Goal: Task Accomplishment & Management: Manage account settings

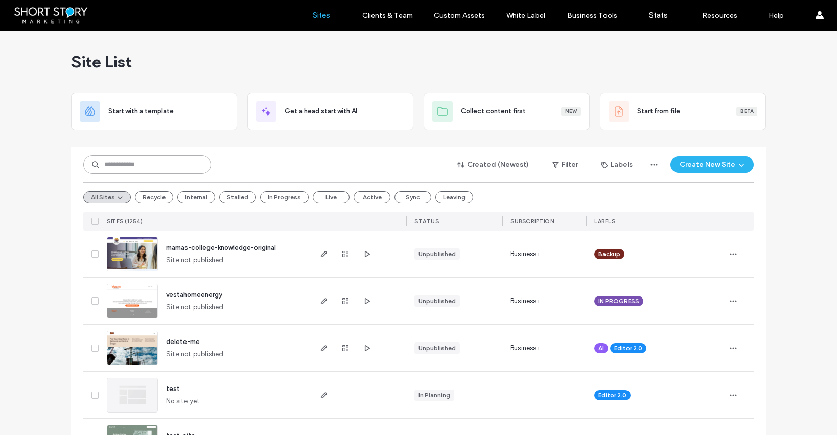
click at [140, 161] on input at bounding box center [147, 164] width 128 height 18
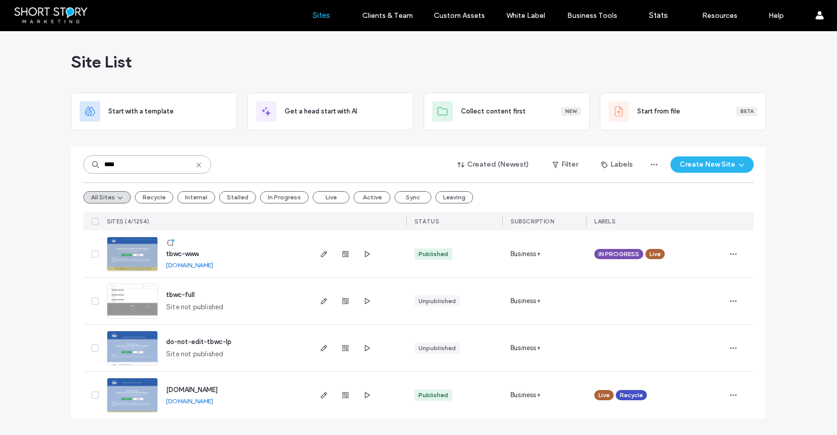
type input "****"
click at [213, 402] on link "[DOMAIN_NAME]" at bounding box center [189, 401] width 47 height 8
click at [367, 395] on icon "button" at bounding box center [367, 395] width 8 height 8
click at [182, 254] on span "tbwc-www" at bounding box center [182, 254] width 33 height 8
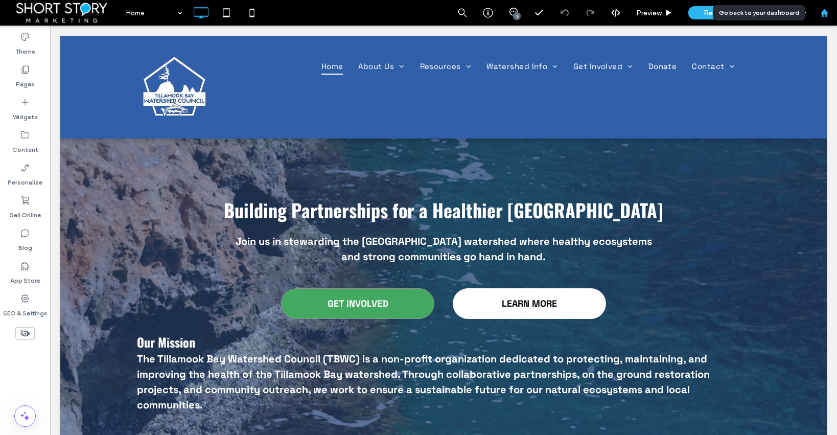
click at [826, 13] on use at bounding box center [824, 13] width 8 height 8
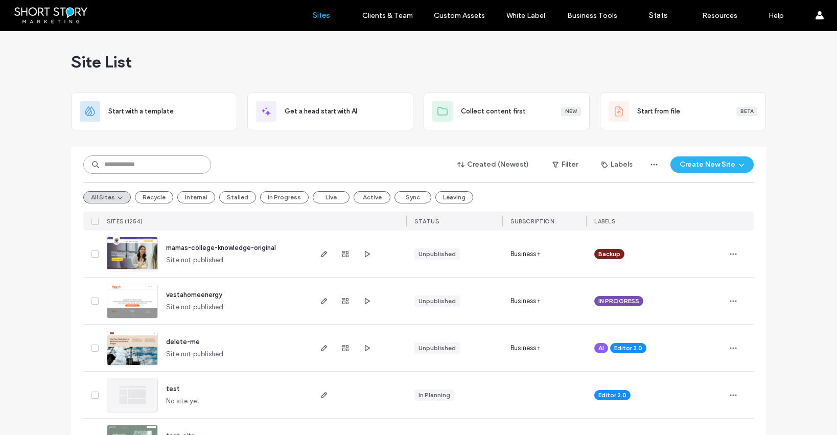
click at [125, 164] on input at bounding box center [147, 164] width 128 height 18
paste input "********"
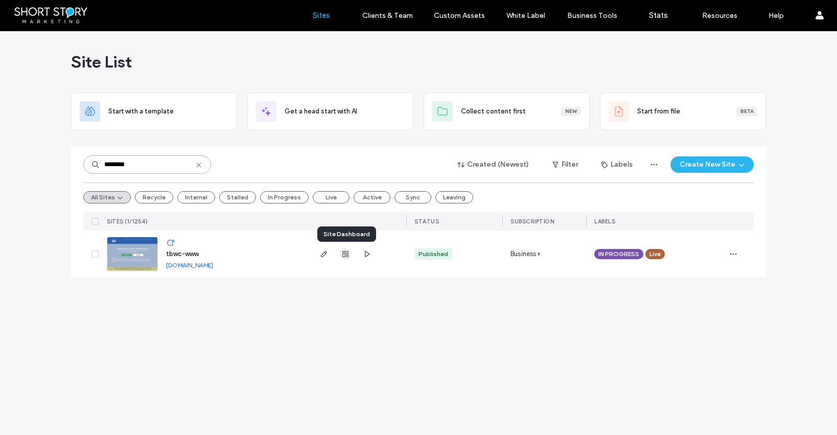
type input "********"
click at [344, 253] on icon "button" at bounding box center [345, 254] width 8 height 8
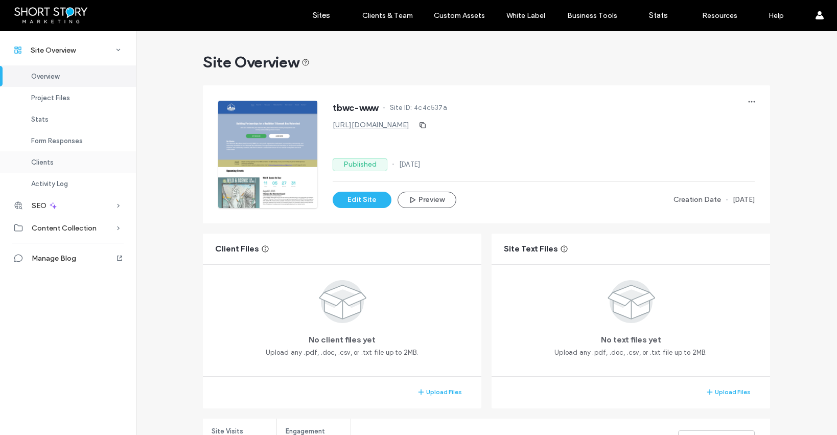
click at [48, 157] on div "Clients" at bounding box center [68, 161] width 136 height 21
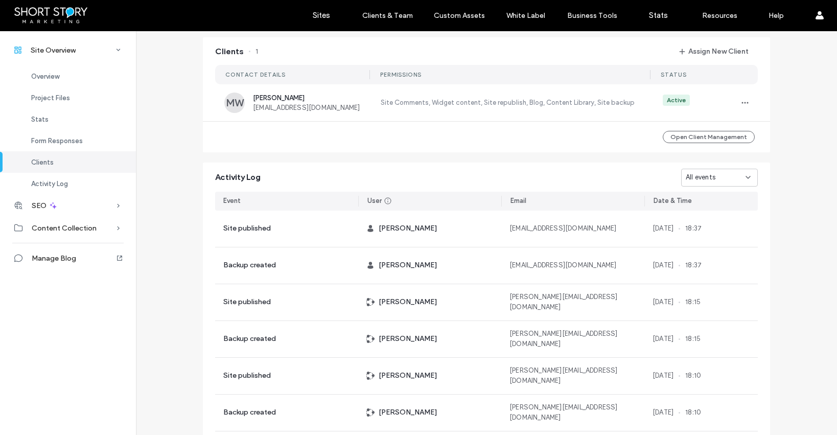
scroll to position [832, 0]
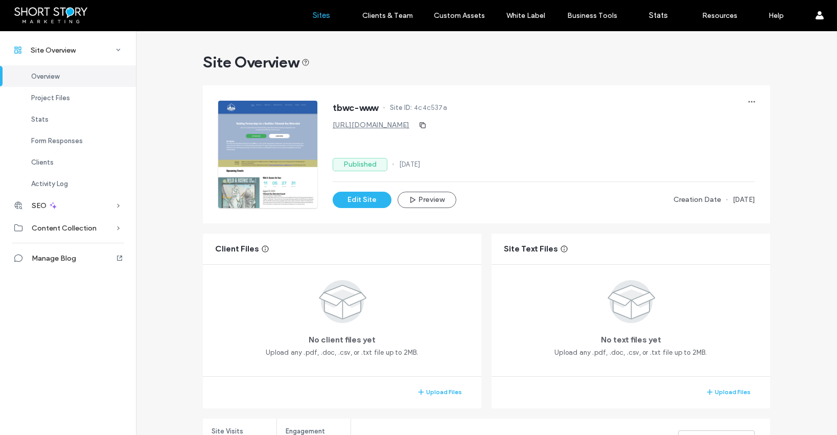
click at [323, 16] on label "Sites" at bounding box center [321, 15] width 17 height 9
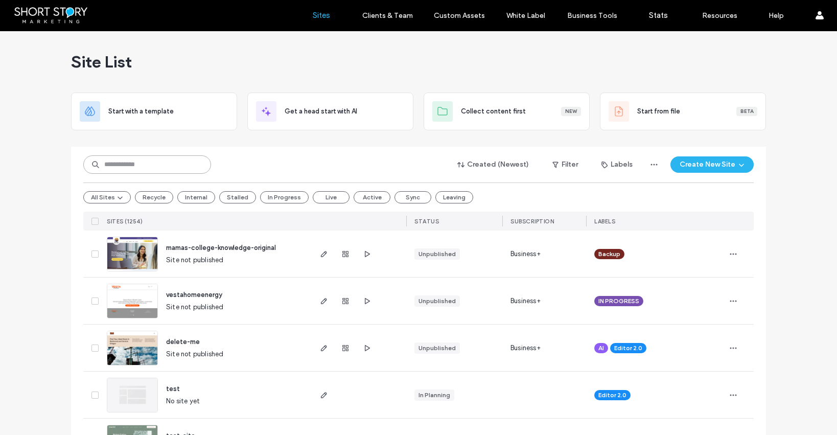
click at [144, 162] on input at bounding box center [147, 164] width 128 height 18
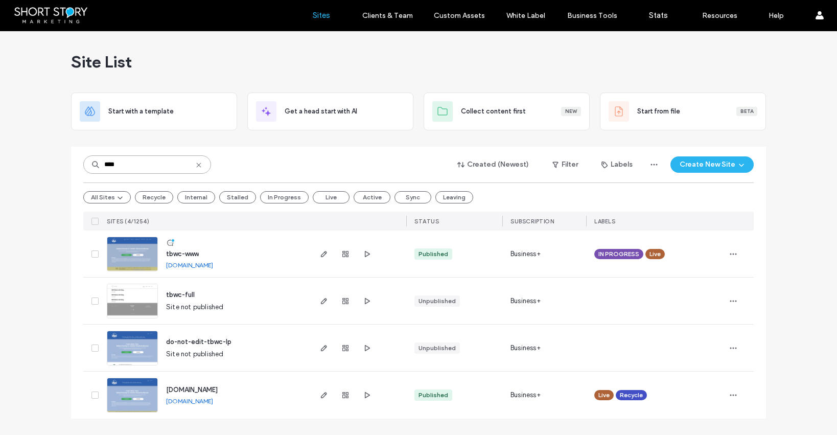
type input "****"
click at [351, 396] on span "button" at bounding box center [345, 395] width 12 height 12
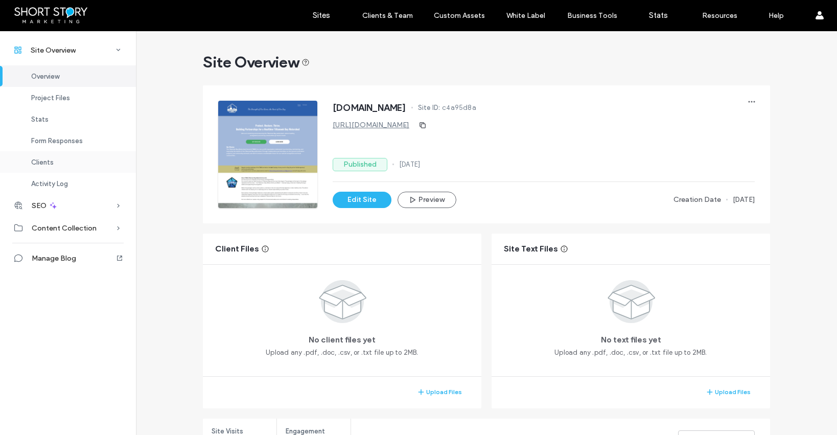
click at [48, 158] on span "Clients" at bounding box center [42, 162] width 22 height 8
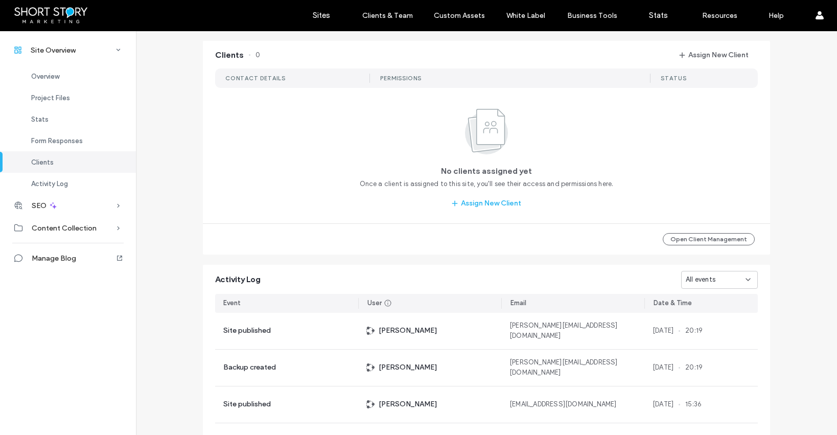
scroll to position [936, 0]
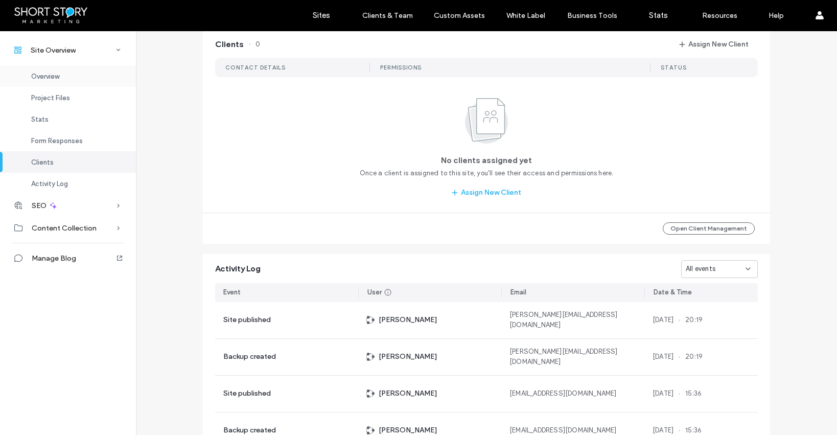
click at [52, 77] on span "Overview" at bounding box center [45, 77] width 28 height 8
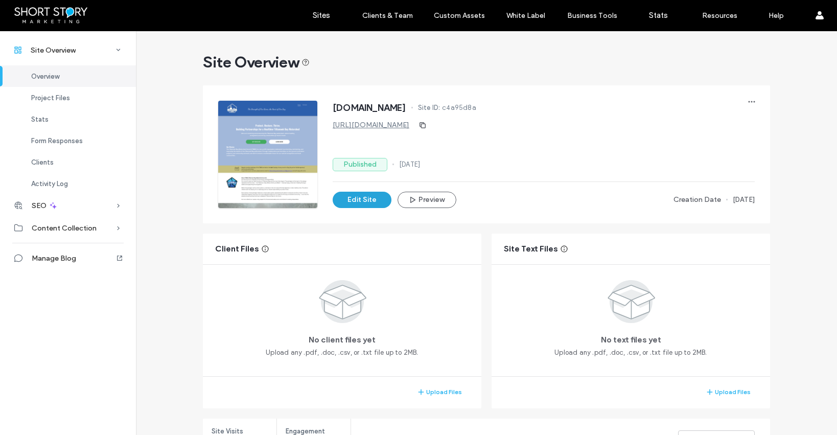
click at [365, 201] on button "Edit Site" at bounding box center [362, 200] width 59 height 16
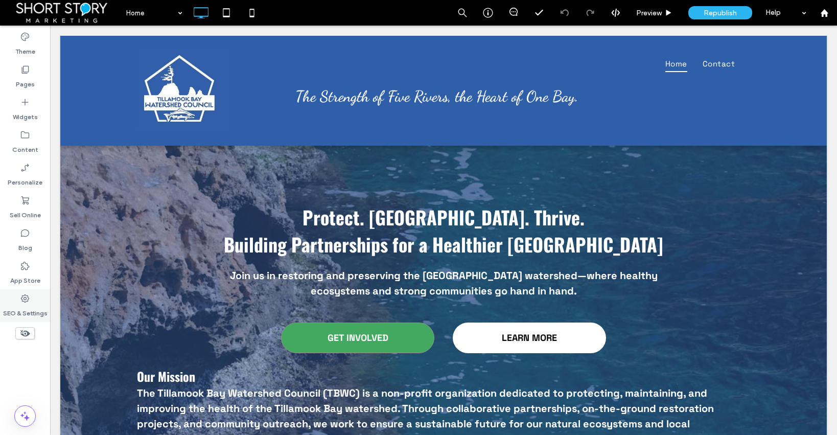
click at [25, 295] on icon at bounding box center [25, 298] width 10 height 10
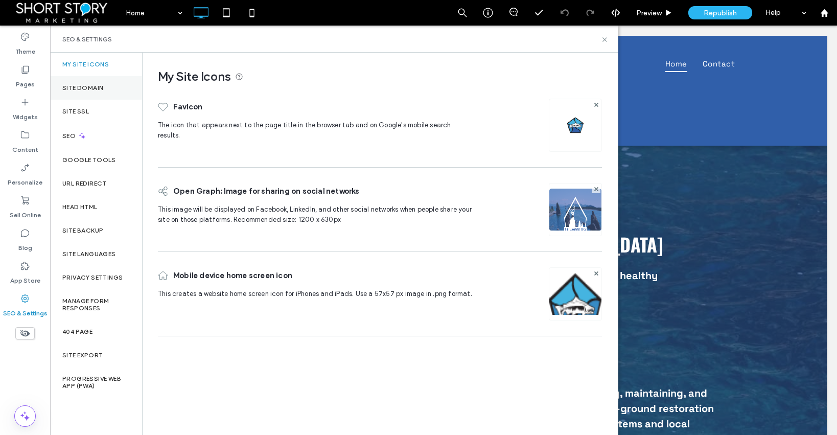
click at [85, 89] on label "Site Domain" at bounding box center [82, 87] width 41 height 7
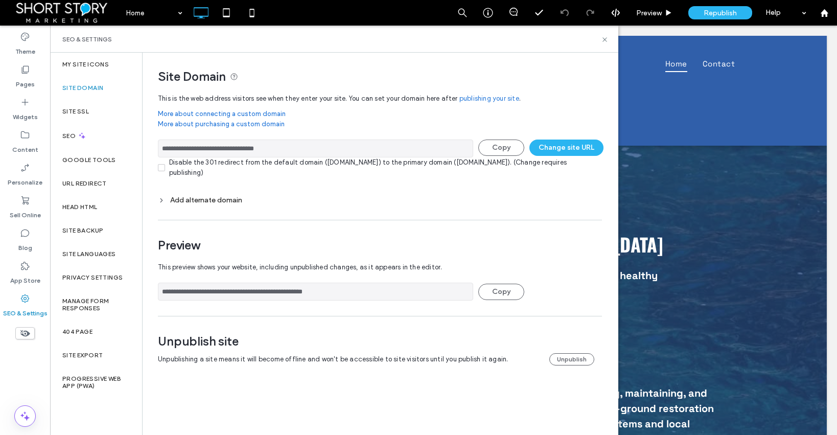
drag, startPoint x: 302, startPoint y: 150, endPoint x: 156, endPoint y: 150, distance: 146.2
click at [156, 150] on div "**********" at bounding box center [376, 219] width 467 height 333
click at [563, 149] on button "Change site URL" at bounding box center [566, 148] width 74 height 16
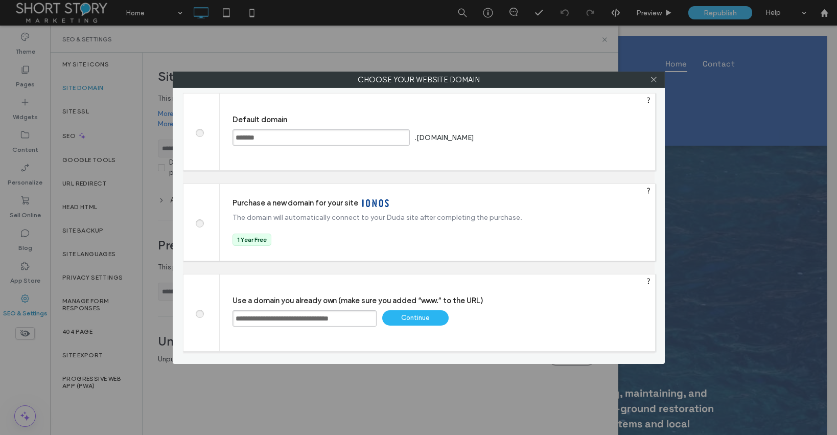
click at [199, 132] on span at bounding box center [199, 132] width 0 height 8
click at [503, 136] on div "Save" at bounding box center [515, 137] width 66 height 15
type input "**********"
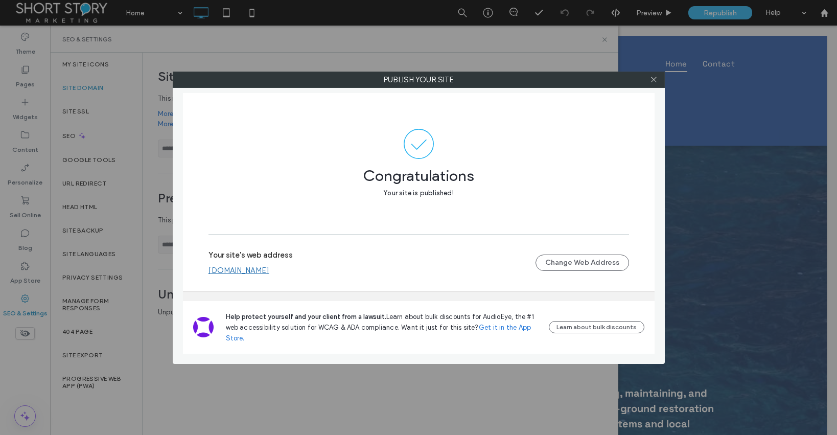
click at [261, 270] on link "tbwc-lp.ssmsite.com" at bounding box center [238, 270] width 61 height 9
click at [655, 78] on icon at bounding box center [654, 80] width 8 height 8
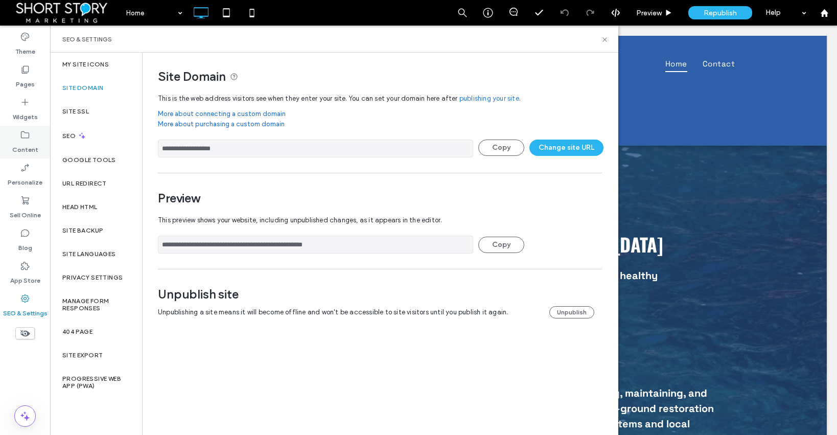
click at [24, 140] on icon at bounding box center [25, 135] width 10 height 10
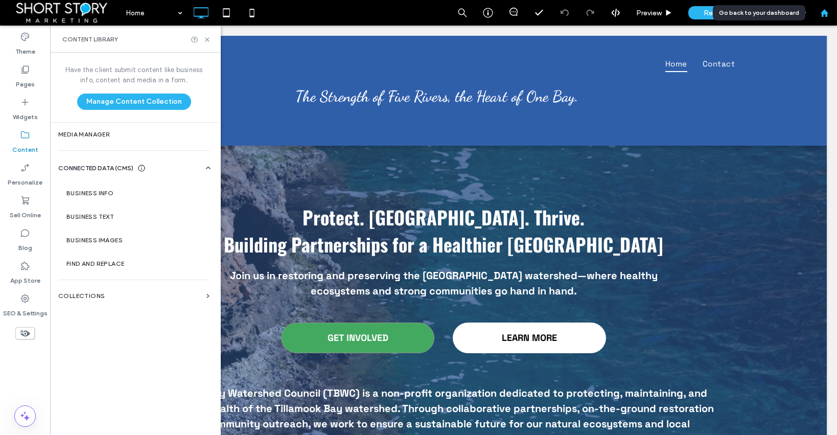
click at [825, 14] on icon at bounding box center [824, 13] width 9 height 9
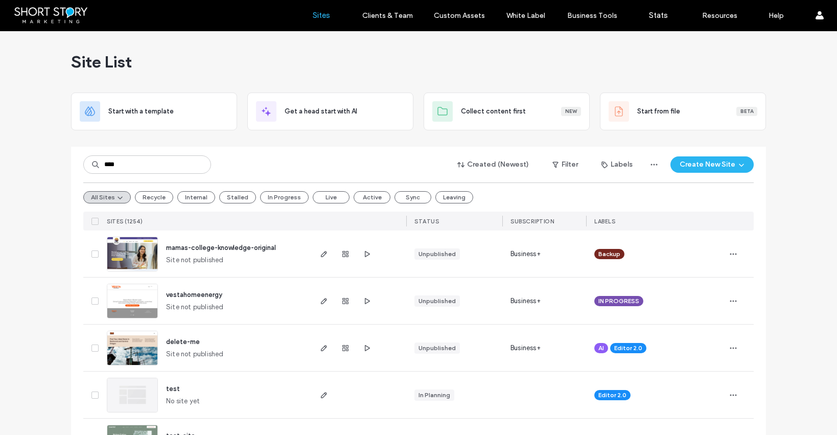
type input "****"
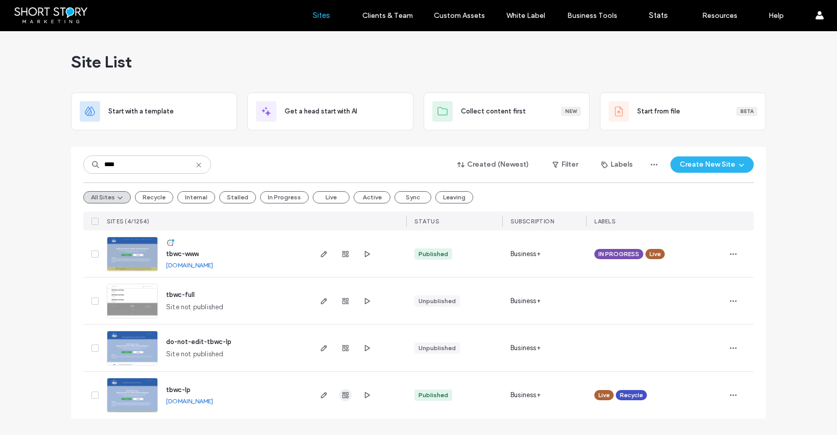
click at [345, 395] on icon "button" at bounding box center [345, 395] width 8 height 8
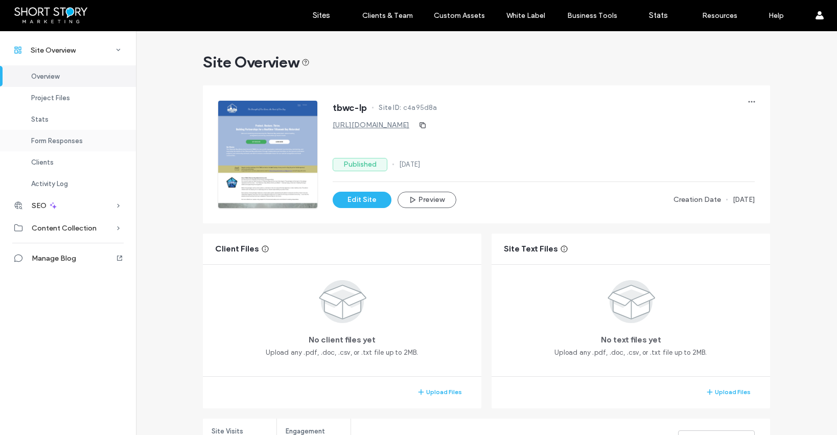
click at [50, 141] on span "Form Responses" at bounding box center [57, 141] width 52 height 8
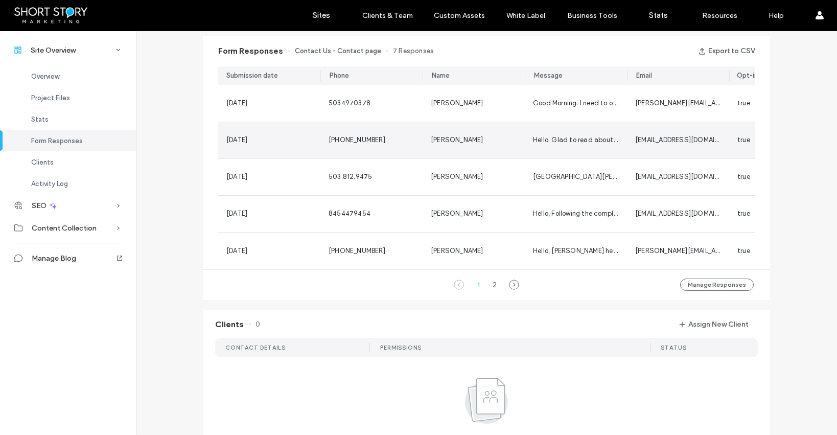
scroll to position [656, 0]
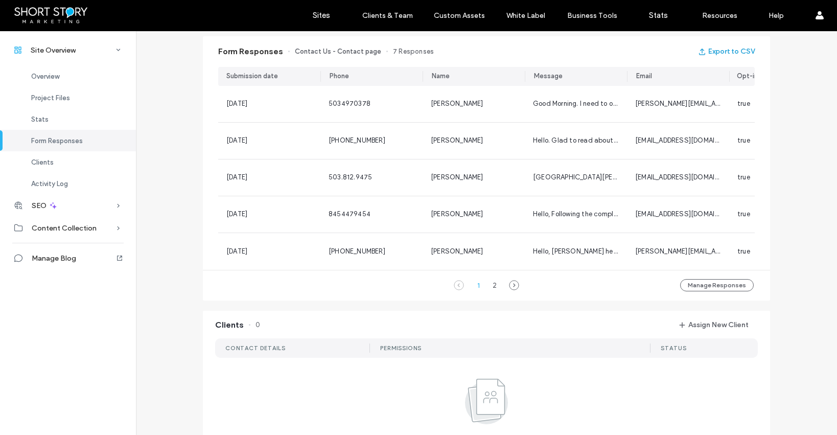
click at [714, 49] on button "Export to CSV" at bounding box center [726, 51] width 57 height 16
click at [170, 78] on div "Site Overview tbwc-lp Site ID: c4a95d8a http://tbwc-lp.ssmsite.com Published 17…" at bounding box center [486, 100] width 701 height 1449
click at [328, 15] on label "Sites" at bounding box center [321, 15] width 17 height 9
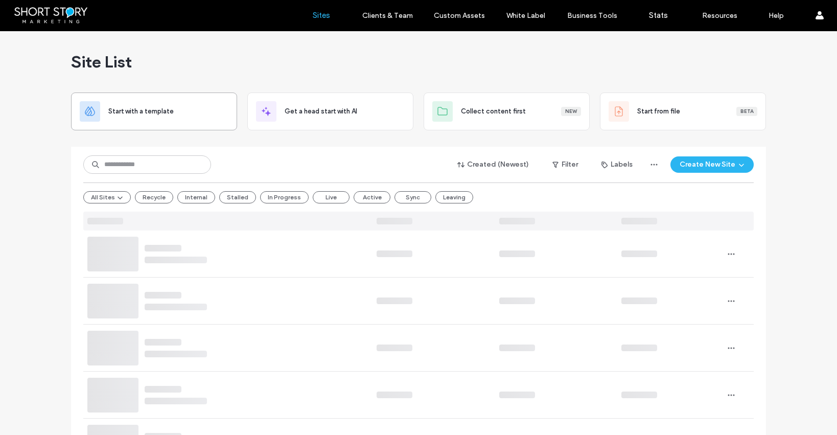
click at [133, 107] on span "Start with a template" at bounding box center [140, 111] width 65 height 10
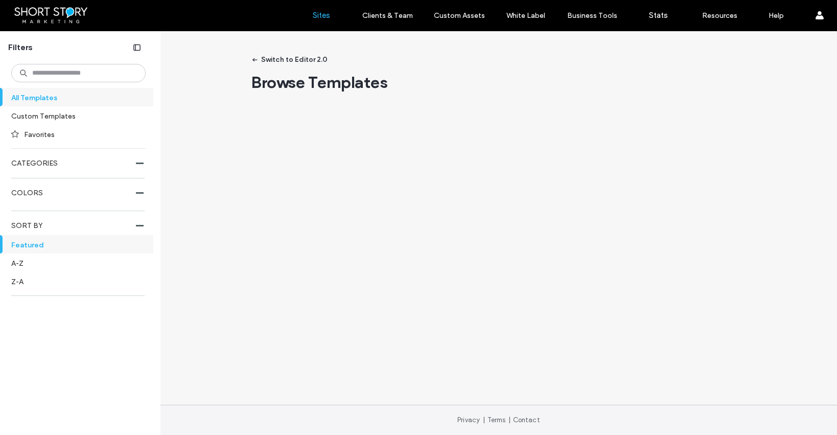
click at [316, 16] on label "Sites" at bounding box center [321, 15] width 17 height 9
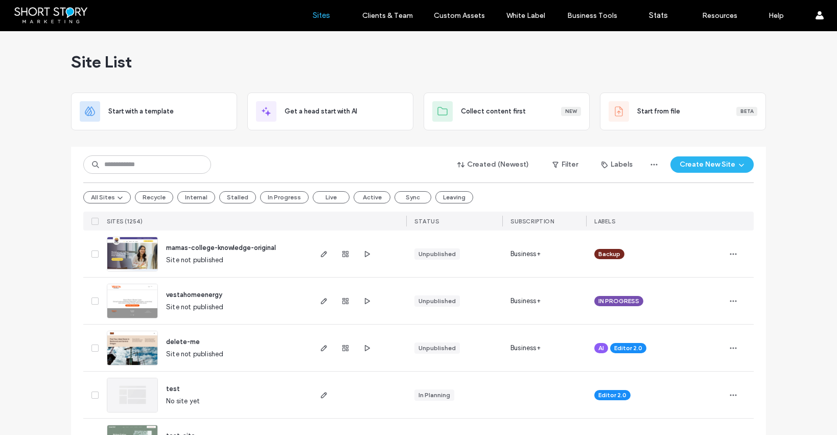
click at [131, 164] on input at bounding box center [147, 164] width 128 height 18
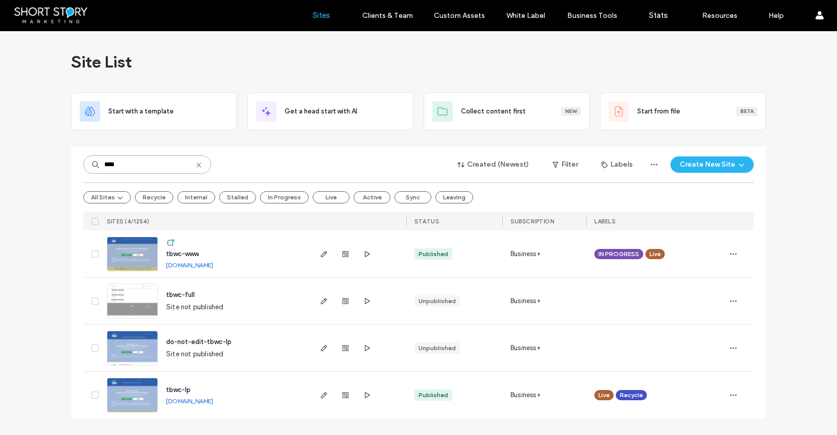
type input "****"
click at [192, 251] on span "tbwc-www" at bounding box center [182, 254] width 33 height 8
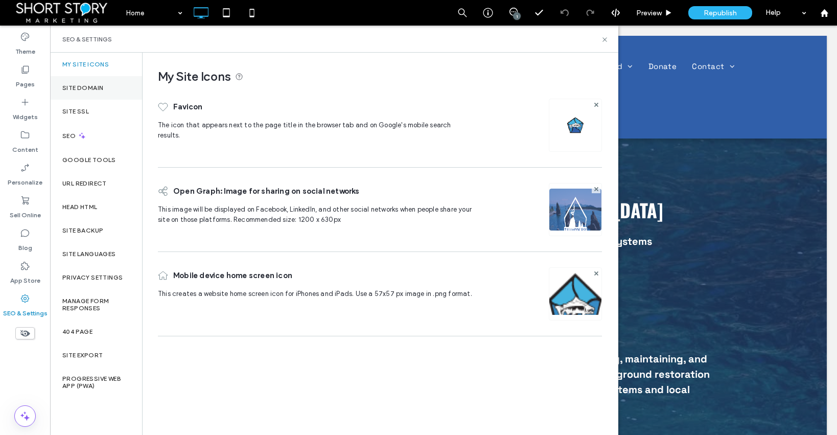
click at [73, 86] on label "Site Domain" at bounding box center [82, 87] width 41 height 7
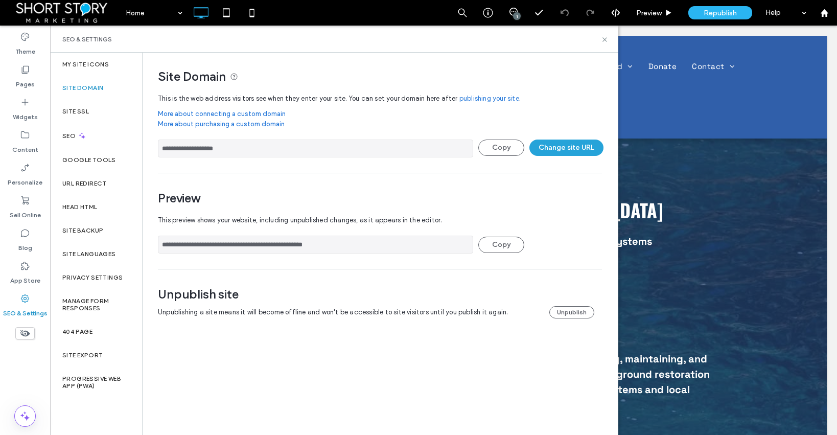
click at [560, 147] on button "Change site URL" at bounding box center [566, 148] width 74 height 16
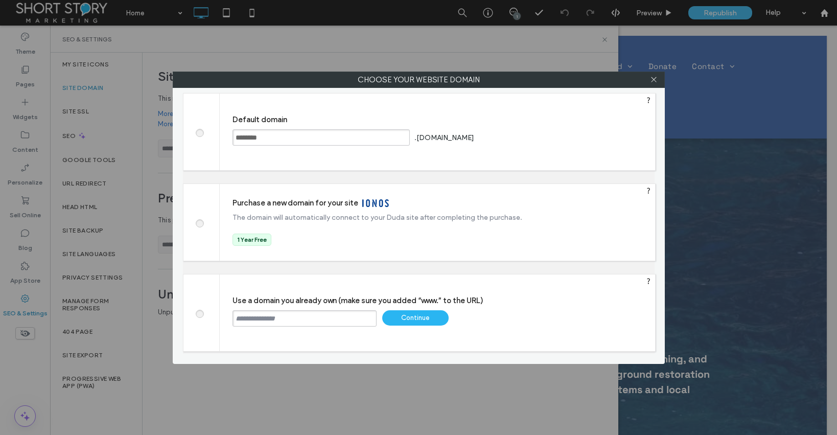
click at [295, 321] on input "text" at bounding box center [305, 318] width 144 height 16
paste input "**********"
type input "**********"
click at [414, 319] on div "Continue" at bounding box center [415, 317] width 66 height 15
type input "**********"
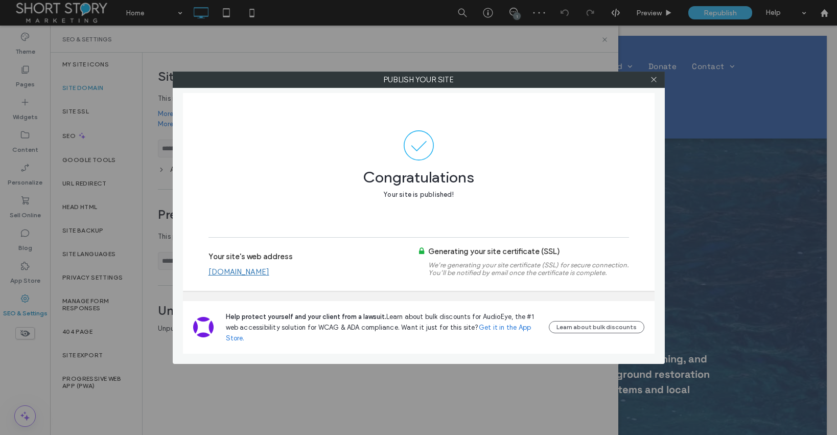
click at [269, 272] on link "[DOMAIN_NAME]" at bounding box center [238, 271] width 61 height 9
click at [653, 79] on icon at bounding box center [654, 80] width 8 height 8
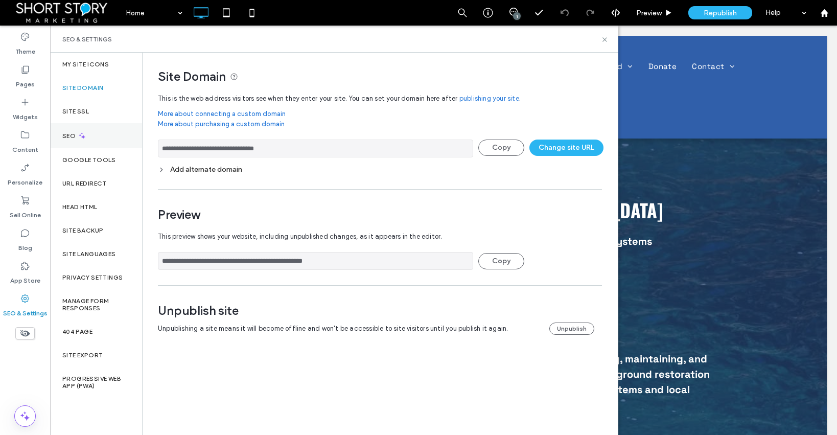
click at [71, 135] on label "SEO" at bounding box center [69, 135] width 15 height 7
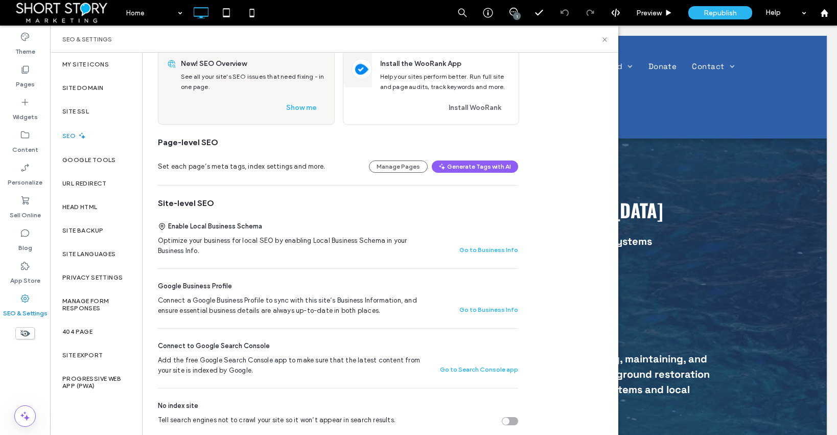
scroll to position [65, 0]
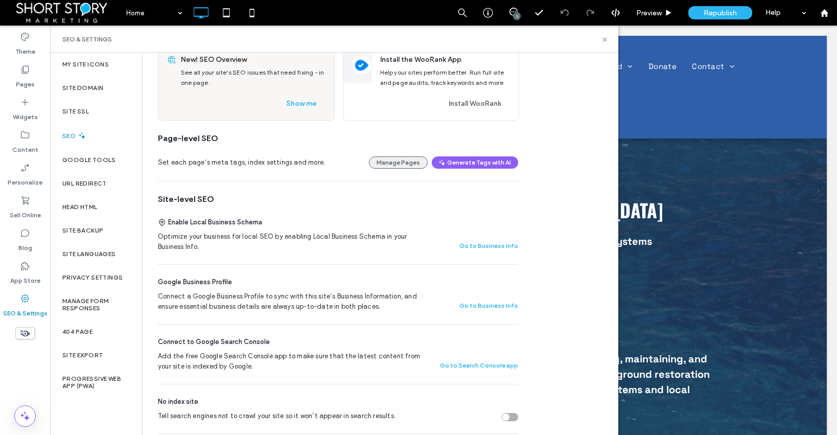
click at [411, 168] on button "Manage Pages" at bounding box center [398, 162] width 59 height 12
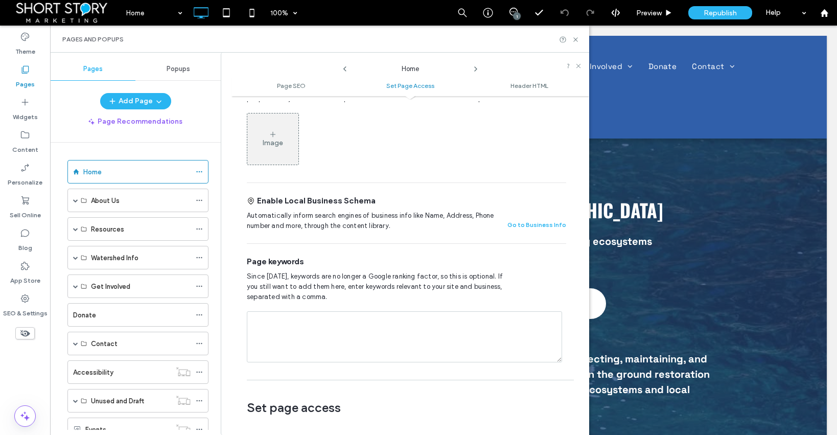
scroll to position [0, 0]
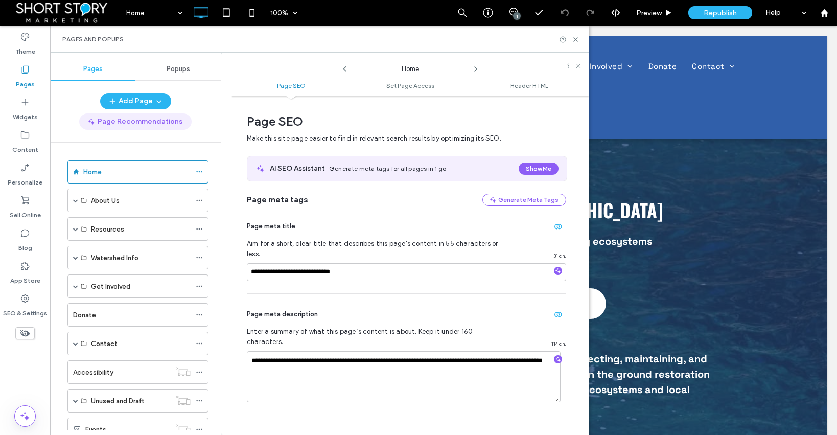
click at [119, 121] on button "Page Recommendations" at bounding box center [135, 121] width 112 height 16
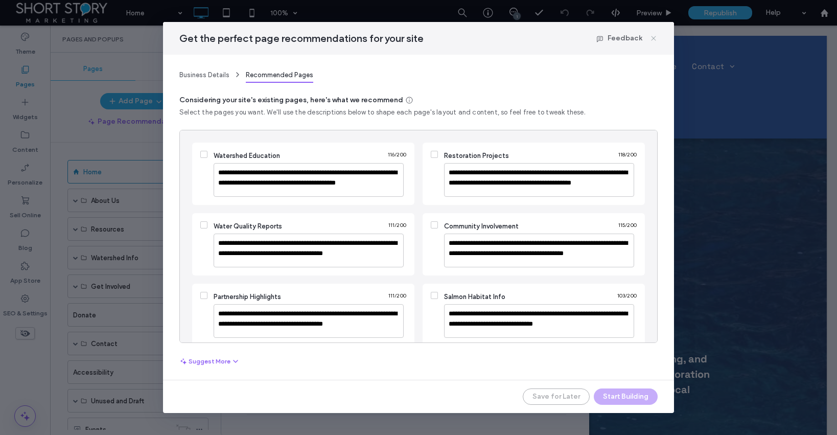
click at [652, 35] on icon at bounding box center [654, 38] width 8 height 8
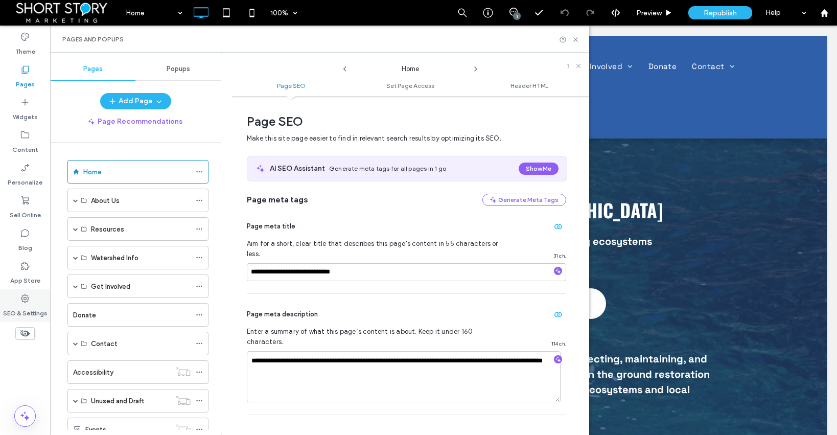
click at [26, 299] on use at bounding box center [25, 298] width 8 height 8
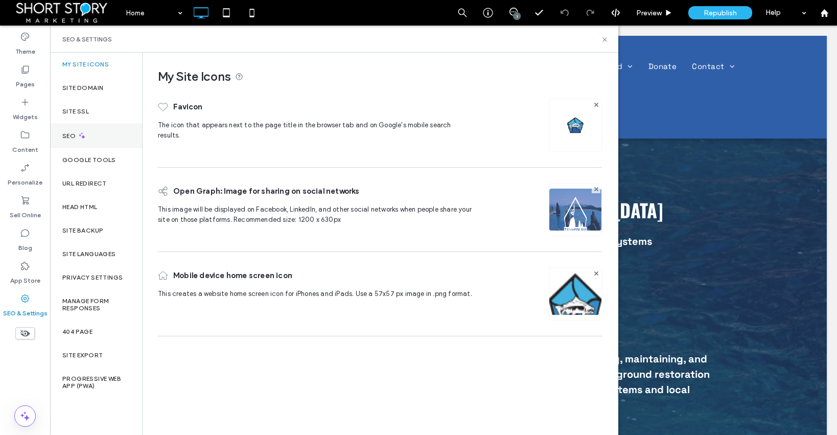
click at [71, 133] on label "SEO" at bounding box center [69, 135] width 15 height 7
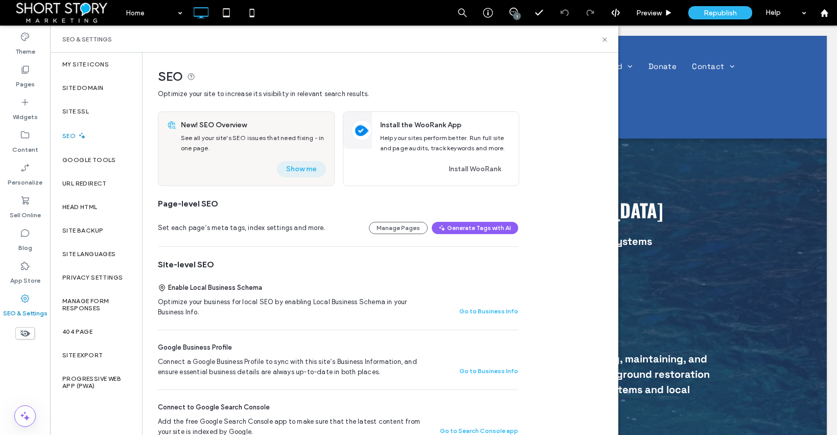
click at [296, 172] on button "Show me" at bounding box center [301, 169] width 49 height 16
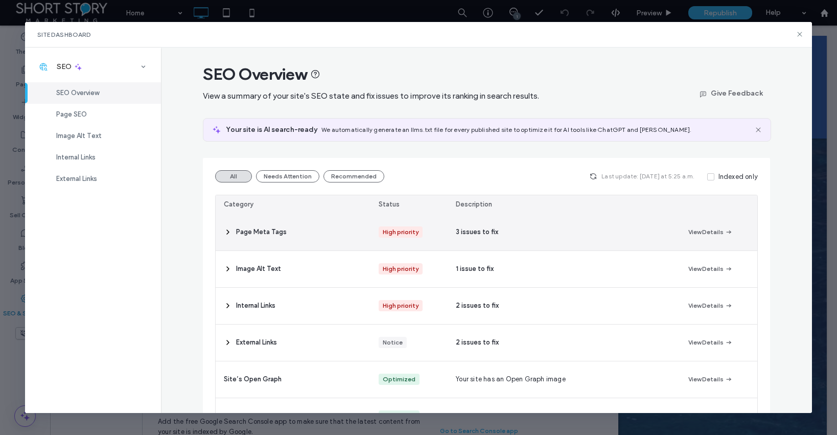
click at [224, 233] on icon at bounding box center [228, 232] width 8 height 8
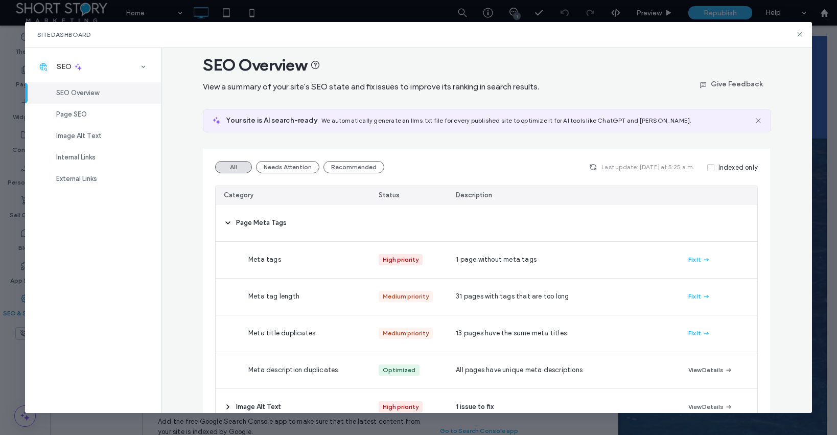
scroll to position [9, 0]
click at [83, 112] on span "Page SEO" at bounding box center [71, 114] width 31 height 8
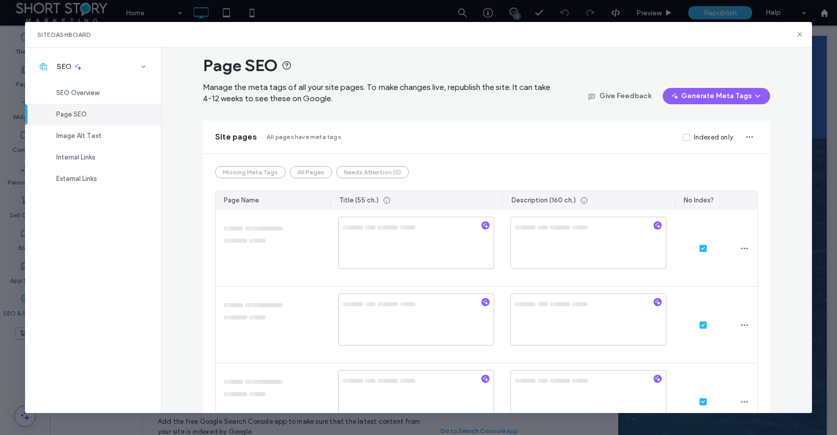
scroll to position [0, 0]
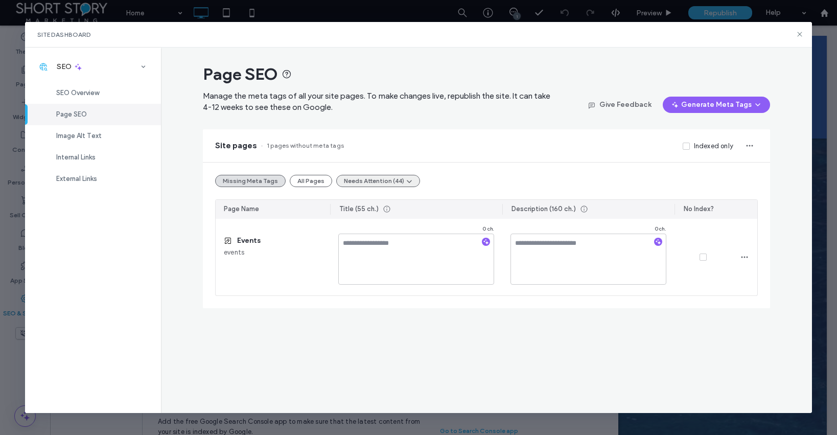
click at [356, 180] on button "Needs Attention (44)" at bounding box center [378, 181] width 84 height 12
click at [311, 179] on button "All Pages" at bounding box center [311, 181] width 42 height 12
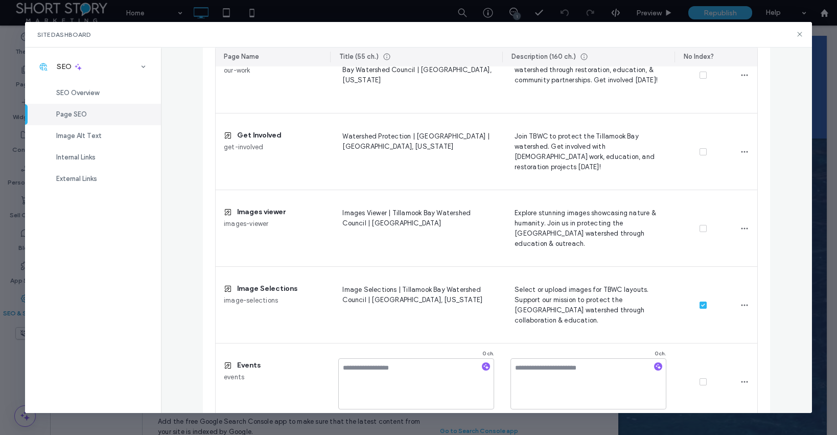
scroll to position [2424, 0]
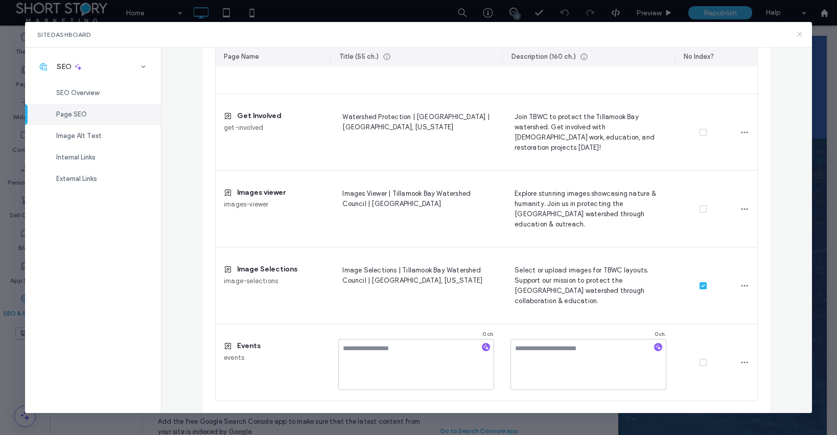
click at [801, 34] on icon at bounding box center [800, 34] width 8 height 8
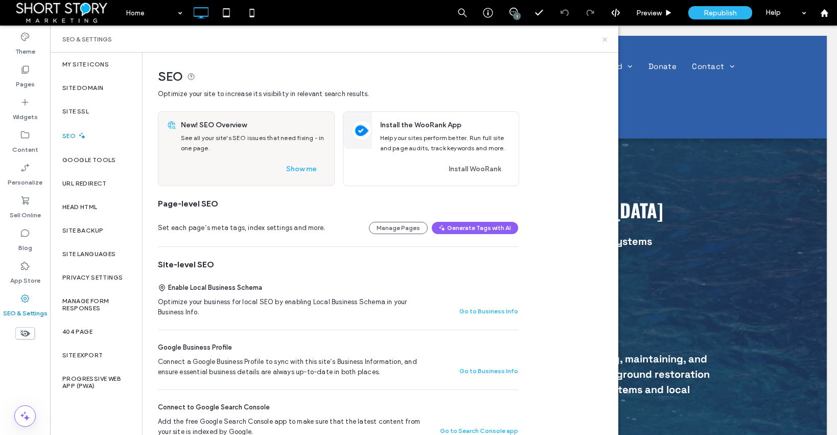
click at [606, 38] on icon at bounding box center [605, 40] width 8 height 8
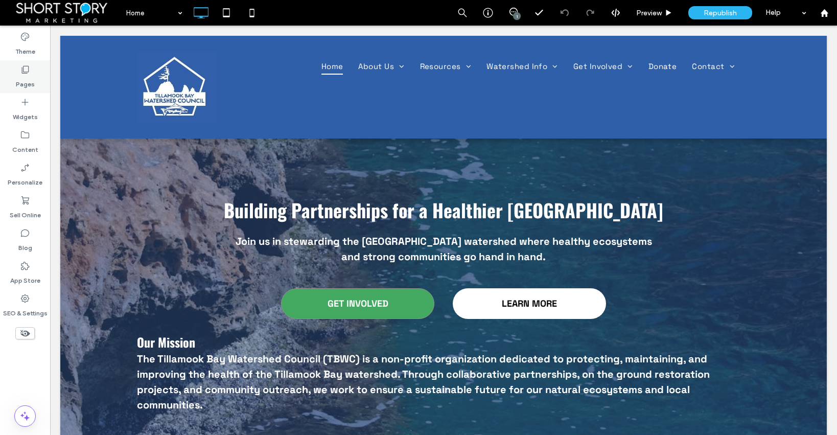
click at [24, 74] on icon at bounding box center [25, 69] width 10 height 10
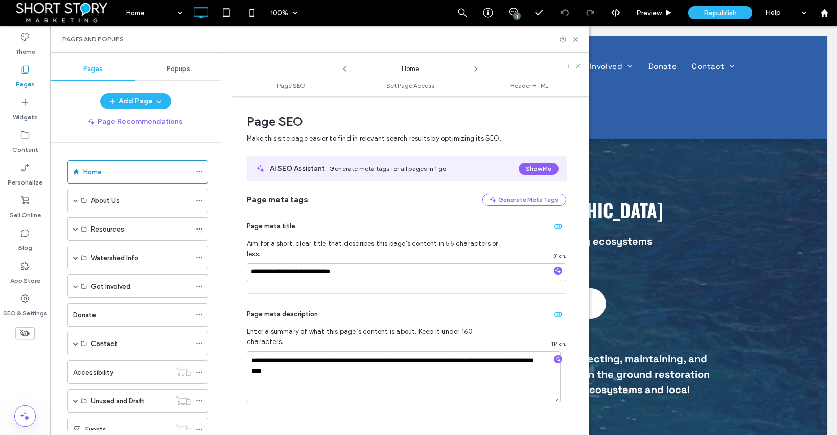
scroll to position [5, 0]
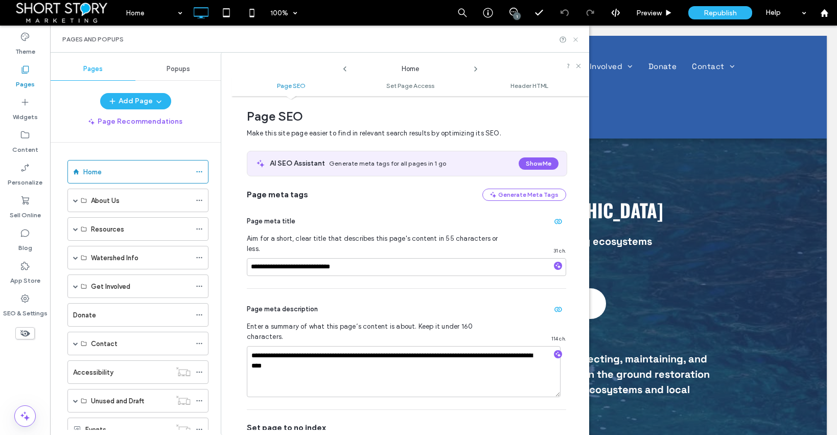
click at [576, 40] on icon at bounding box center [576, 40] width 8 height 8
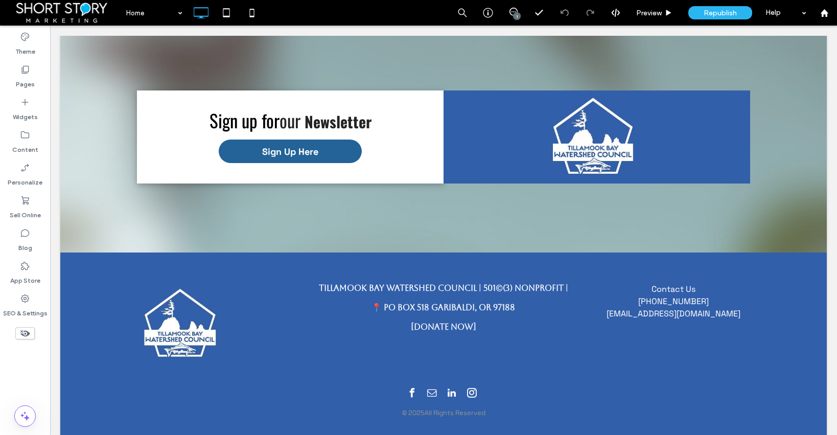
scroll to position [2389, 0]
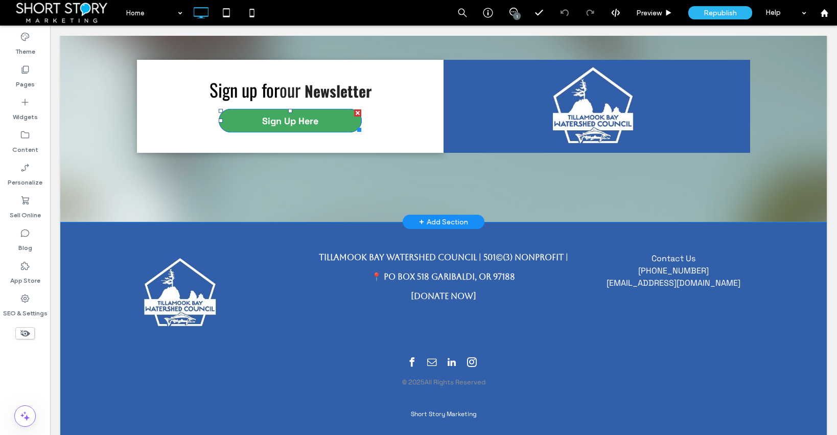
click at [313, 115] on span "Sign Up Here" at bounding box center [290, 121] width 56 height 12
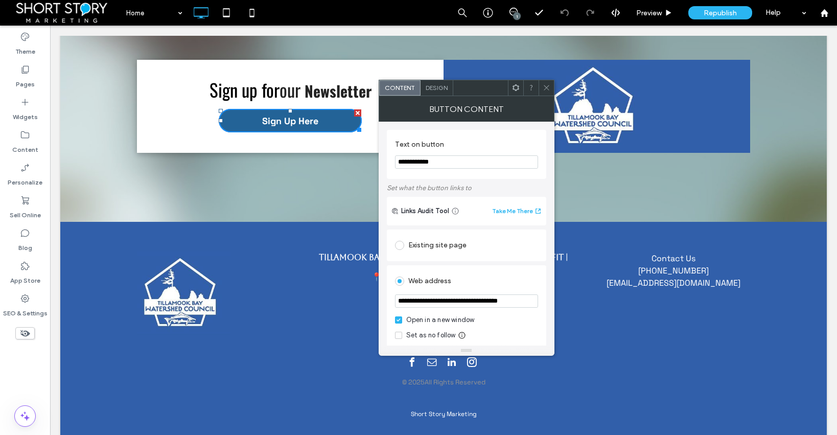
click at [545, 85] on icon at bounding box center [547, 88] width 8 height 8
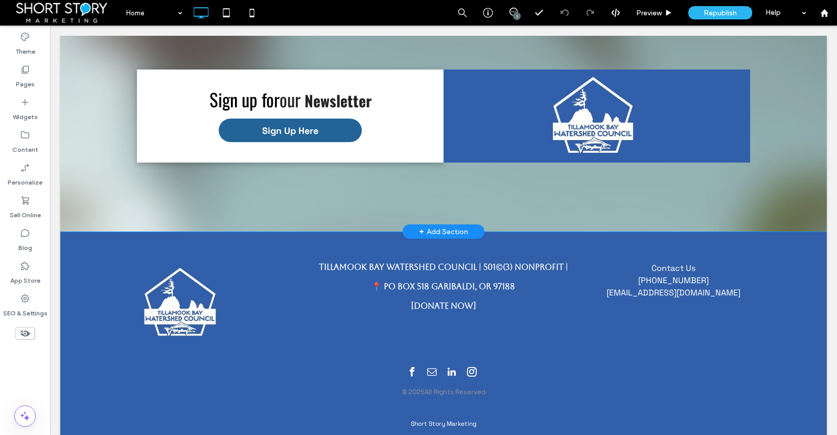
scroll to position [2372, 0]
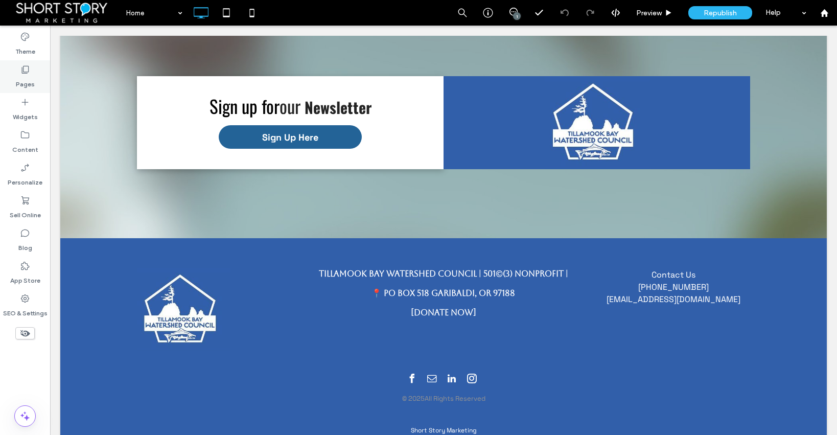
click at [28, 72] on icon at bounding box center [25, 69] width 10 height 10
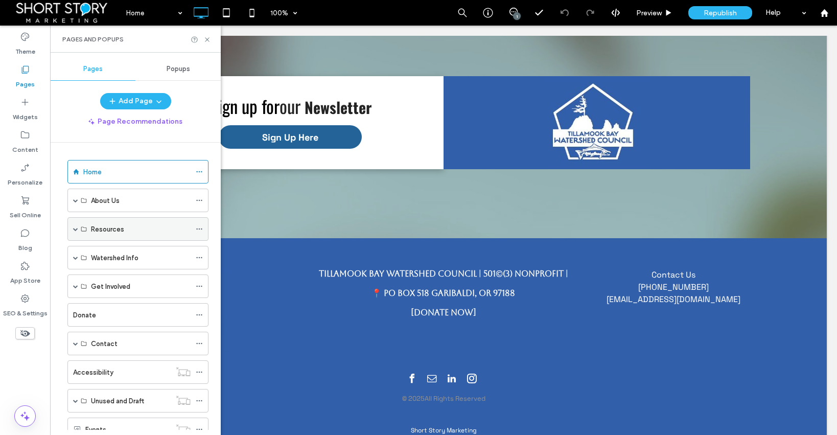
scroll to position [37, 0]
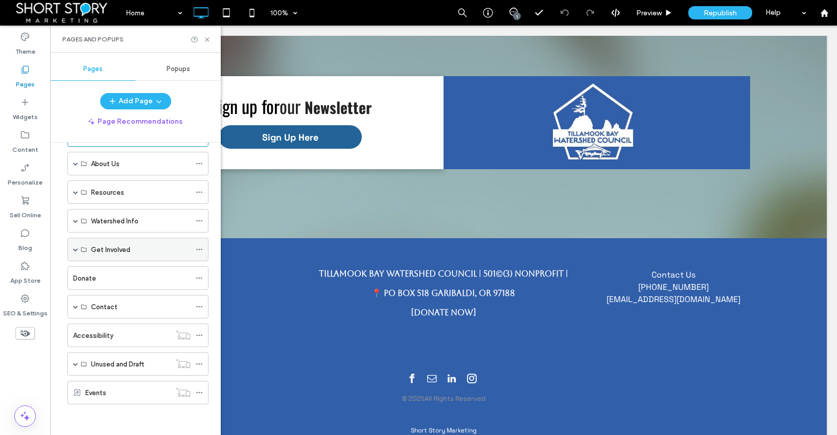
click at [75, 249] on span at bounding box center [75, 249] width 5 height 5
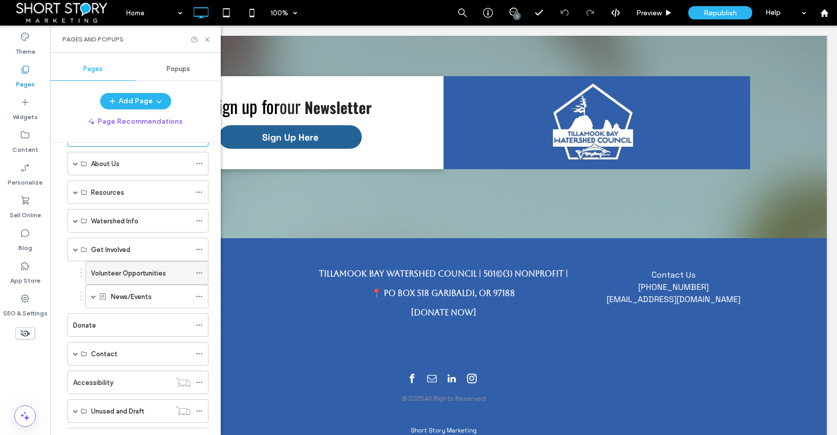
click at [111, 272] on label "Volunteer Opportunities" at bounding box center [128, 273] width 75 height 18
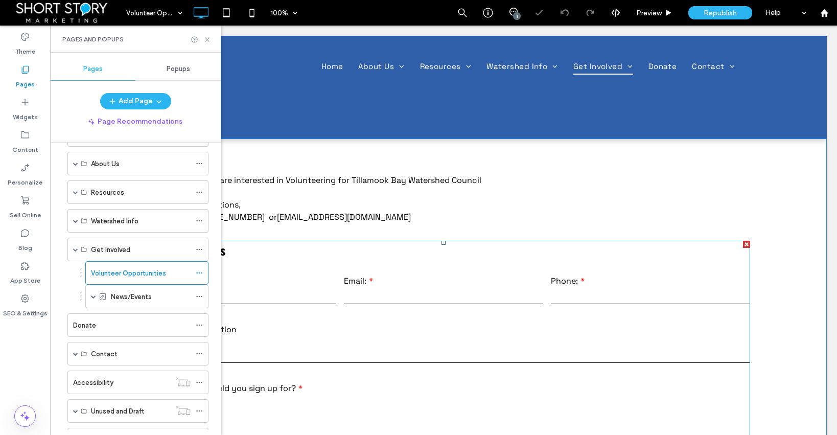
click at [344, 289] on input "email" at bounding box center [443, 296] width 199 height 15
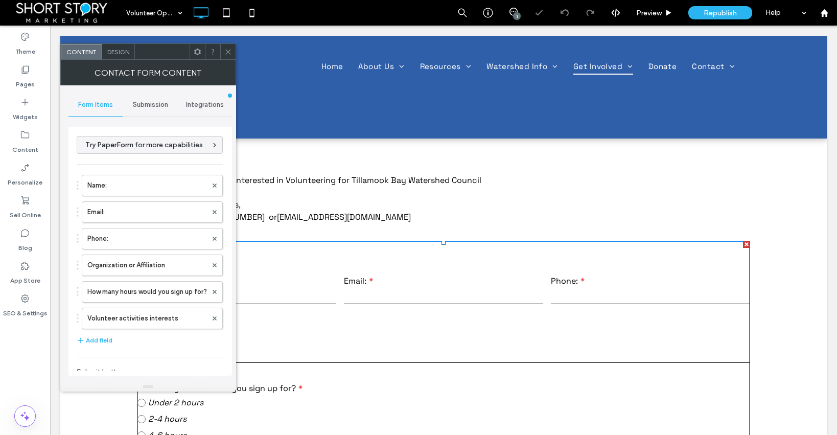
type input "**********"
click at [158, 102] on span "Submission" at bounding box center [150, 105] width 35 height 8
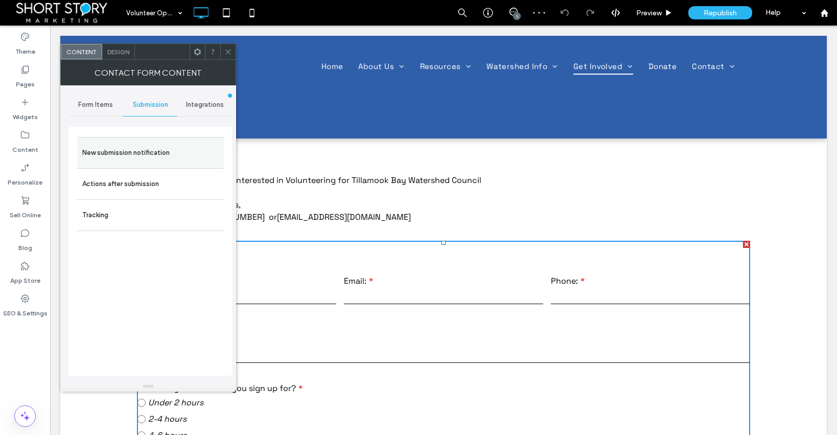
click at [150, 153] on label "New submission notification" at bounding box center [150, 153] width 136 height 20
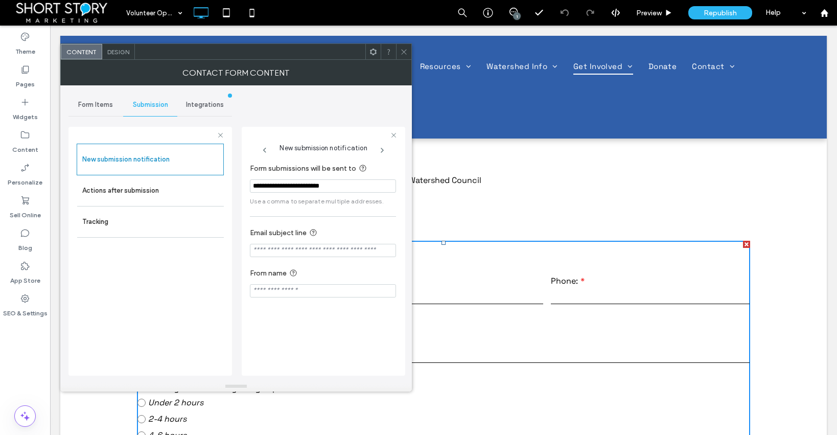
click at [406, 49] on icon at bounding box center [404, 52] width 8 height 8
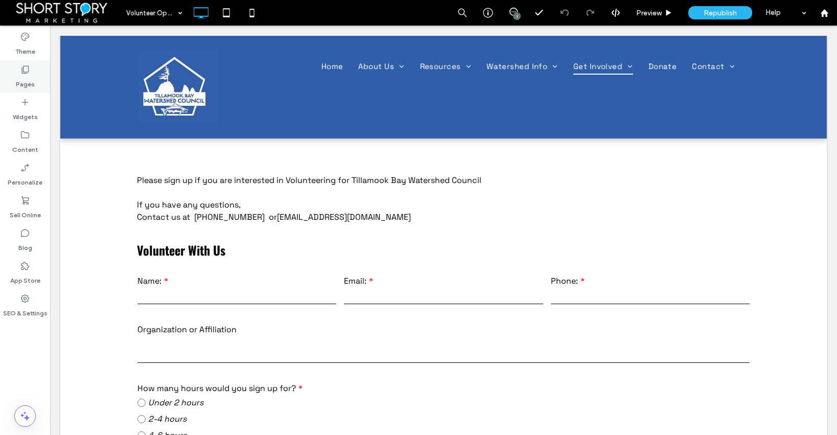
click at [27, 79] on label "Pages" at bounding box center [25, 82] width 19 height 14
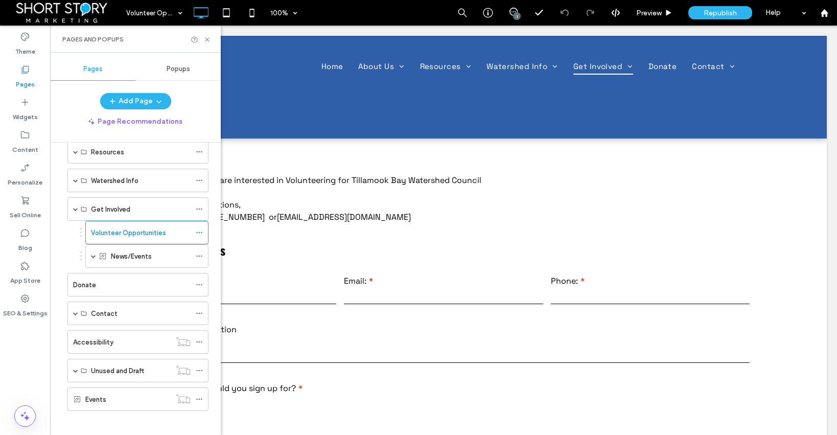
scroll to position [84, 0]
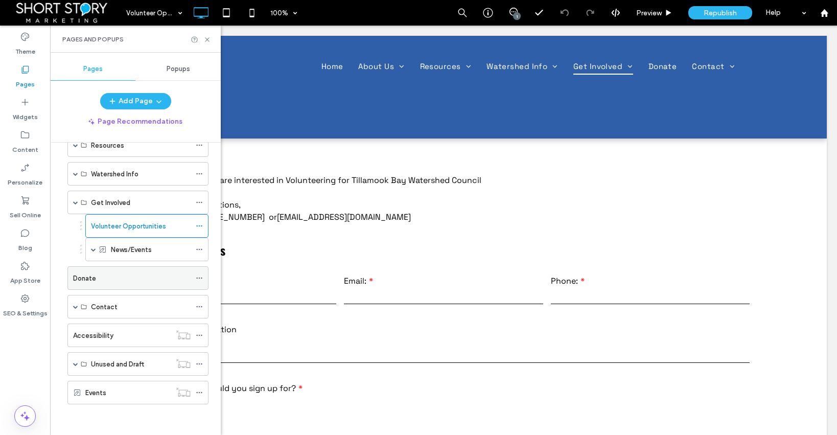
click at [102, 277] on div "Donate" at bounding box center [132, 278] width 118 height 11
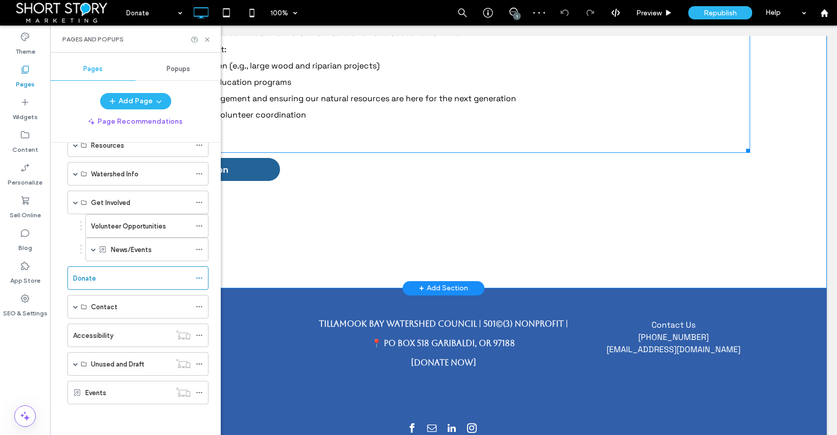
scroll to position [328, 0]
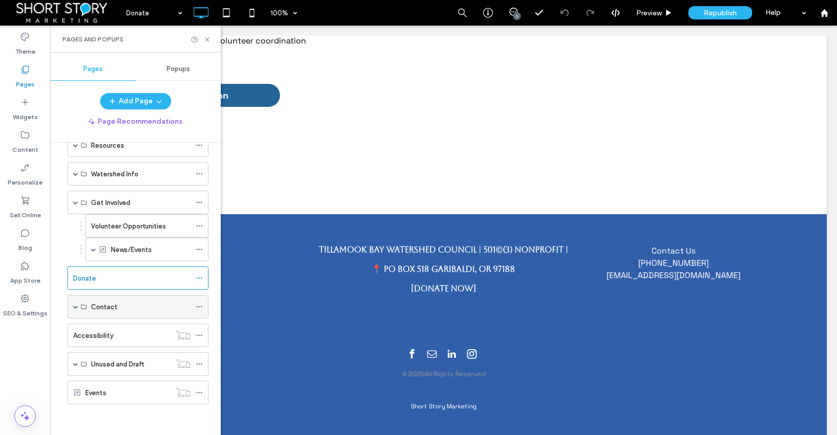
click at [72, 305] on div "Contact" at bounding box center [137, 307] width 141 height 24
click at [73, 307] on span at bounding box center [75, 306] width 5 height 5
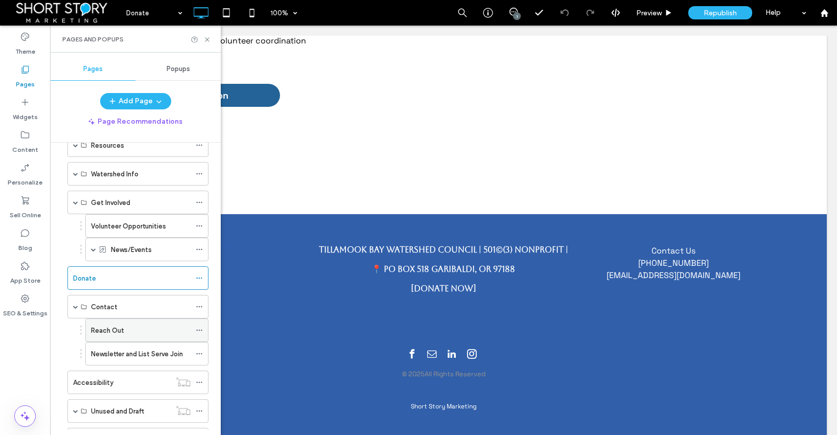
click at [104, 324] on label "Reach Out" at bounding box center [107, 330] width 33 height 18
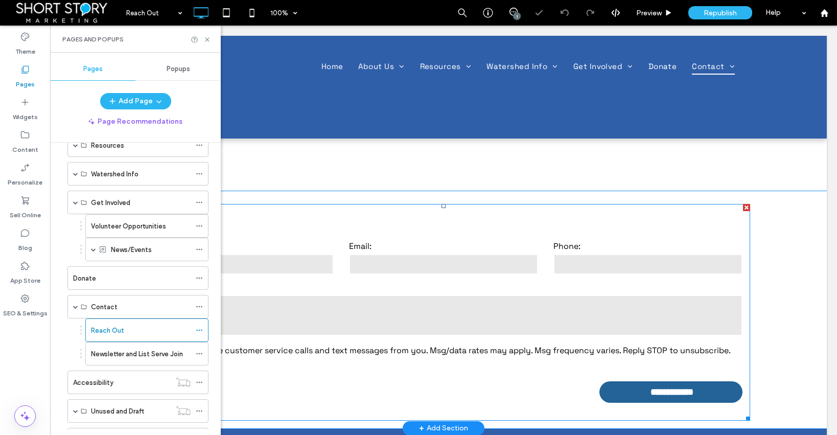
click at [305, 295] on textarea at bounding box center [444, 315] width 598 height 41
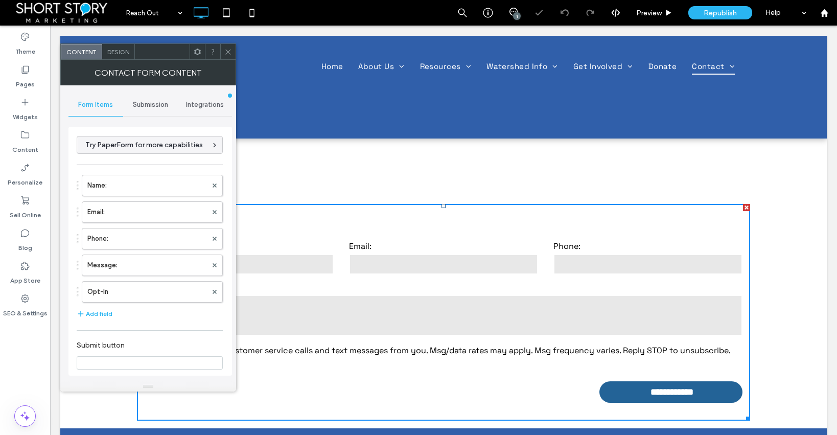
type input "**********"
click at [156, 106] on span "Submission" at bounding box center [150, 105] width 35 height 8
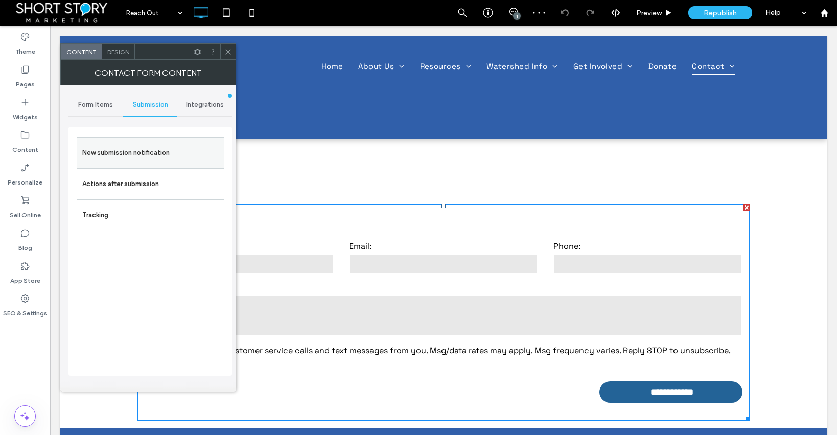
click at [129, 158] on label "New submission notification" at bounding box center [150, 153] width 136 height 20
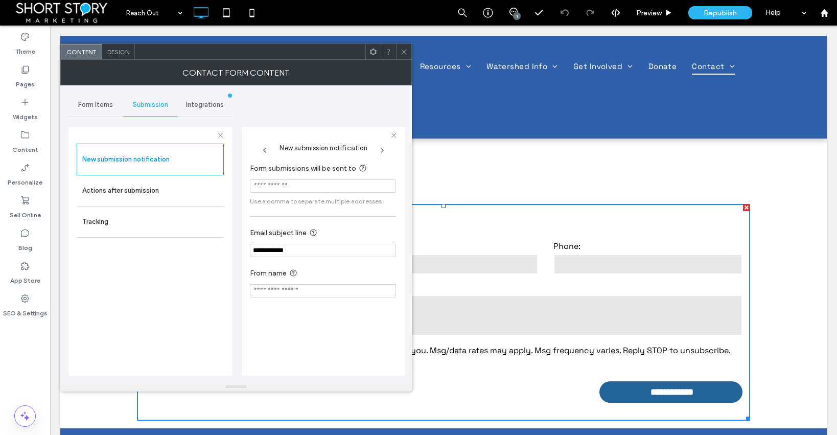
click at [288, 191] on input "Form submissions will be sent to" at bounding box center [323, 185] width 146 height 13
click at [401, 50] on icon at bounding box center [404, 52] width 8 height 8
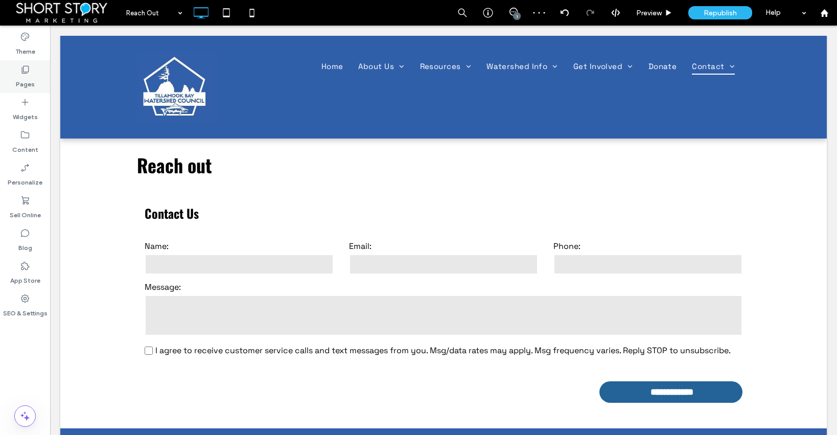
click at [28, 77] on label "Pages" at bounding box center [25, 82] width 19 height 14
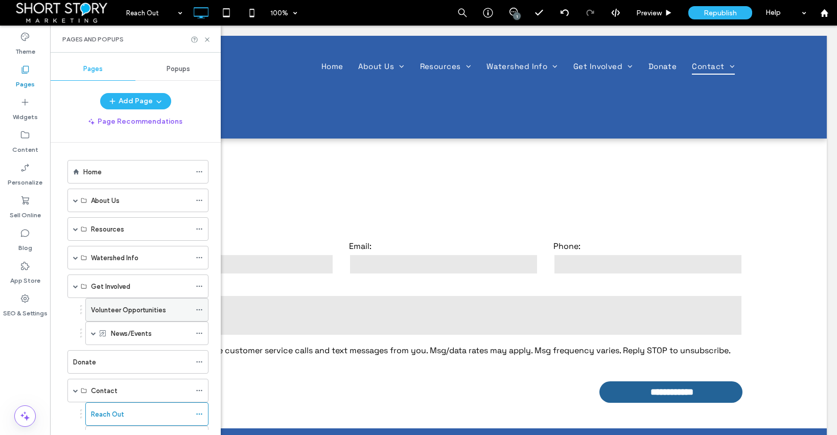
click at [125, 311] on label "Volunteer Opportunities" at bounding box center [128, 310] width 75 height 18
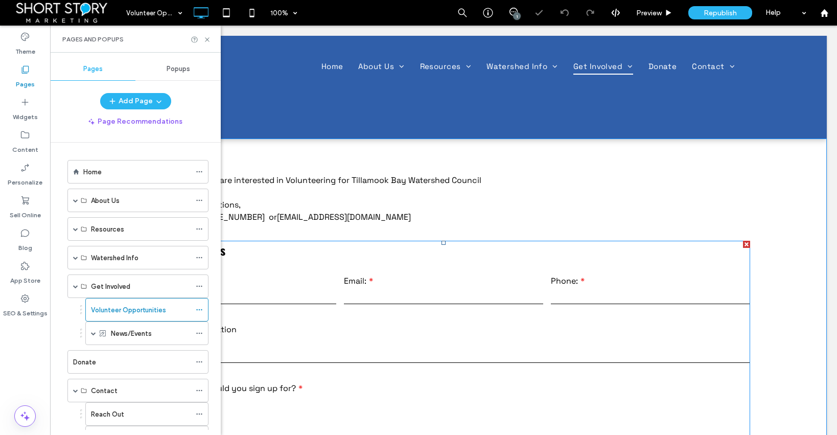
click at [292, 309] on div "Name: Email: Phone: Organization or Affiliation How many hours would you sign u…" at bounding box center [443, 434] width 621 height 349
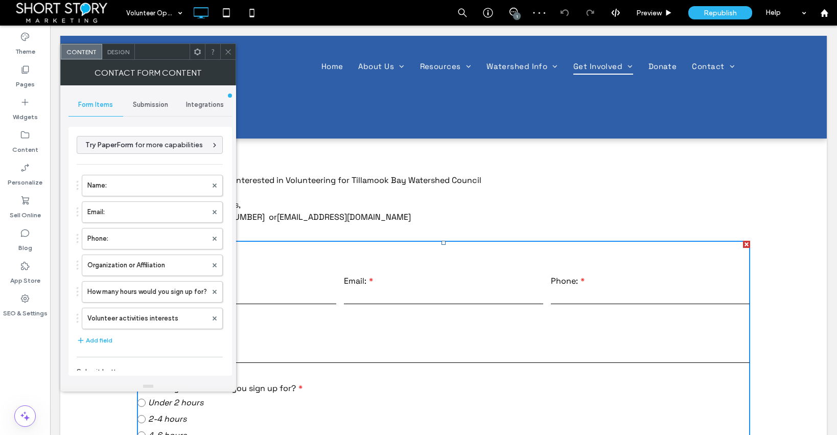
click at [149, 102] on span "Submission" at bounding box center [150, 105] width 35 height 8
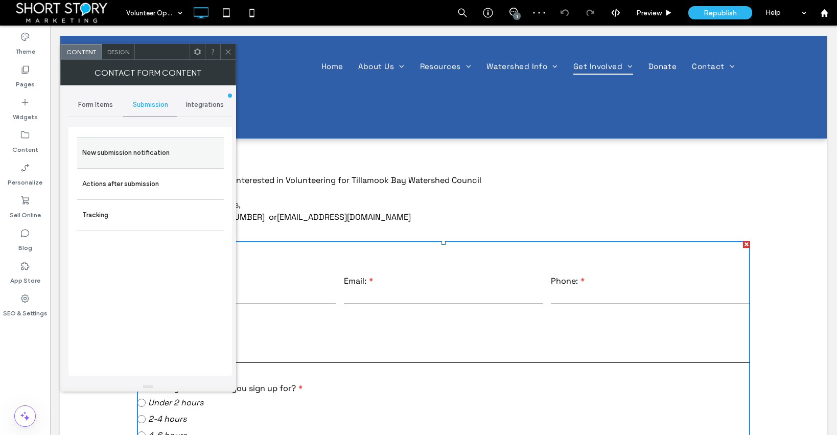
click at [140, 151] on label "New submission notification" at bounding box center [150, 153] width 136 height 20
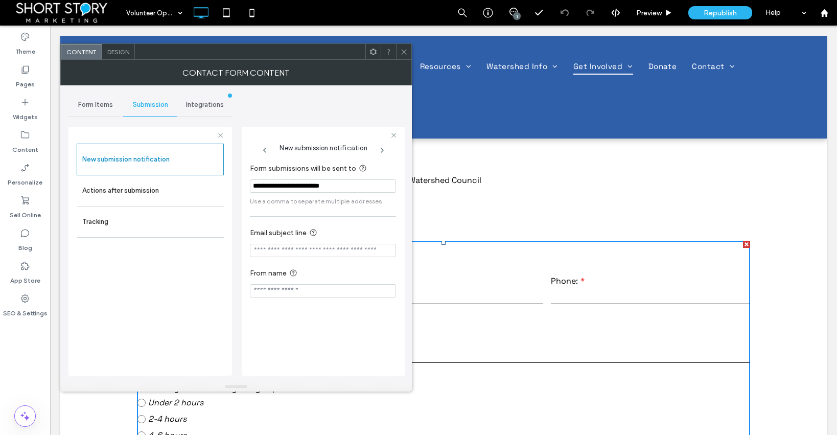
click at [305, 187] on input "**********" at bounding box center [323, 185] width 146 height 13
click at [406, 53] on icon at bounding box center [404, 52] width 8 height 8
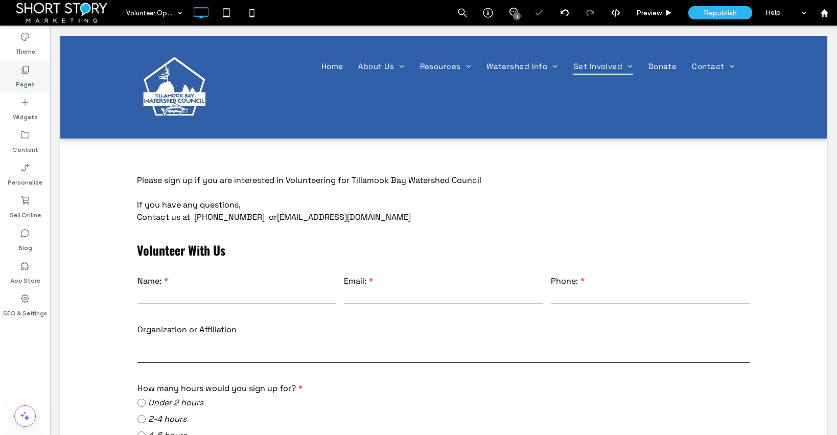
click at [26, 76] on label "Pages" at bounding box center [25, 82] width 19 height 14
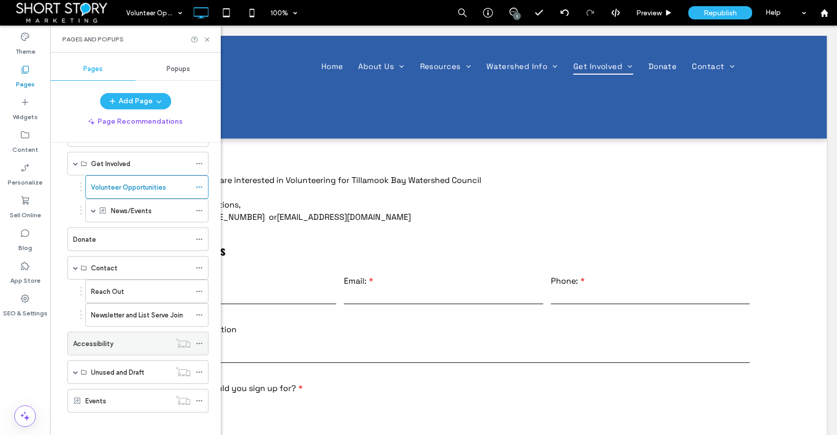
scroll to position [123, 0]
click at [115, 289] on label "Reach Out" at bounding box center [107, 291] width 33 height 18
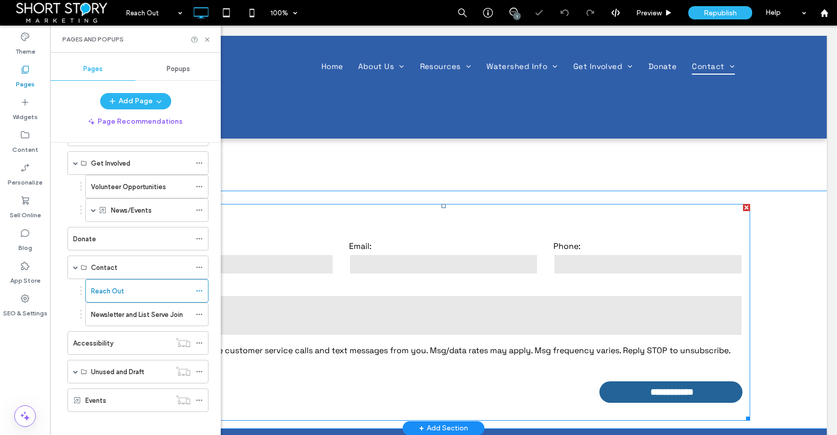
click at [280, 259] on input "text" at bounding box center [239, 264] width 189 height 20
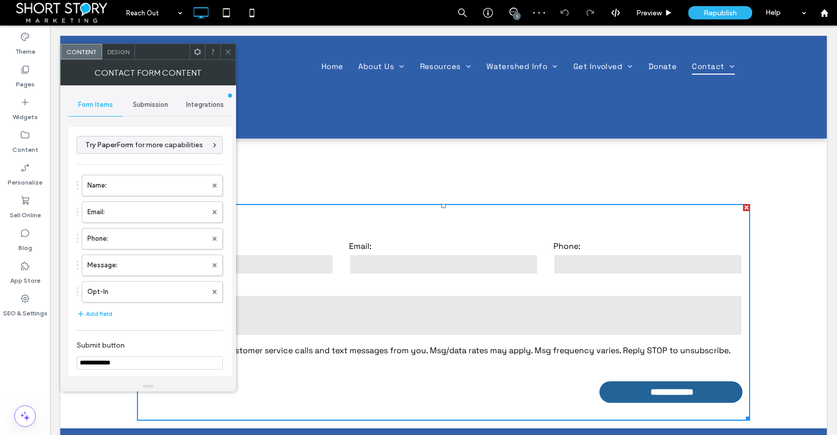
click at [150, 101] on span "Submission" at bounding box center [150, 105] width 35 height 8
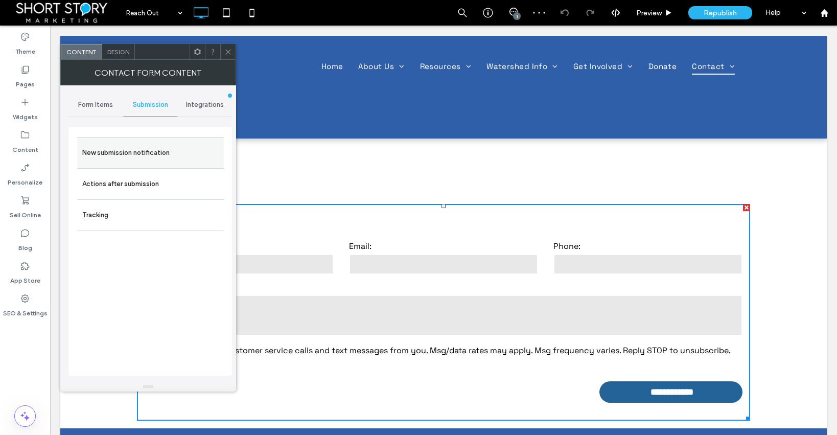
click at [130, 150] on label "New submission notification" at bounding box center [150, 153] width 136 height 20
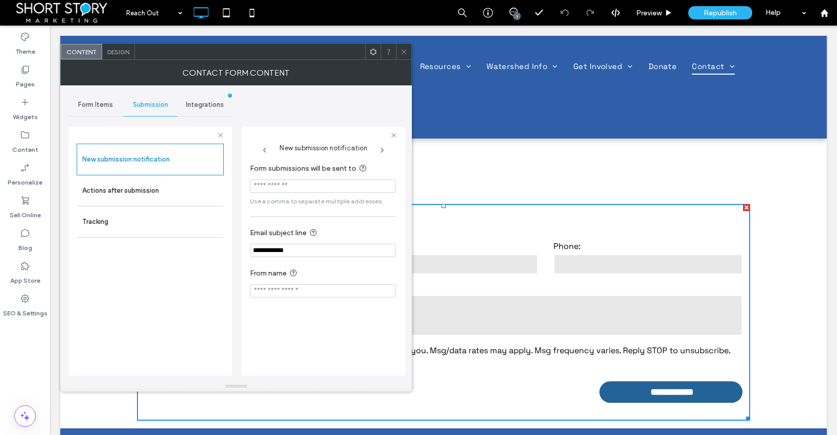
click at [279, 184] on input "Form submissions will be sent to" at bounding box center [323, 185] width 146 height 13
paste input "**********"
type input "**********"
click at [98, 103] on span "Form Items" at bounding box center [95, 105] width 35 height 8
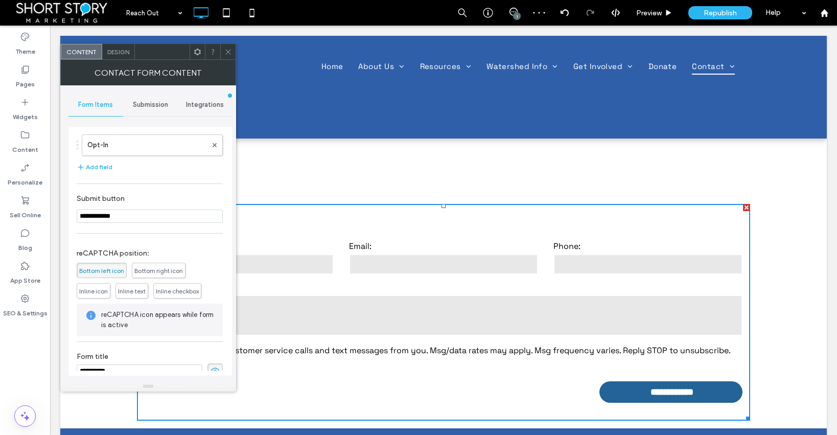
scroll to position [162, 0]
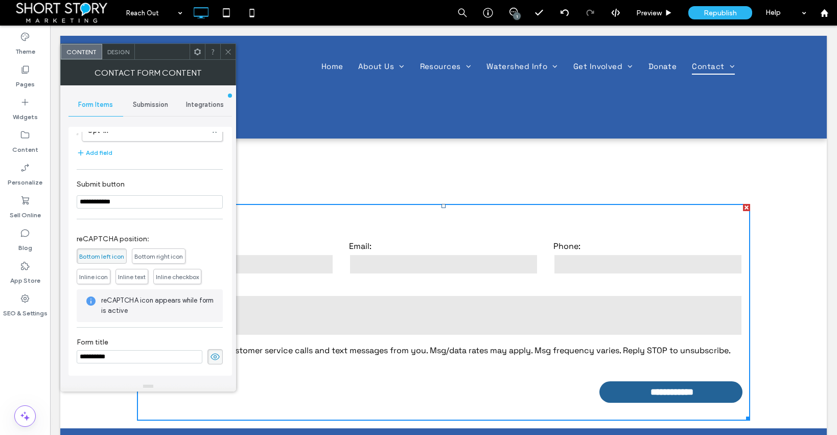
click at [228, 50] on icon at bounding box center [228, 52] width 8 height 8
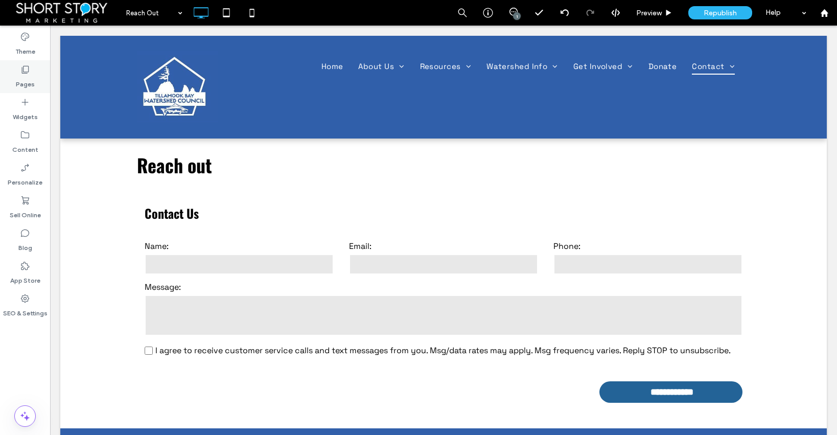
click at [28, 68] on icon at bounding box center [25, 69] width 10 height 10
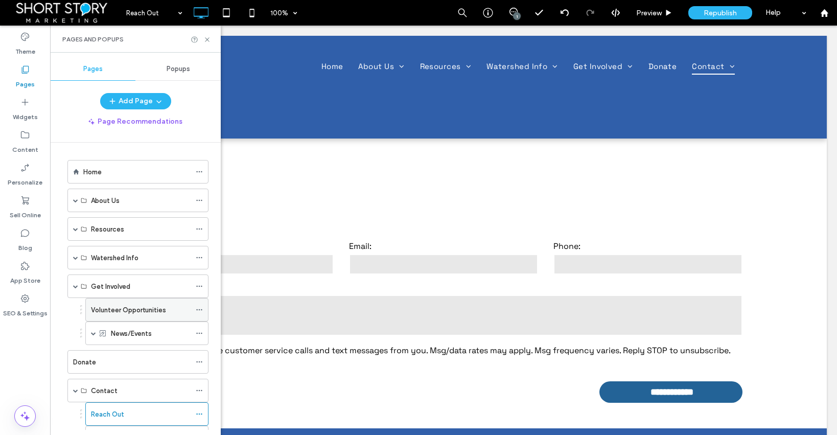
click at [107, 308] on label "Volunteer Opportunities" at bounding box center [128, 310] width 75 height 18
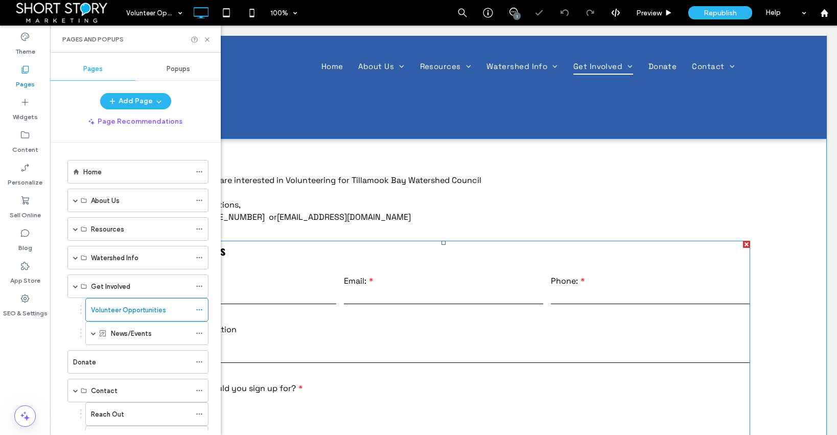
click at [308, 307] on div "Name: Email: Phone: Organization or Affiliation How many hours would you sign u…" at bounding box center [443, 434] width 621 height 349
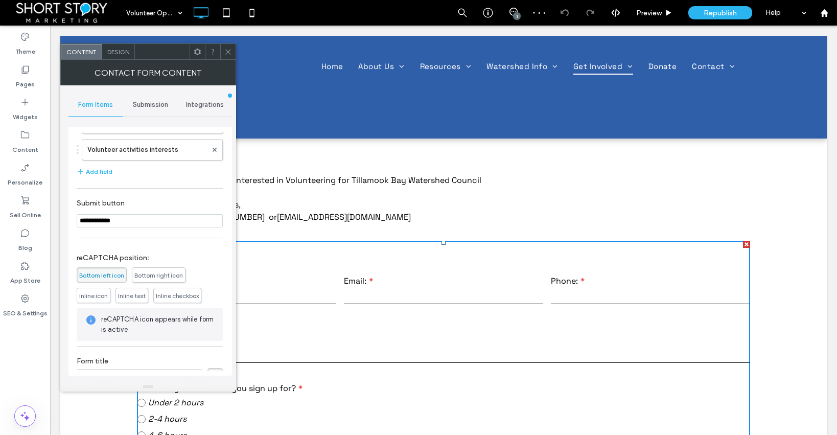
scroll to position [189, 0]
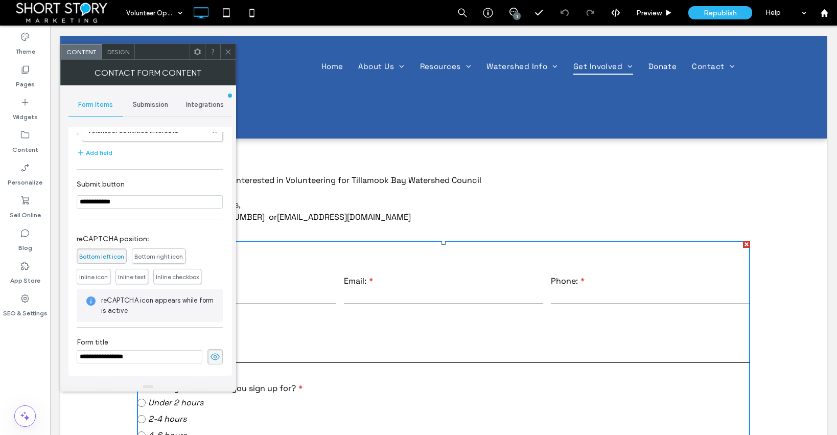
click at [228, 50] on icon at bounding box center [228, 52] width 8 height 8
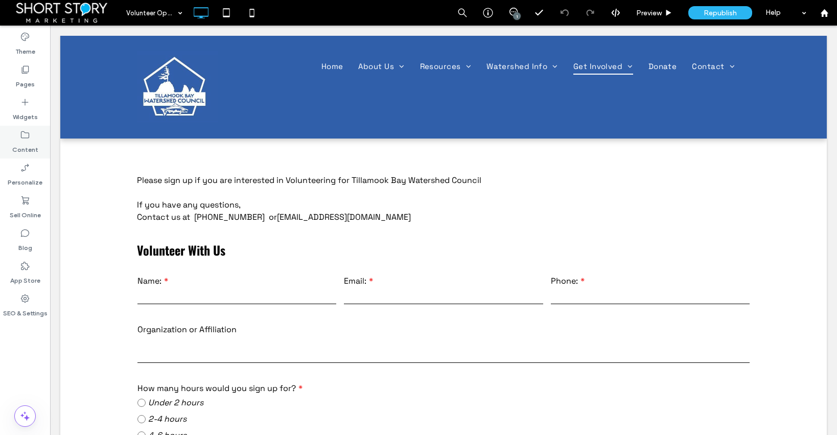
click at [25, 139] on icon at bounding box center [25, 135] width 10 height 10
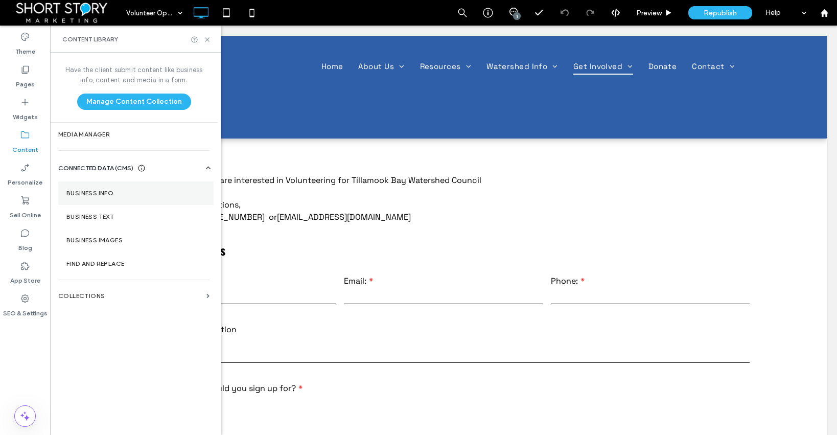
click at [89, 191] on label "Business Info" at bounding box center [135, 193] width 139 height 7
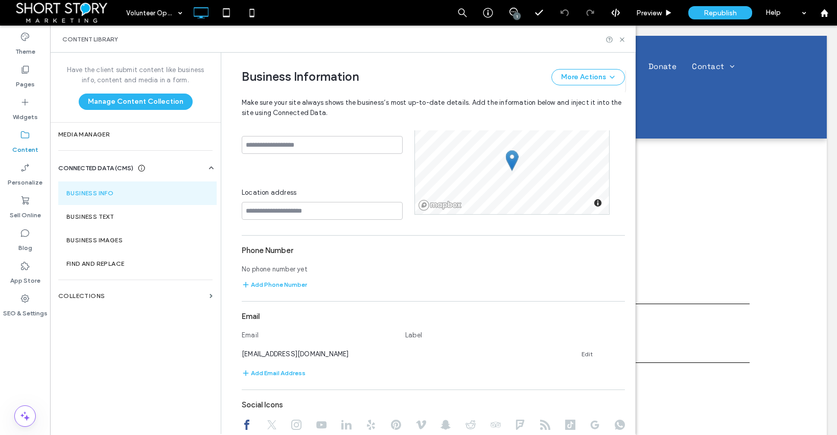
scroll to position [346, 0]
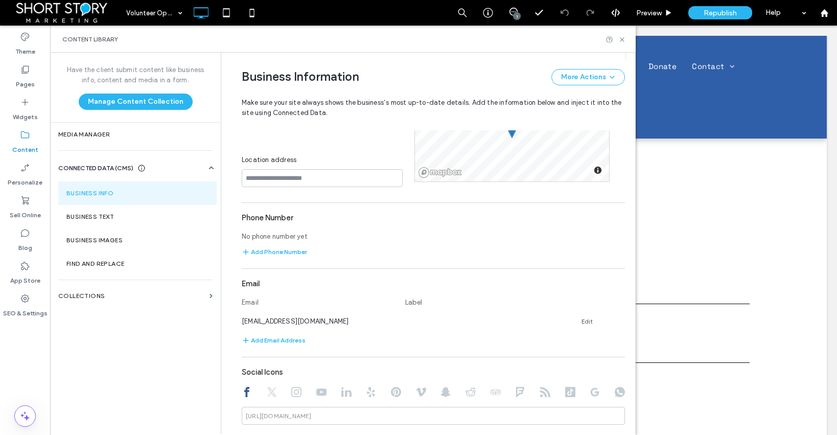
click at [408, 330] on section "Email Email Label contact@tillamookbaywc.org Edit Add Email Address" at bounding box center [433, 310] width 383 height 73
click at [415, 321] on div "contact@tillamookbaywc.org Edit" at bounding box center [424, 321] width 365 height 11
click at [582, 321] on link "Edit" at bounding box center [587, 321] width 11 height 8
click at [436, 321] on input at bounding box center [481, 320] width 153 height 18
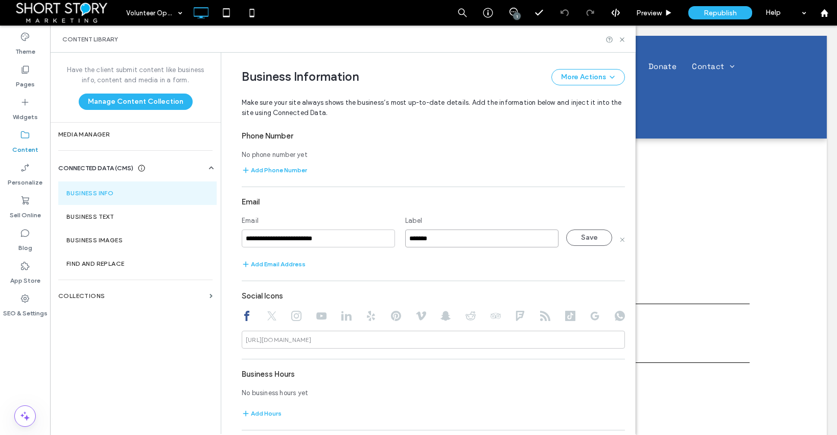
scroll to position [454, 0]
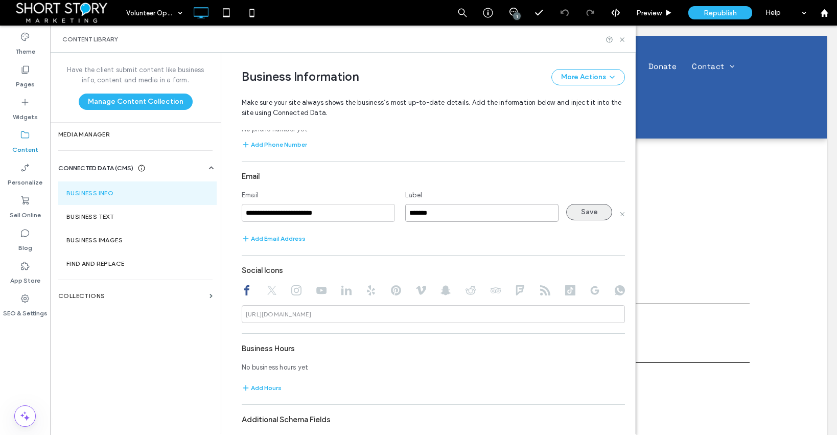
type input "*******"
click at [584, 214] on button "Save" at bounding box center [589, 212] width 46 height 16
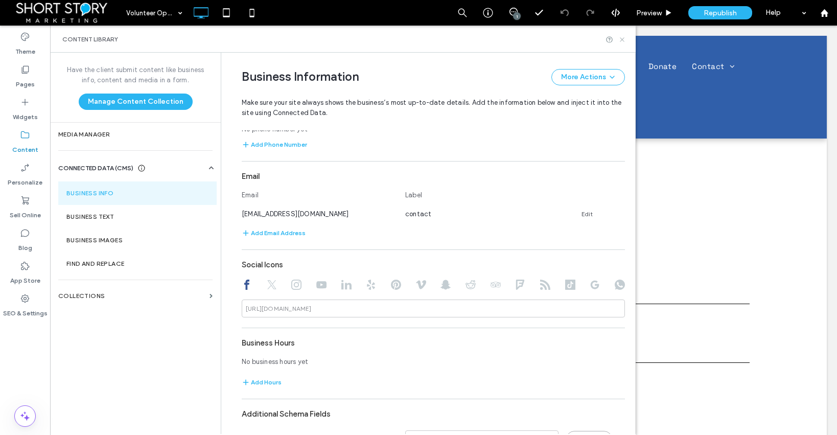
click at [622, 38] on icon at bounding box center [622, 40] width 8 height 8
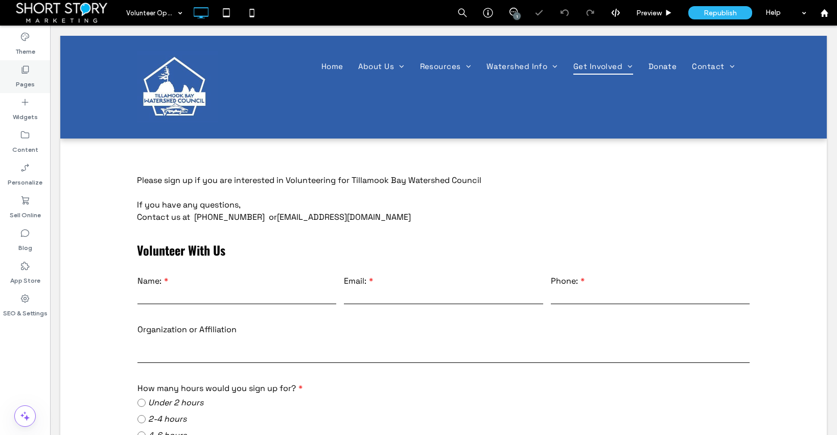
scroll to position [0, 0]
click at [26, 72] on use at bounding box center [25, 70] width 7 height 8
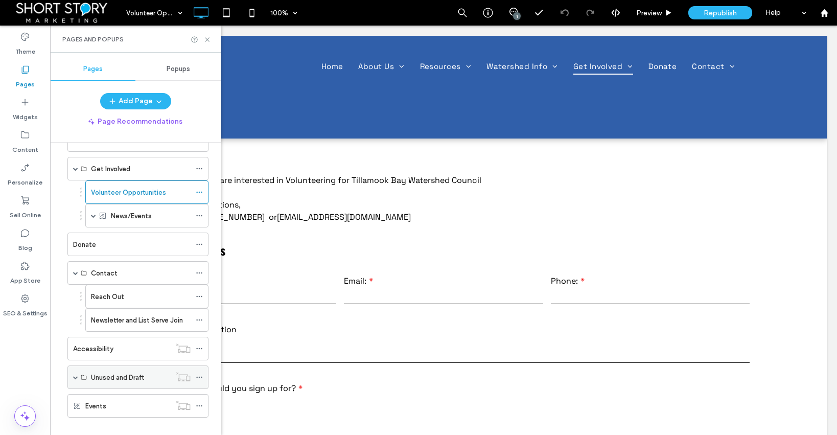
scroll to position [131, 0]
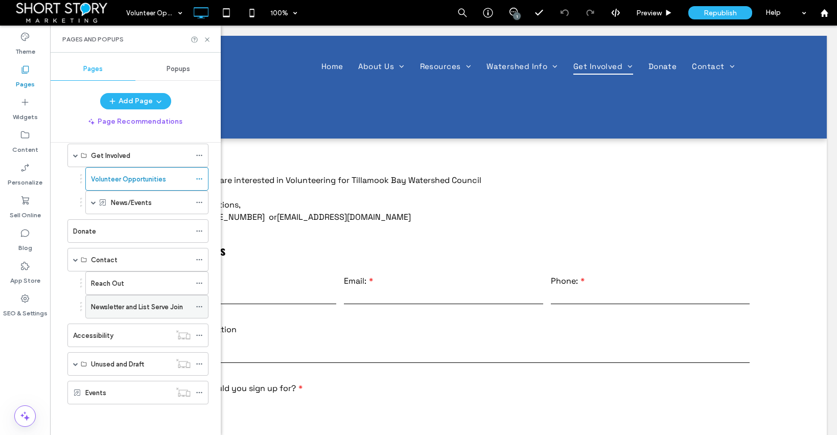
click at [131, 308] on label "Newsletter and List Serve Join" at bounding box center [137, 307] width 92 height 18
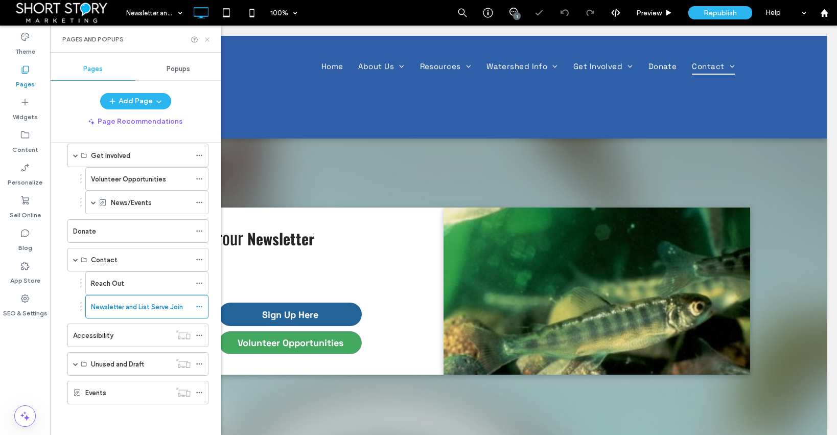
click at [208, 37] on icon at bounding box center [207, 40] width 8 height 8
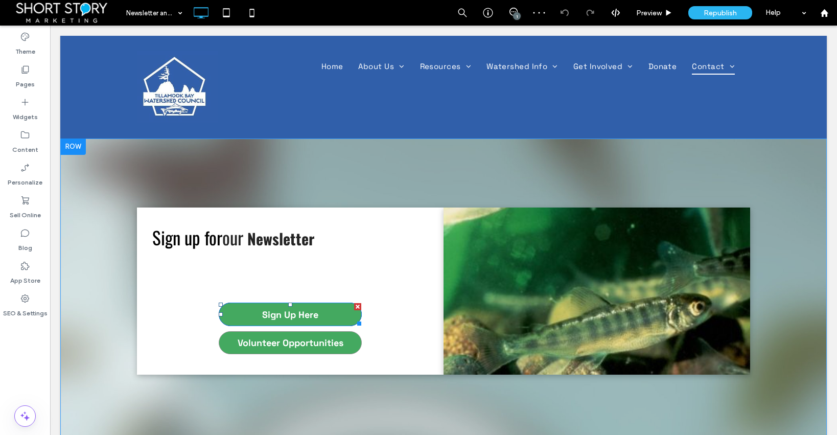
click at [266, 309] on span "Sign Up Here" at bounding box center [290, 315] width 56 height 12
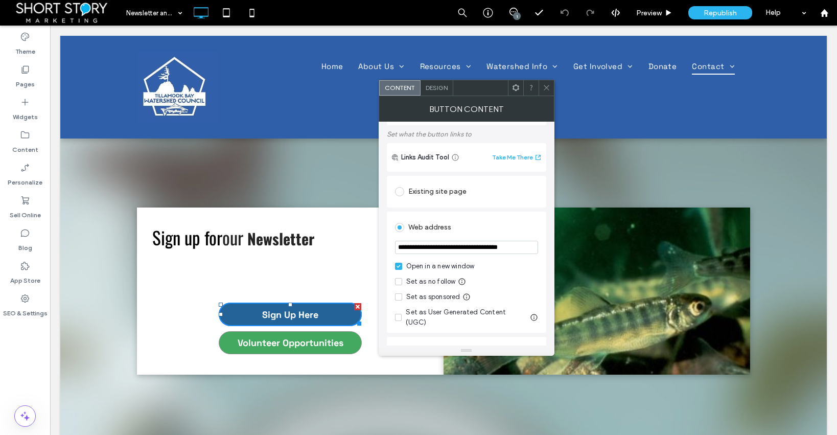
scroll to position [63, 0]
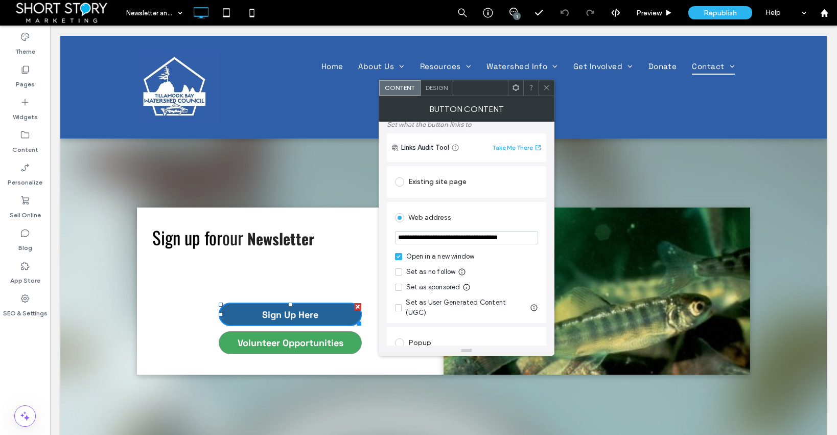
click at [548, 87] on icon at bounding box center [547, 88] width 8 height 8
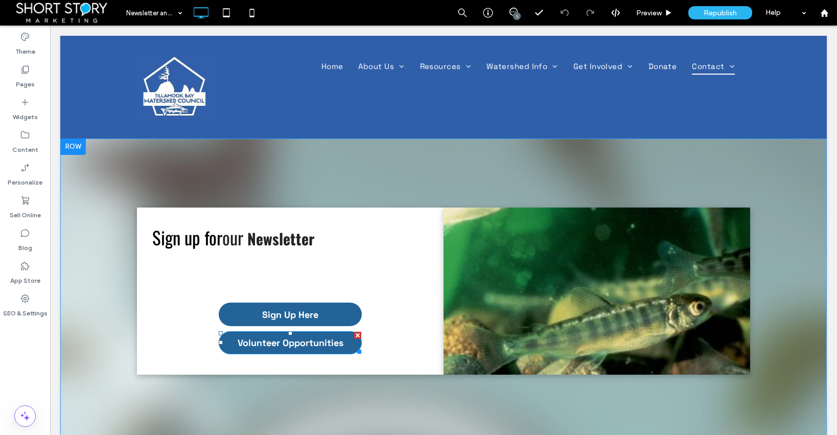
click at [285, 337] on span "Volunteer Opportunities" at bounding box center [291, 343] width 106 height 12
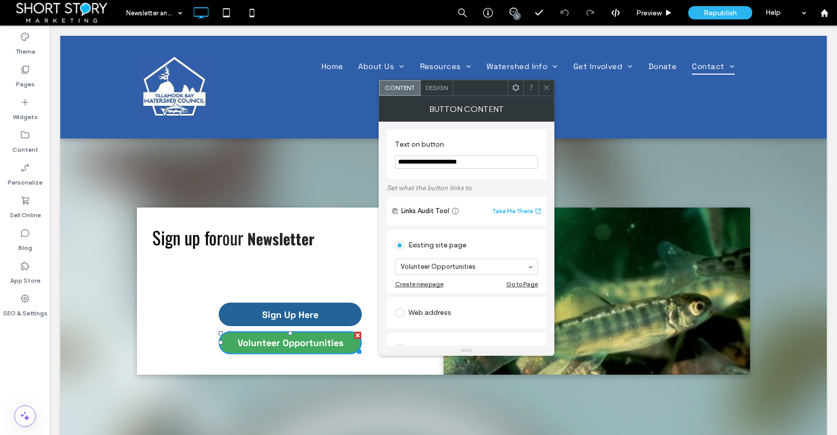
click at [546, 88] on icon at bounding box center [547, 88] width 8 height 8
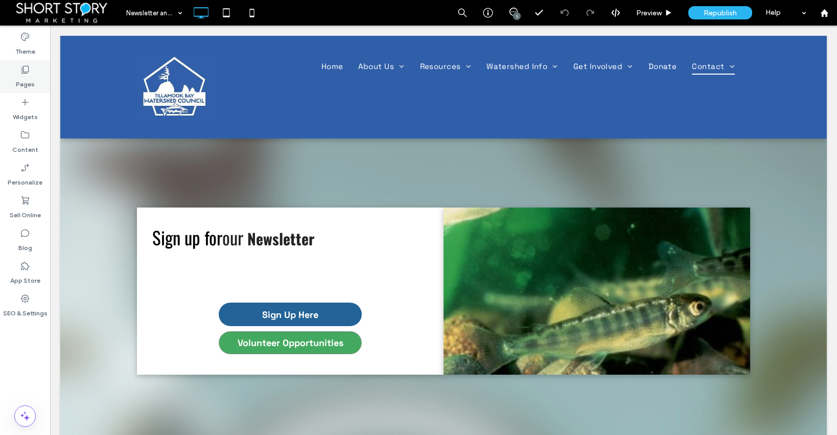
click at [26, 67] on icon at bounding box center [25, 69] width 10 height 10
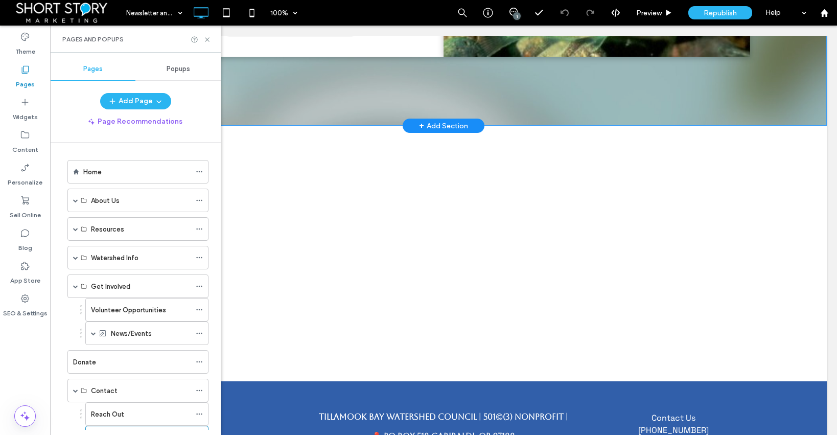
scroll to position [314, 0]
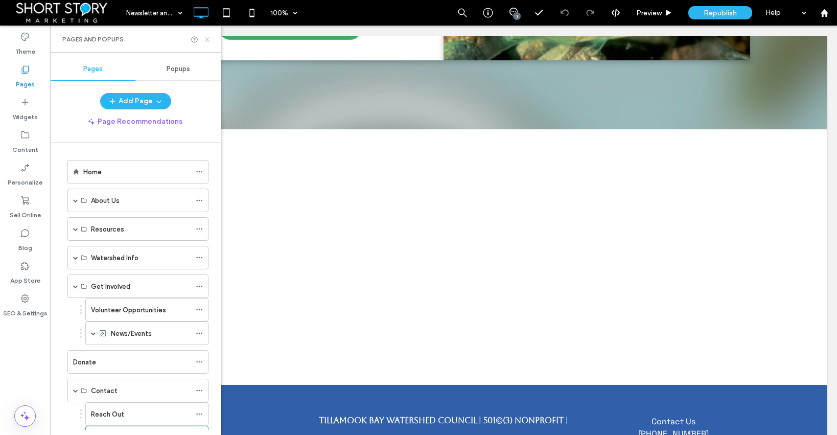
click at [206, 38] on icon at bounding box center [207, 40] width 8 height 8
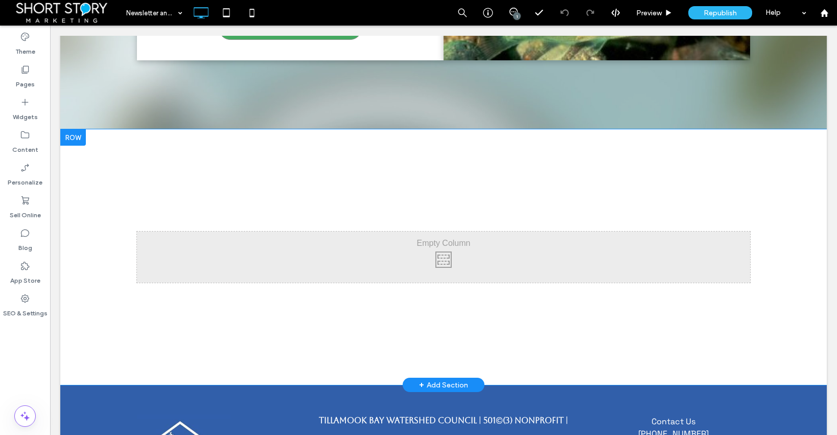
click at [74, 134] on div at bounding box center [73, 137] width 26 height 16
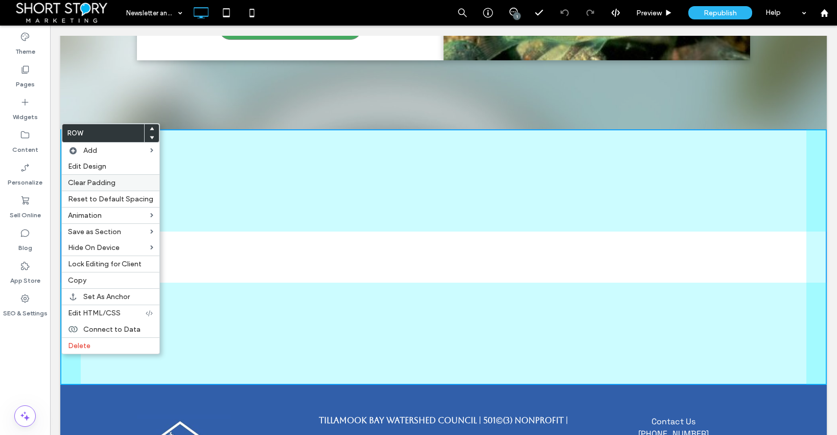
click at [87, 183] on span "Clear Padding" at bounding box center [92, 182] width 48 height 9
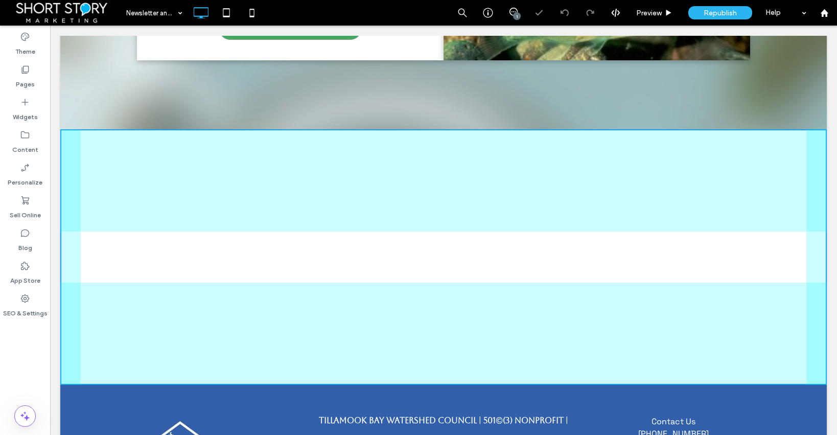
scroll to position [280, 0]
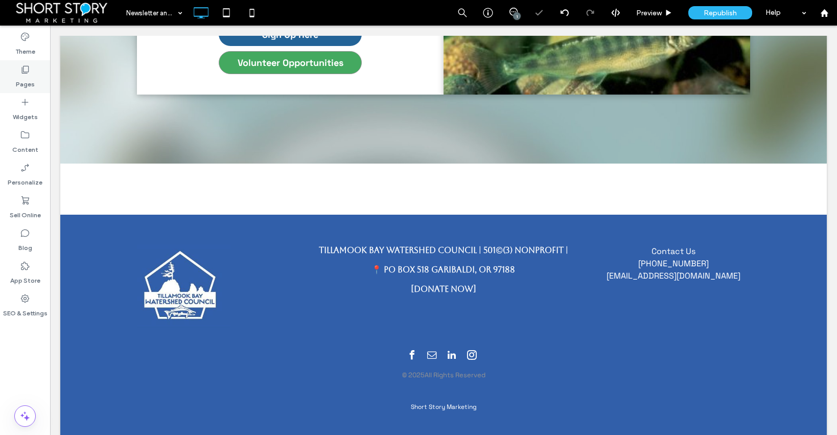
click at [24, 76] on label "Pages" at bounding box center [25, 82] width 19 height 14
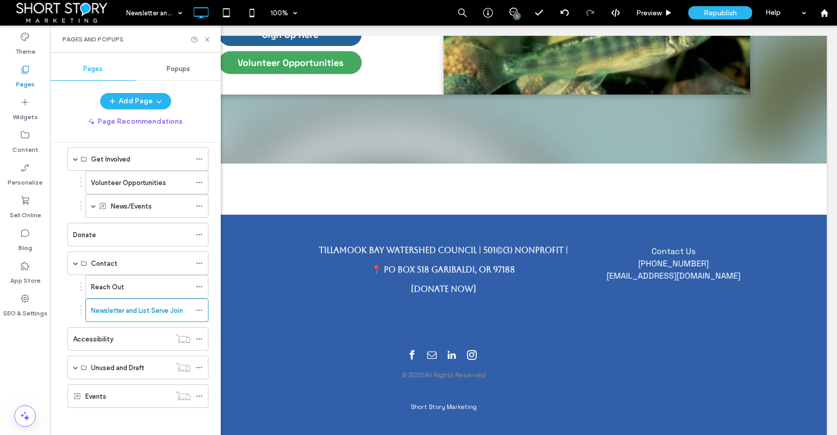
scroll to position [131, 0]
click at [73, 361] on span at bounding box center [75, 363] width 5 height 5
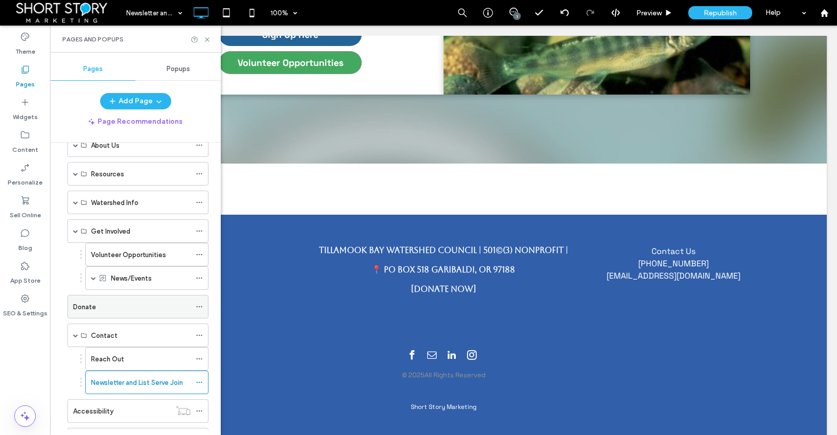
scroll to position [52, 0]
click at [108, 309] on div "Donate" at bounding box center [132, 310] width 118 height 11
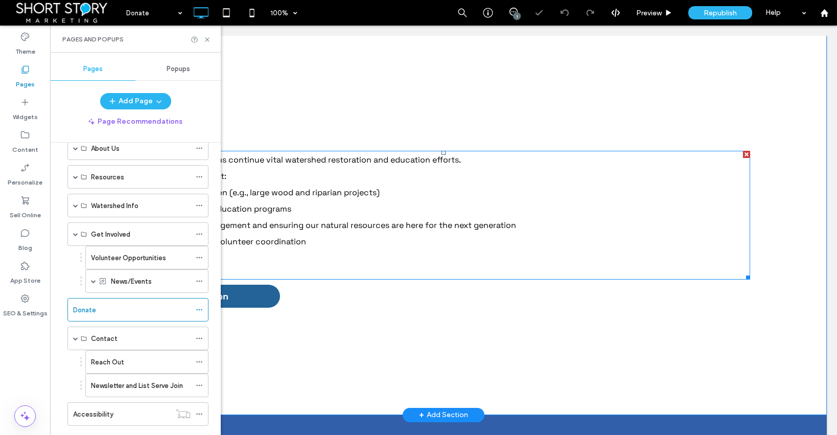
scroll to position [126, 0]
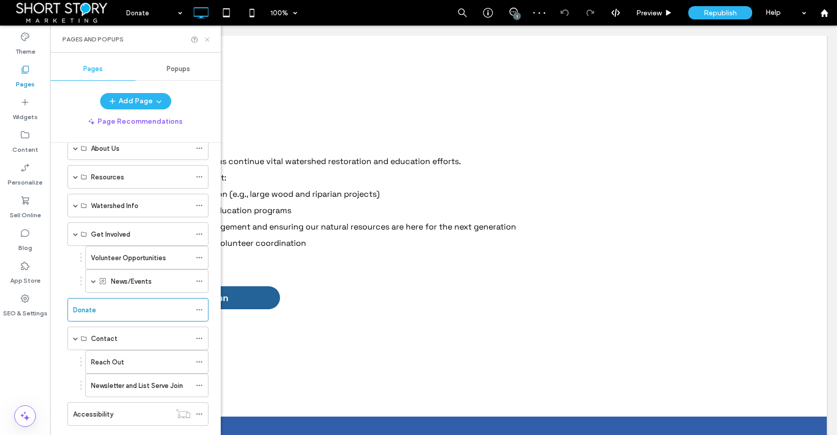
drag, startPoint x: 204, startPoint y: 36, endPoint x: 154, endPoint y: 11, distance: 55.5
click at [204, 36] on icon at bounding box center [207, 40] width 8 height 8
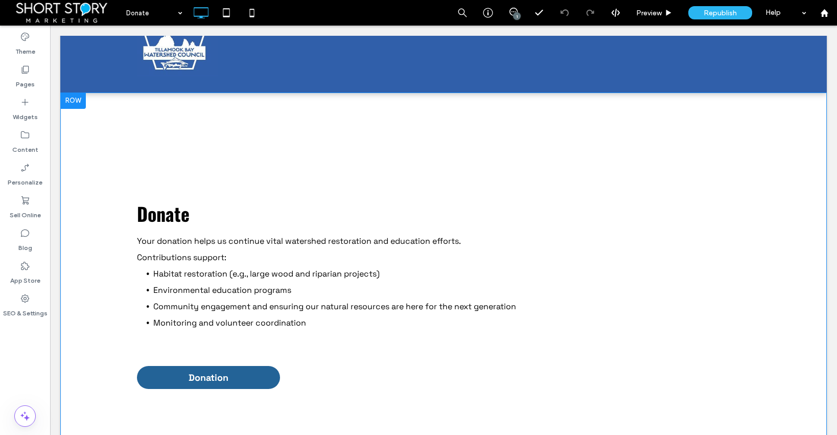
scroll to position [40, 0]
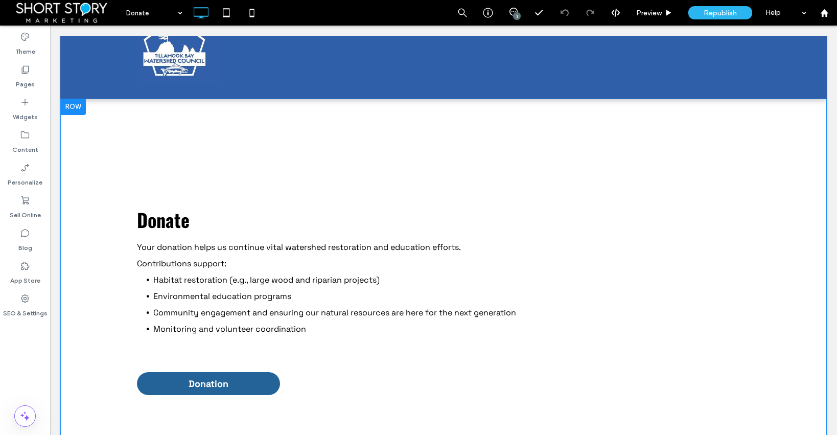
click at [73, 99] on div at bounding box center [73, 107] width 26 height 16
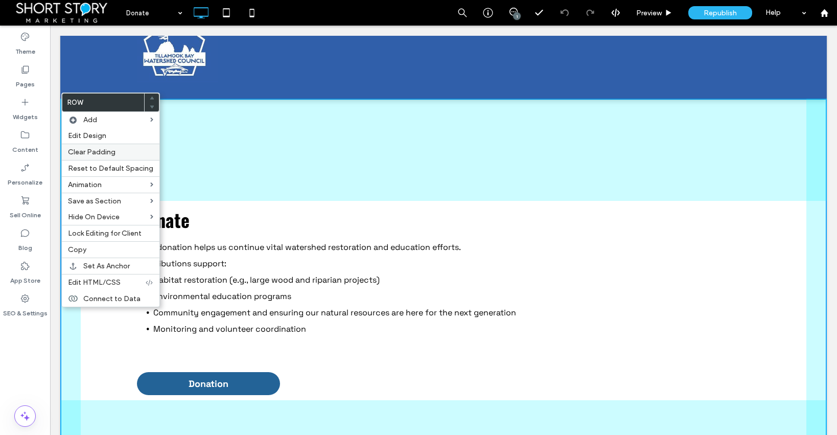
click at [102, 154] on span "Clear Padding" at bounding box center [92, 152] width 48 height 9
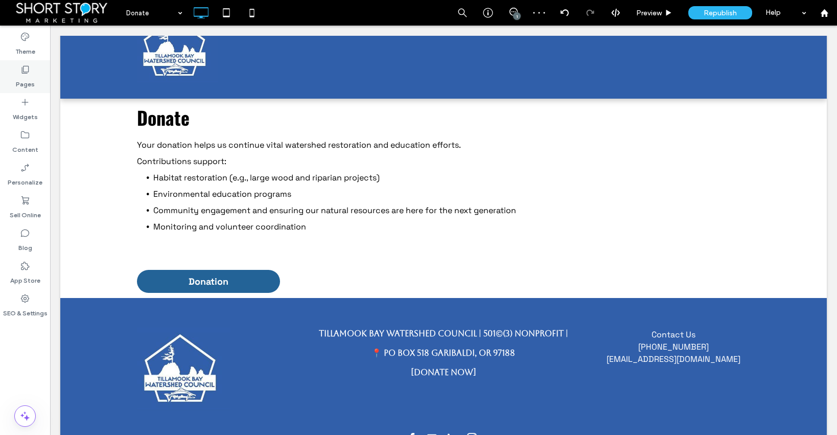
click at [26, 69] on icon at bounding box center [25, 69] width 10 height 10
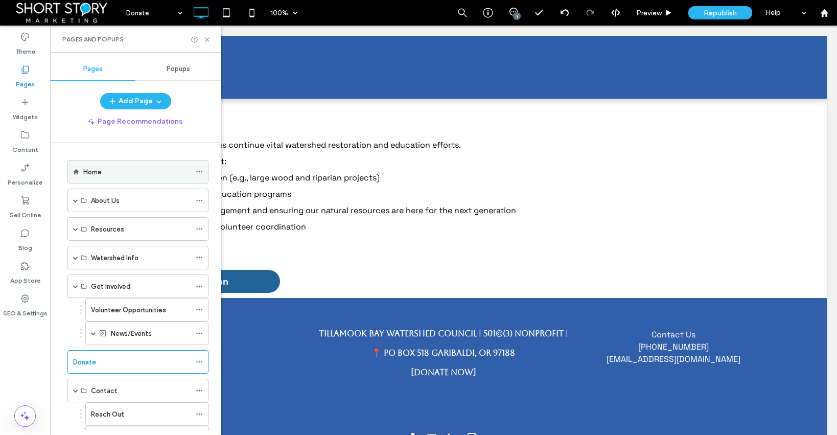
click at [96, 171] on label "Home" at bounding box center [92, 172] width 18 height 18
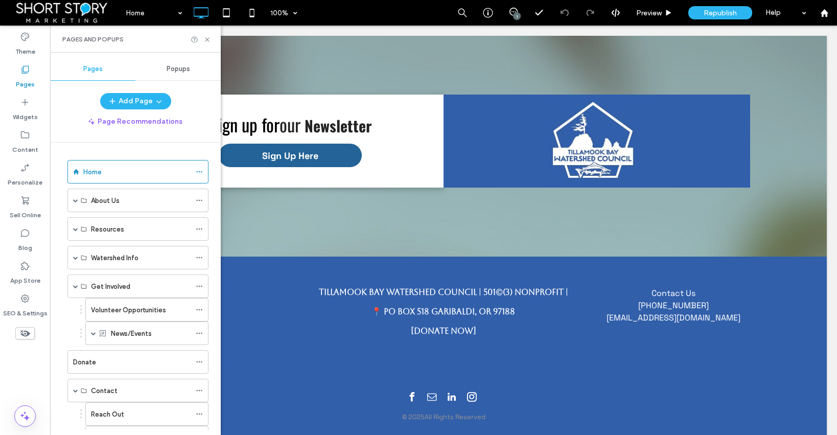
scroll to position [2352, 0]
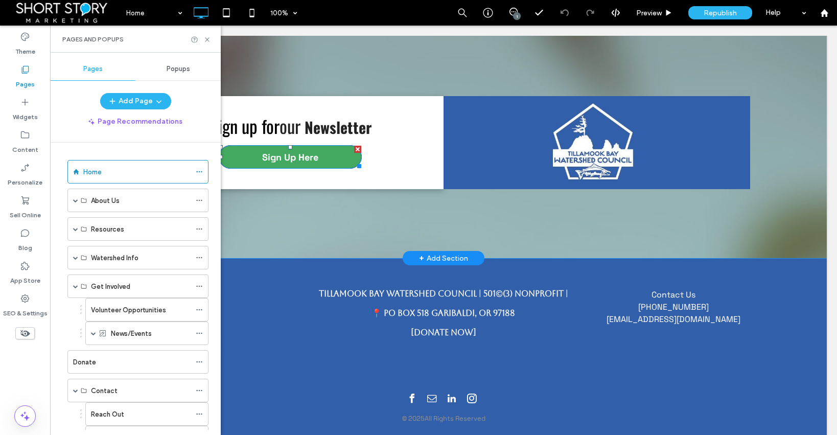
click at [285, 151] on span "Sign Up Here" at bounding box center [290, 157] width 56 height 12
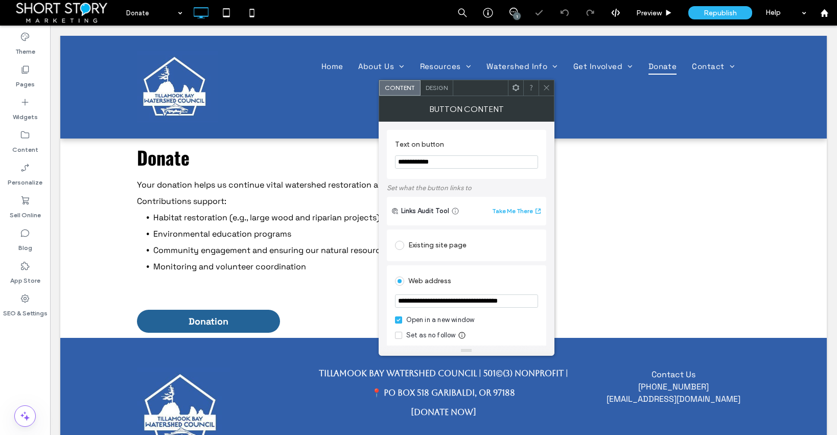
scroll to position [40, 0]
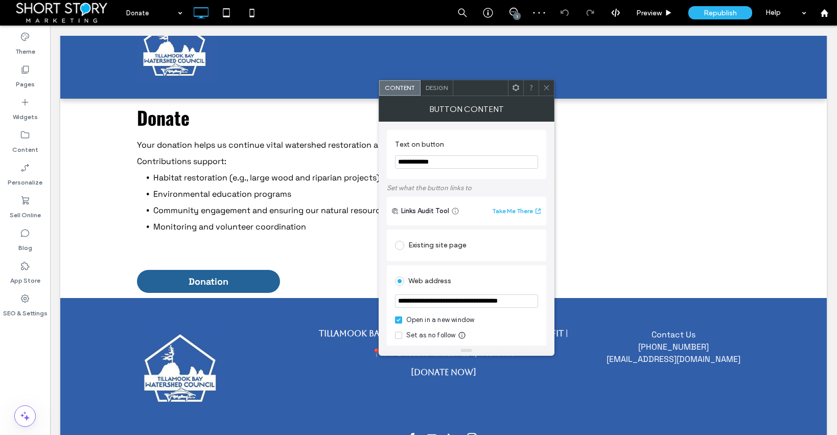
click at [544, 87] on icon at bounding box center [547, 88] width 8 height 8
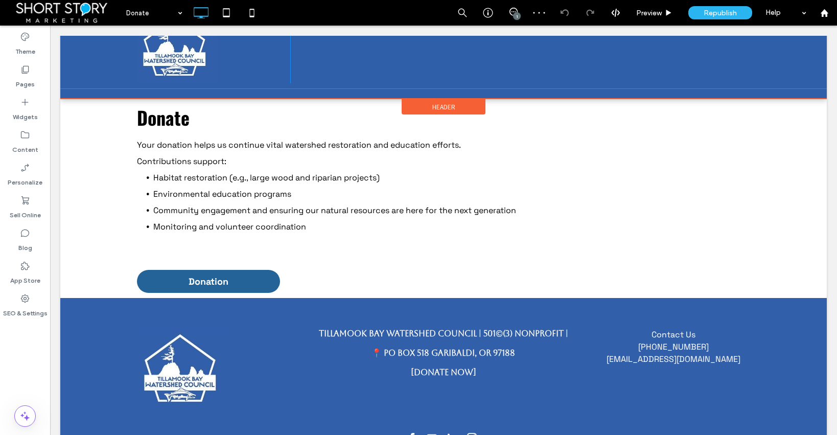
scroll to position [0, 0]
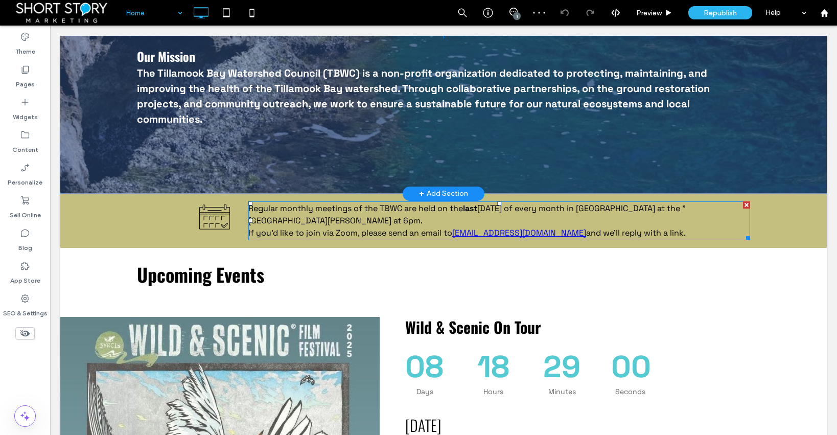
scroll to position [287, 0]
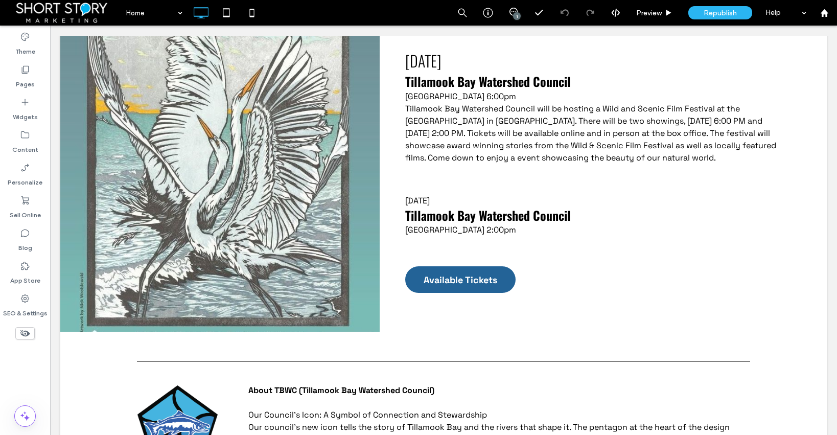
scroll to position [652, 0]
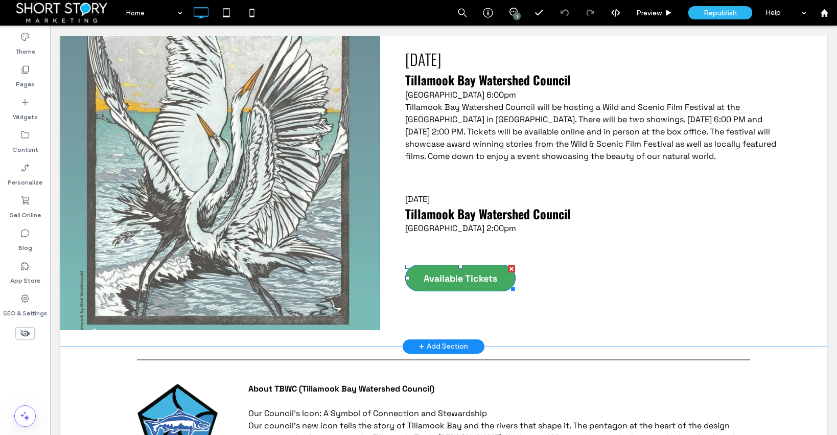
click at [455, 272] on span "Available Tickets" at bounding box center [461, 278] width 74 height 22
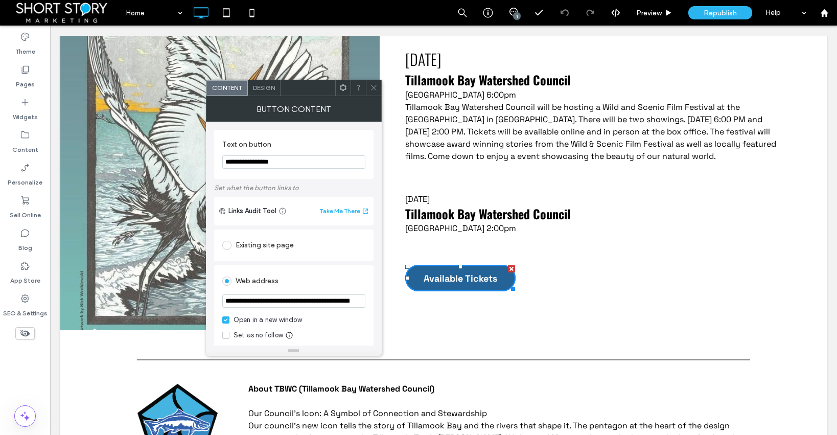
click at [374, 85] on icon at bounding box center [374, 88] width 8 height 8
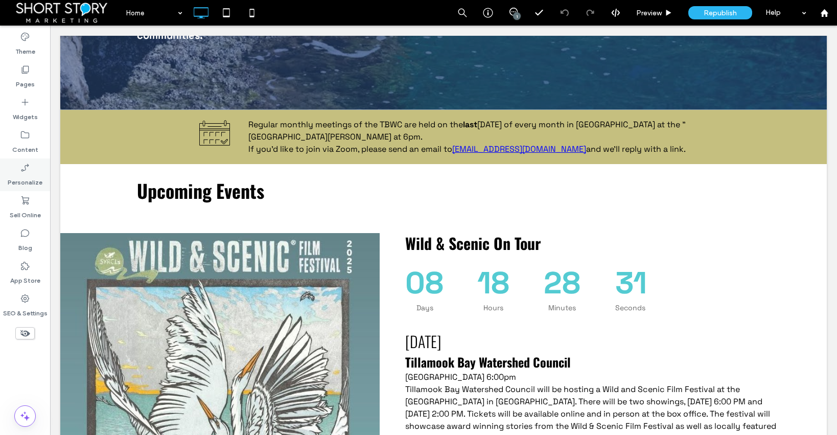
scroll to position [380, 0]
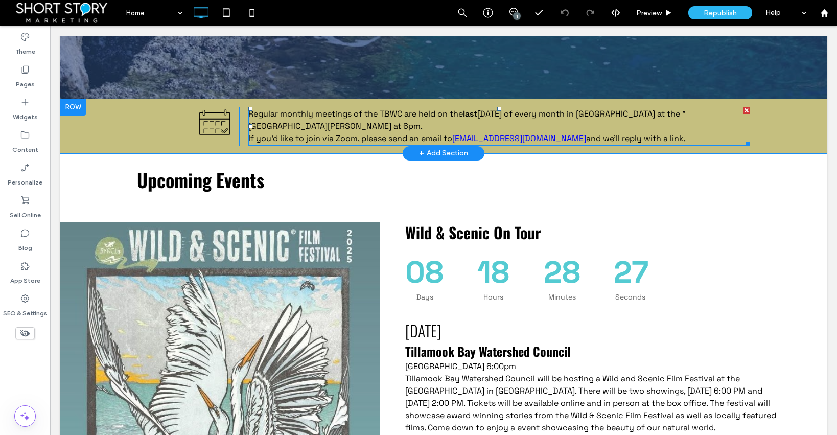
click at [627, 133] on span "and we'll reply with a link." at bounding box center [636, 138] width 100 height 11
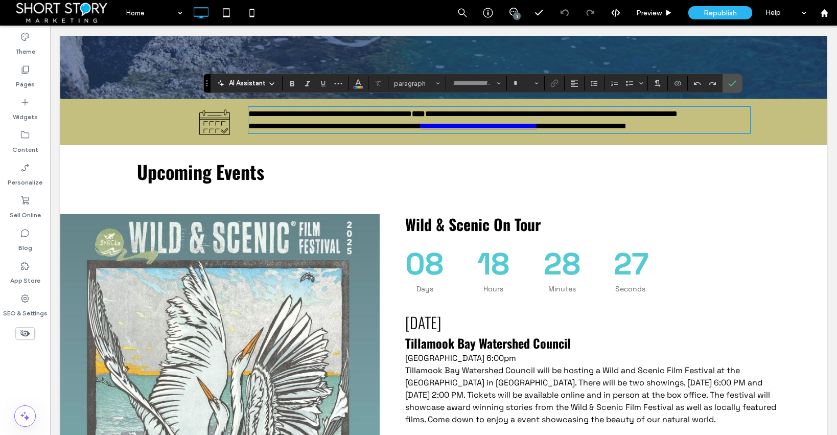
type input "**********"
type input "**"
drag, startPoint x: 623, startPoint y: 131, endPoint x: 452, endPoint y: 131, distance: 170.7
click at [452, 131] on p "**********" at bounding box center [499, 120] width 502 height 25
copy link "**********"
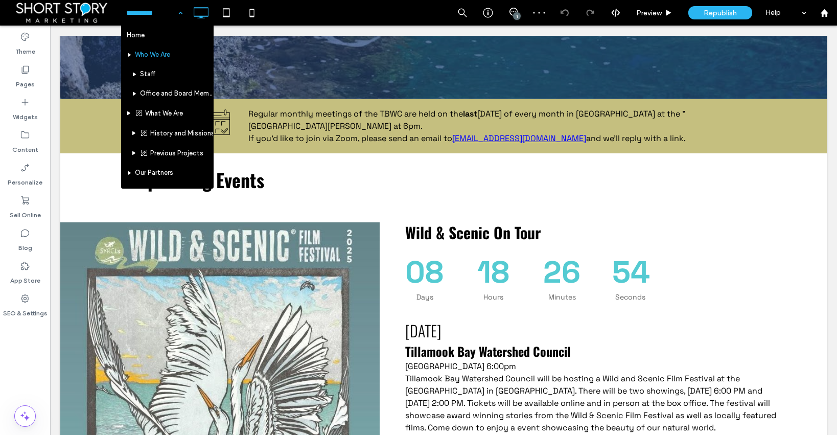
click at [138, 12] on input at bounding box center [151, 13] width 51 height 26
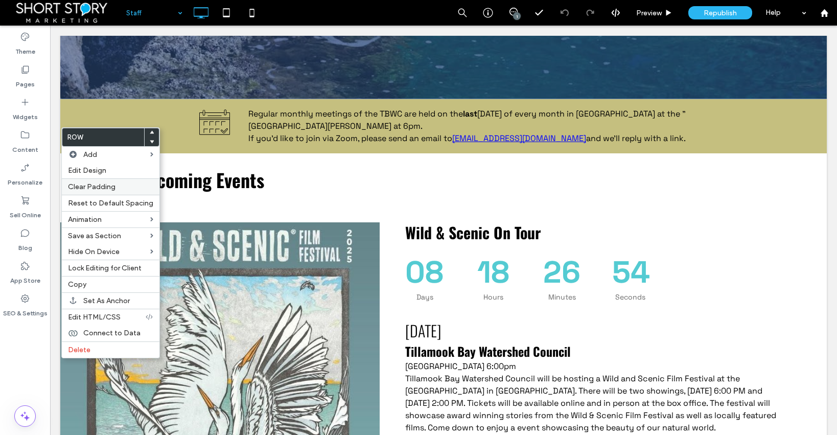
click at [101, 189] on span "Clear Padding" at bounding box center [92, 186] width 48 height 9
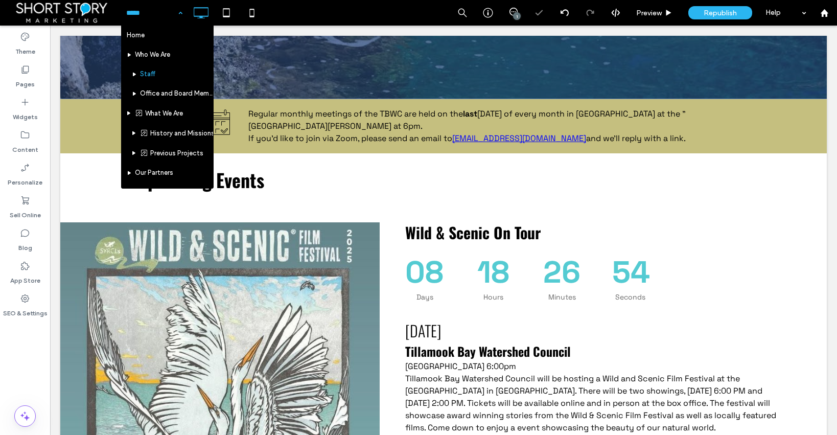
drag, startPoint x: 134, startPoint y: 12, endPoint x: 134, endPoint y: 18, distance: 6.1
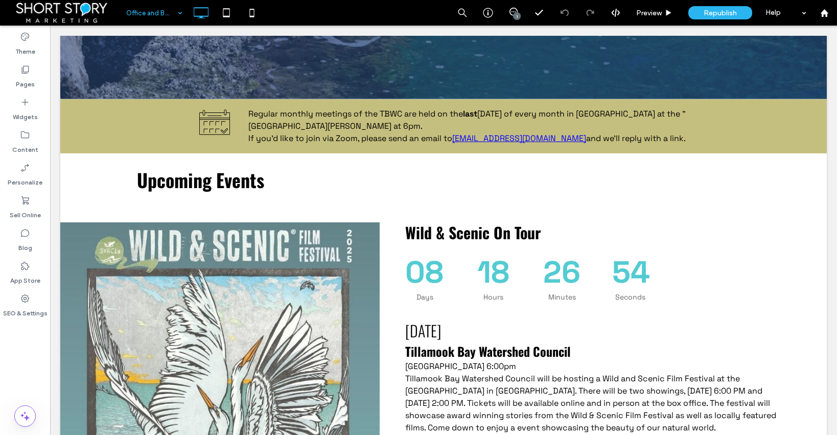
click at [150, 14] on input at bounding box center [151, 13] width 51 height 26
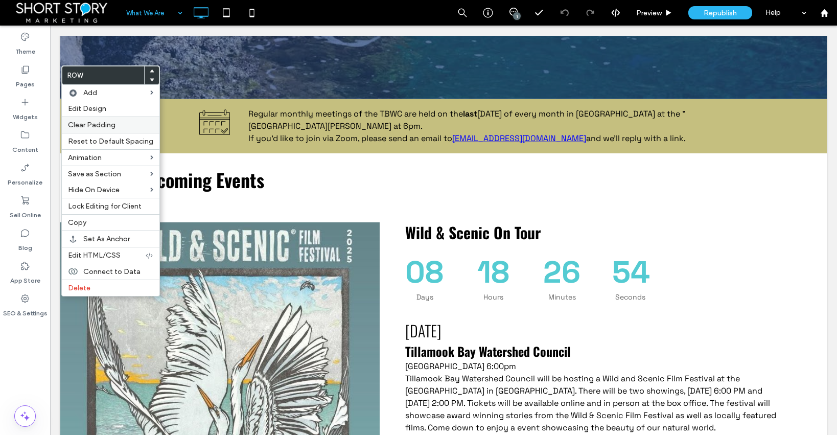
click at [103, 126] on span "Clear Padding" at bounding box center [92, 125] width 48 height 9
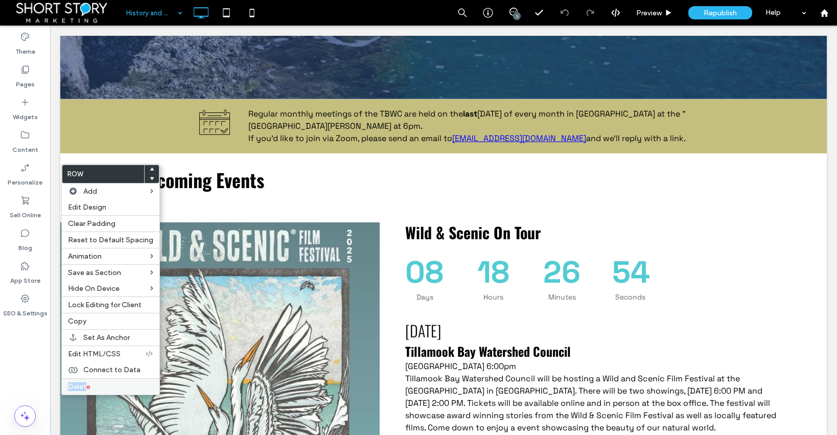
click at [85, 382] on div "Delete" at bounding box center [111, 386] width 98 height 16
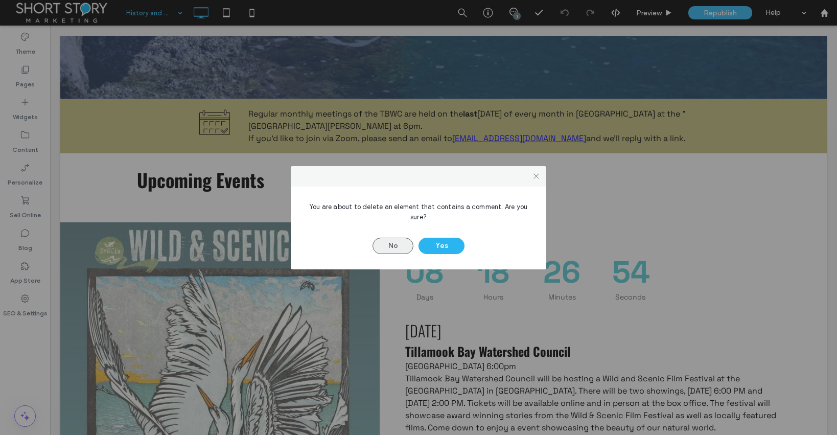
click at [392, 246] on button "No" at bounding box center [393, 246] width 41 height 16
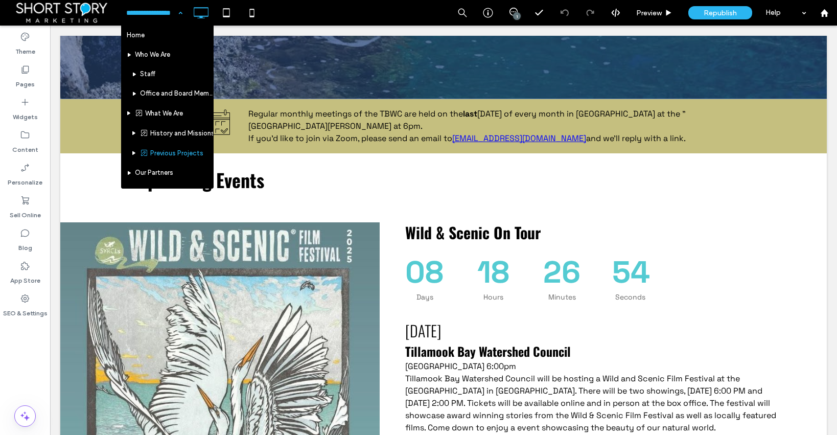
click at [149, 13] on input at bounding box center [151, 13] width 51 height 26
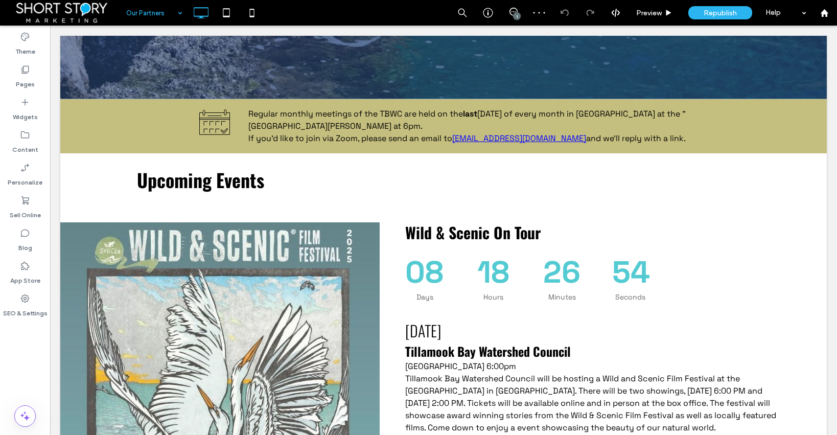
click at [142, 12] on input at bounding box center [151, 13] width 51 height 26
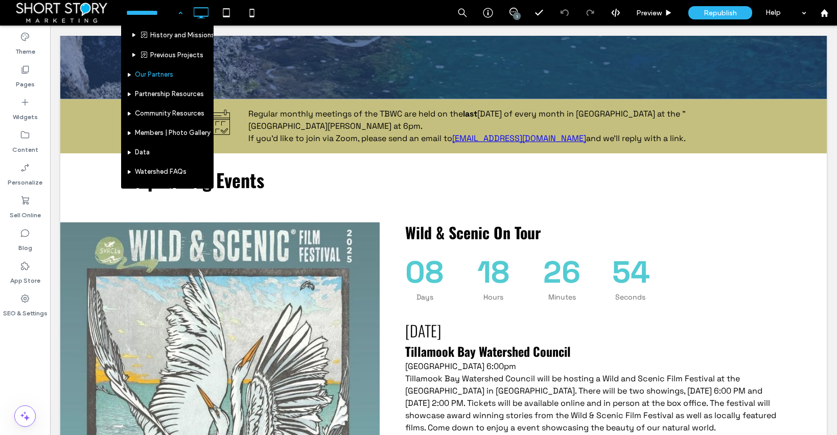
scroll to position [101, 0]
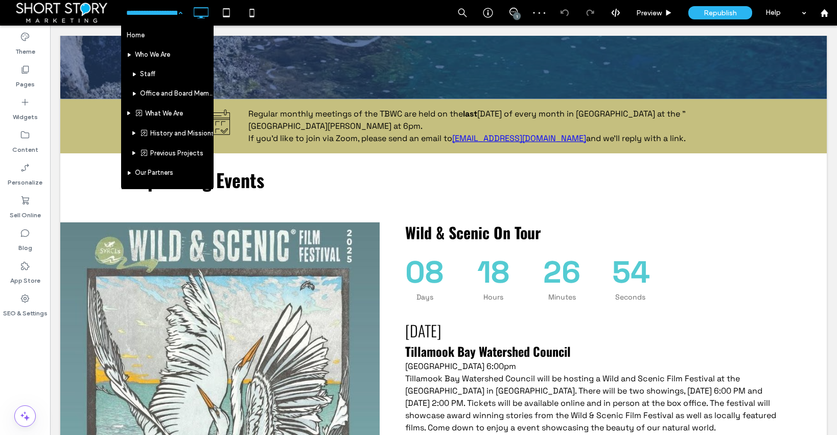
click at [150, 10] on input at bounding box center [151, 13] width 51 height 26
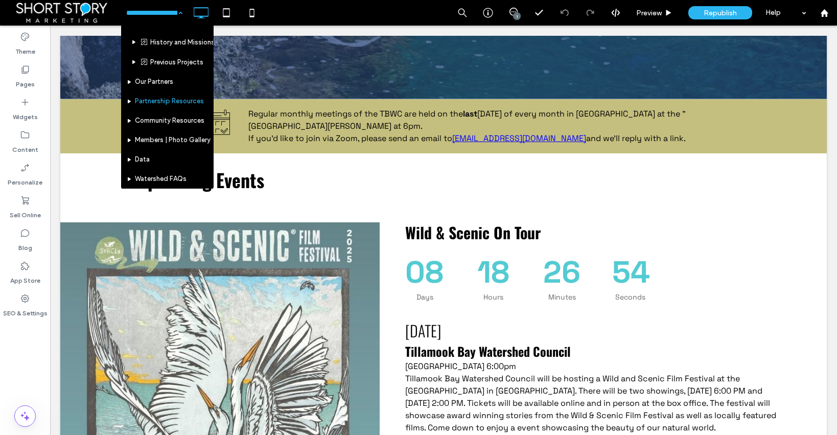
scroll to position [102, 0]
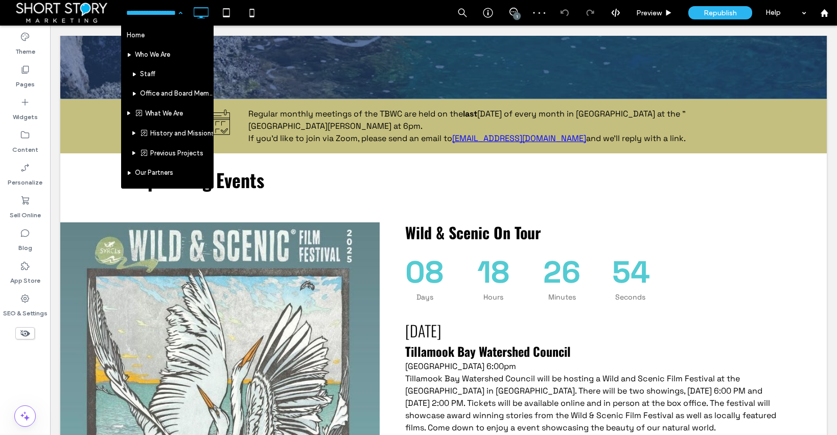
click at [140, 9] on input at bounding box center [151, 13] width 51 height 26
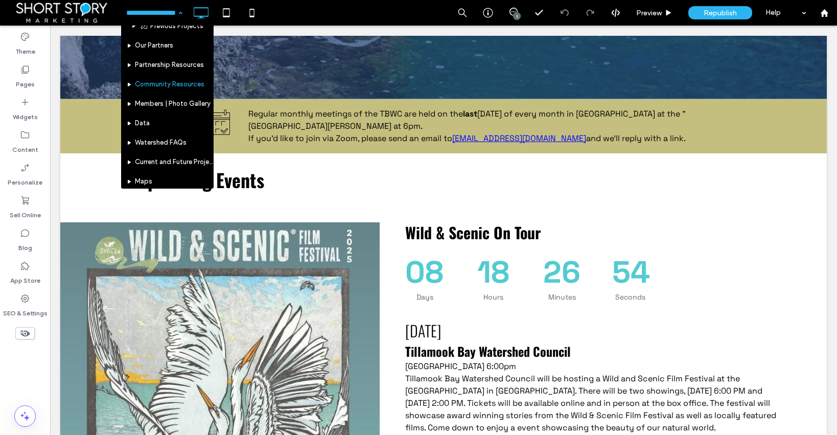
scroll to position [137, 0]
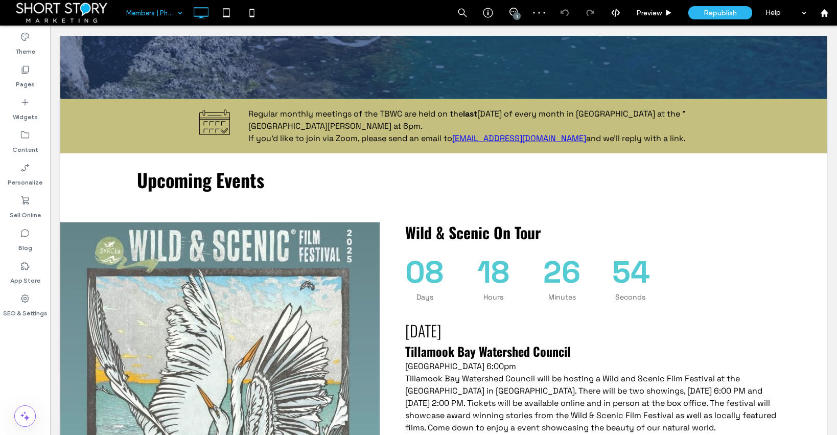
click at [142, 13] on input at bounding box center [151, 13] width 51 height 26
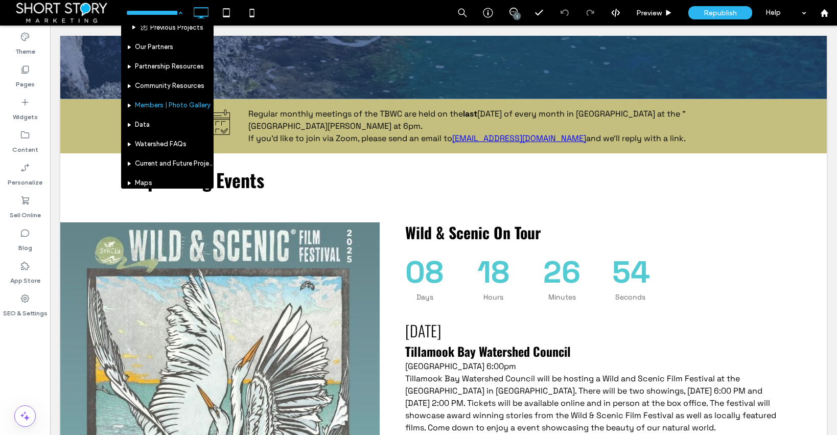
scroll to position [131, 0]
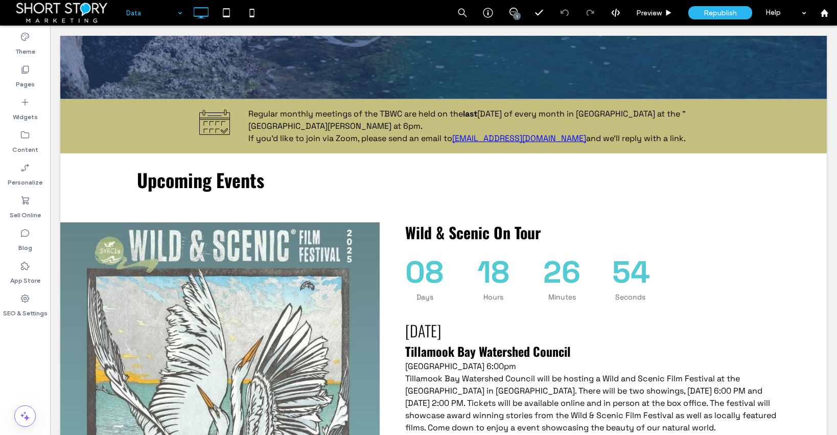
click at [140, 14] on input at bounding box center [151, 13] width 51 height 26
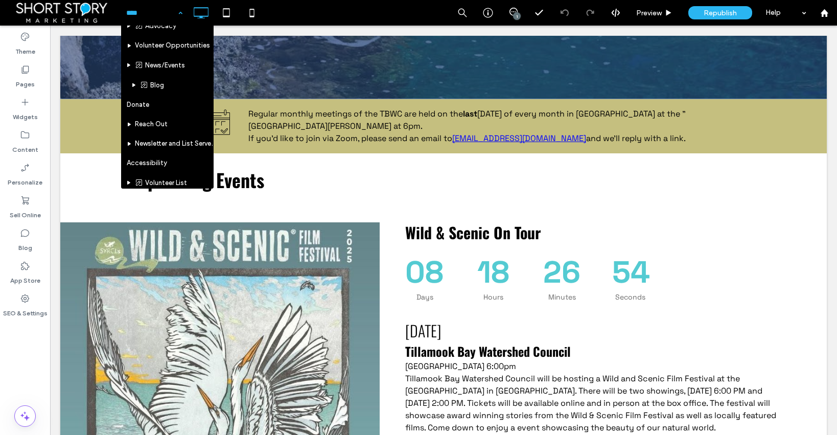
scroll to position [343, 0]
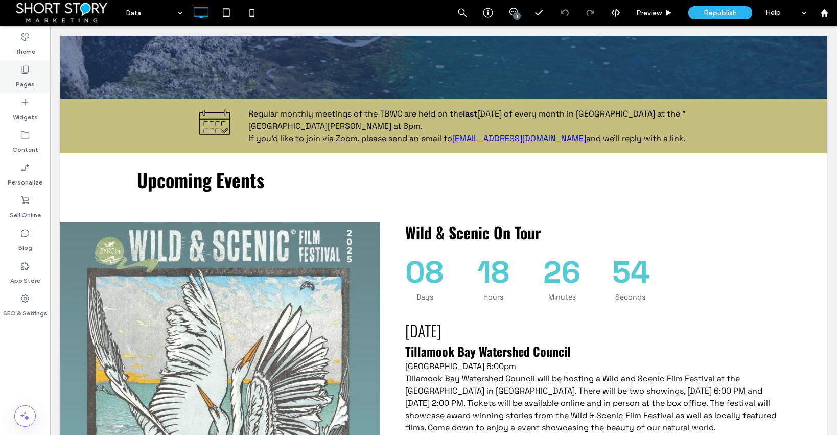
click at [29, 73] on icon at bounding box center [25, 69] width 10 height 10
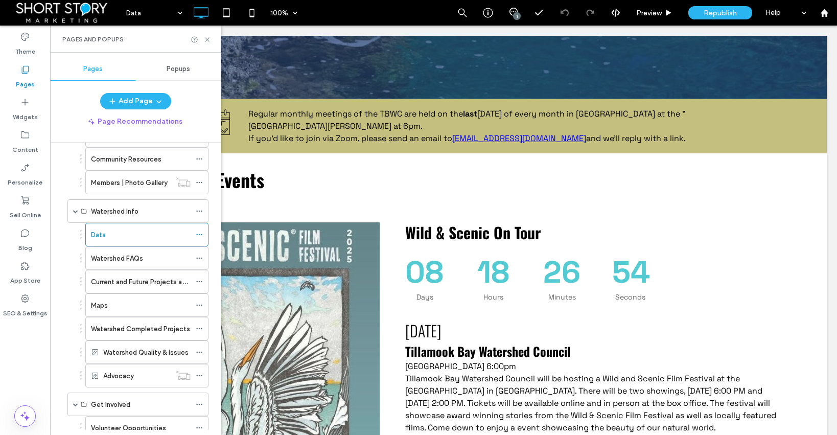
scroll to position [283, 0]
click at [120, 259] on label "Watershed FAQs" at bounding box center [117, 257] width 52 height 18
click at [115, 283] on label "Current and Future Projects and Events" at bounding box center [151, 281] width 121 height 18
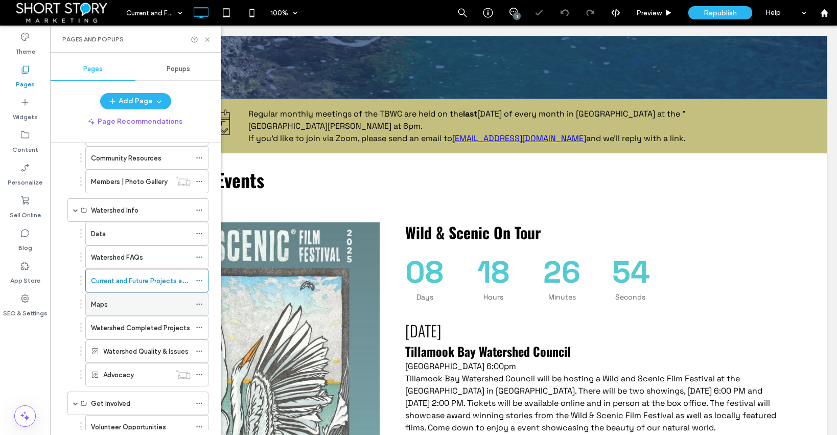
click at [106, 304] on label "Maps" at bounding box center [99, 304] width 17 height 18
click at [114, 326] on label "Watershed Completed Projects" at bounding box center [140, 328] width 99 height 18
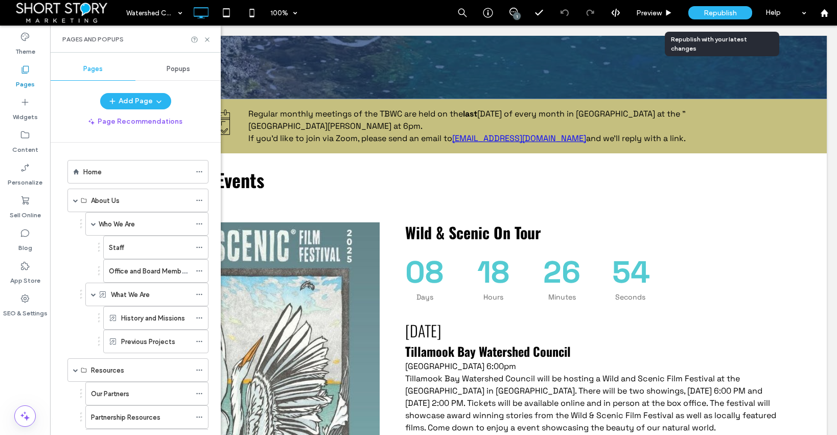
click at [727, 10] on span "Republish" at bounding box center [720, 13] width 33 height 9
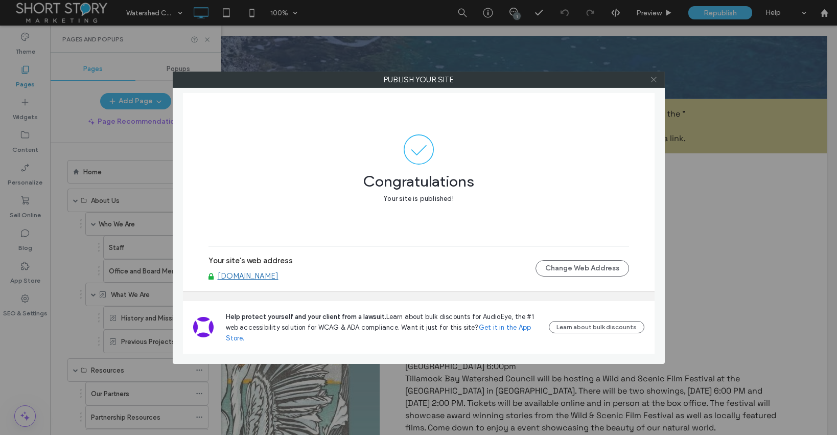
click at [655, 81] on icon at bounding box center [654, 80] width 8 height 8
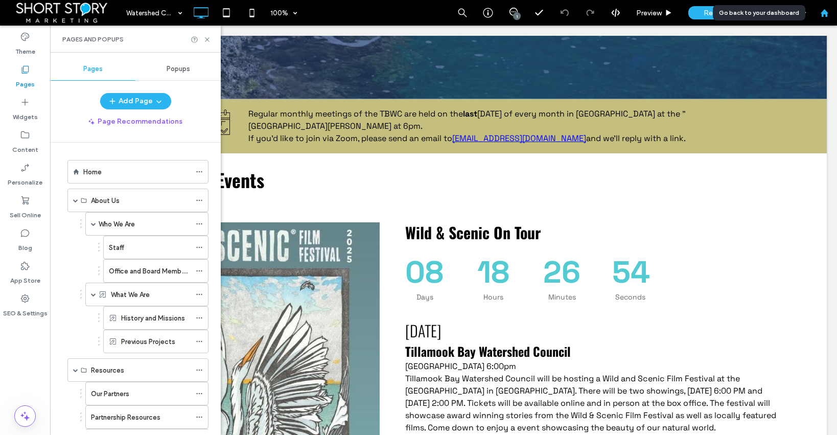
click at [826, 10] on icon at bounding box center [824, 13] width 9 height 9
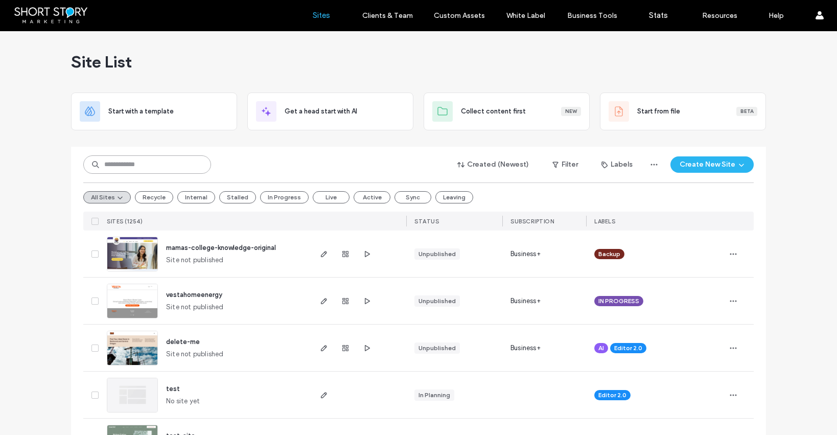
click at [136, 160] on input at bounding box center [147, 164] width 128 height 18
type input "****"
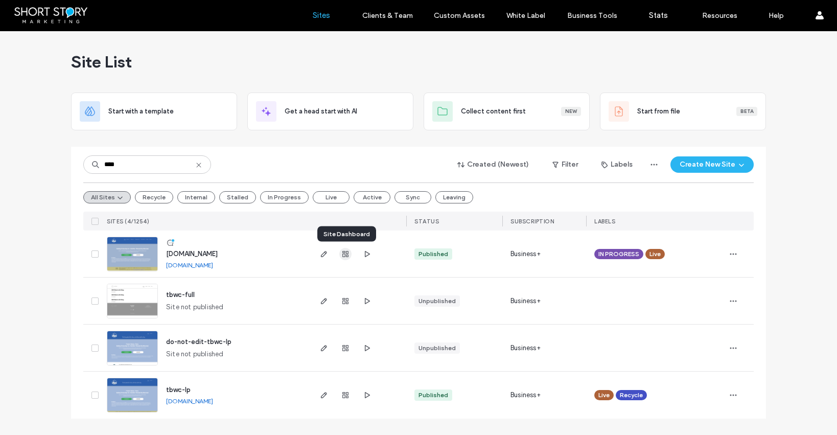
click at [345, 253] on icon "button" at bounding box center [345, 254] width 8 height 8
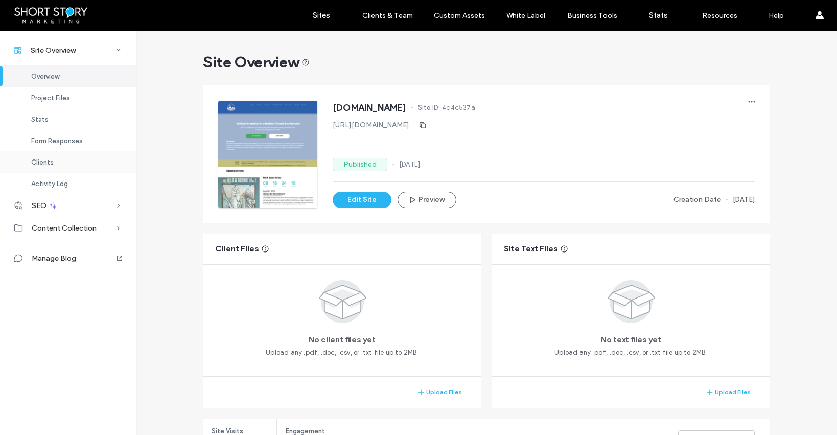
click at [43, 161] on span "Clients" at bounding box center [42, 162] width 22 height 8
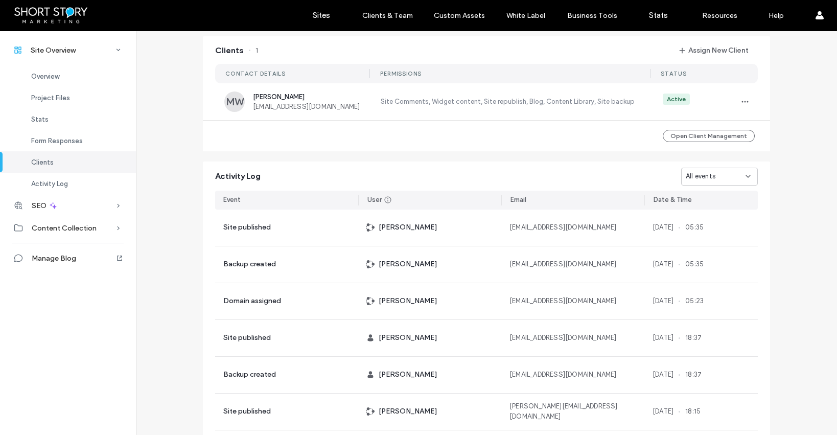
scroll to position [832, 0]
click at [48, 71] on div "Overview" at bounding box center [68, 75] width 136 height 21
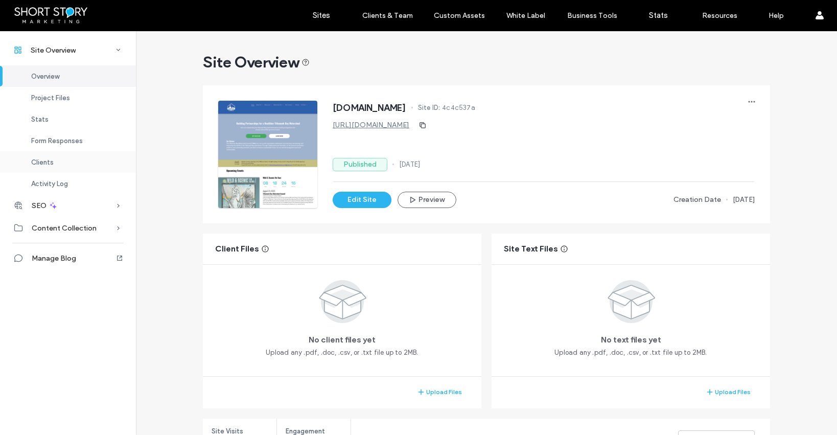
click at [50, 162] on span "Clients" at bounding box center [42, 162] width 22 height 8
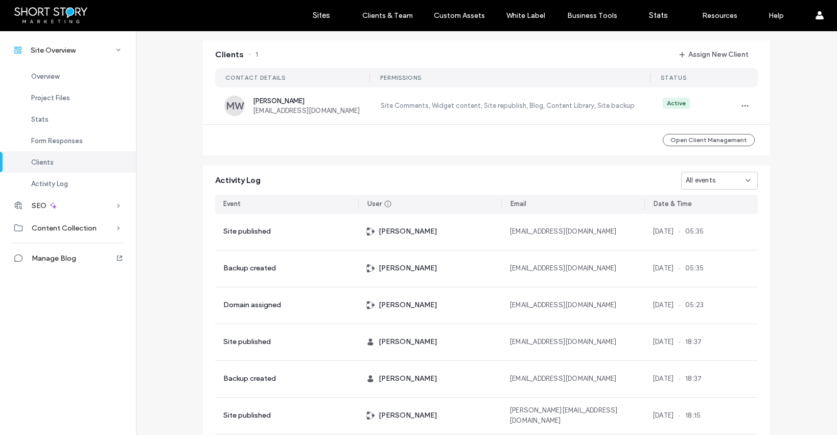
scroll to position [832, 0]
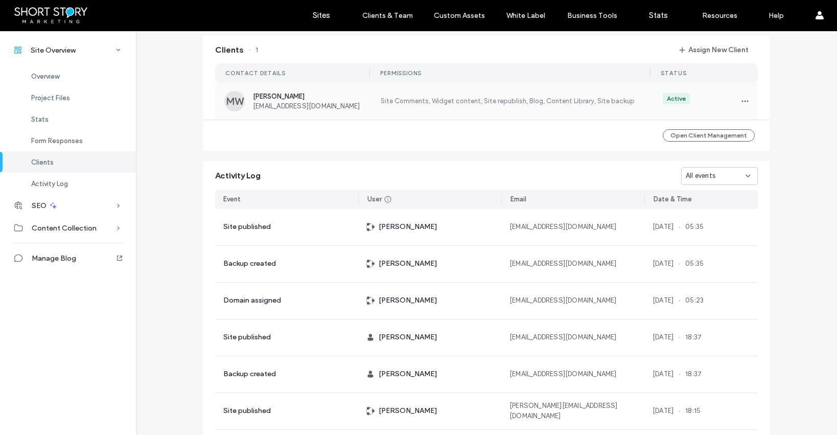
click at [286, 105] on span "[EMAIL_ADDRESS][DOMAIN_NAME]" at bounding box center [310, 106] width 115 height 8
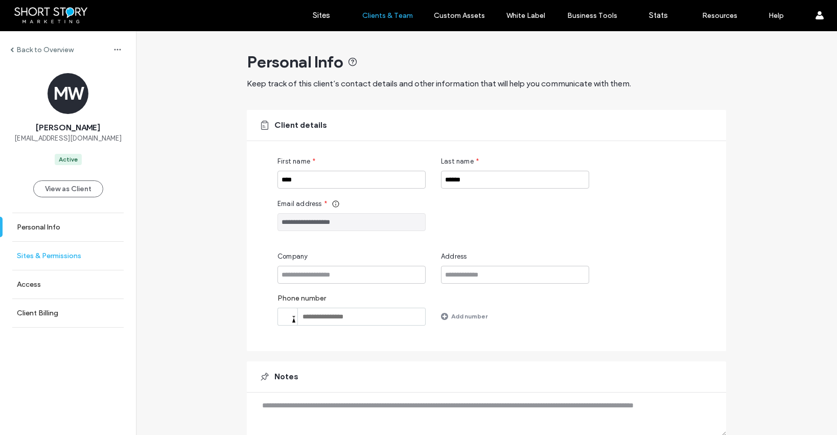
click at [33, 256] on label "Sites & Permissions" at bounding box center [49, 255] width 64 height 9
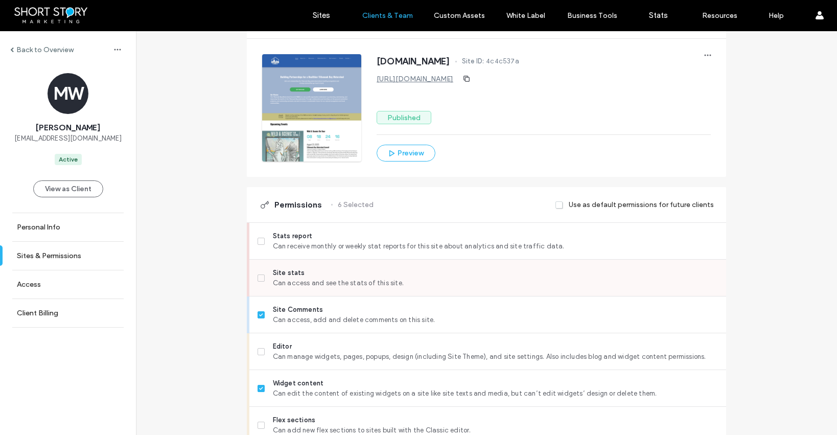
scroll to position [141, 0]
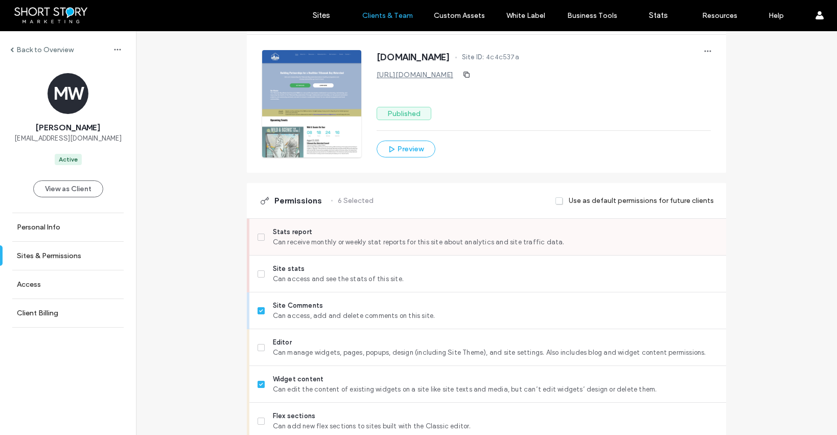
click at [259, 237] on icon at bounding box center [261, 237] width 4 height 3
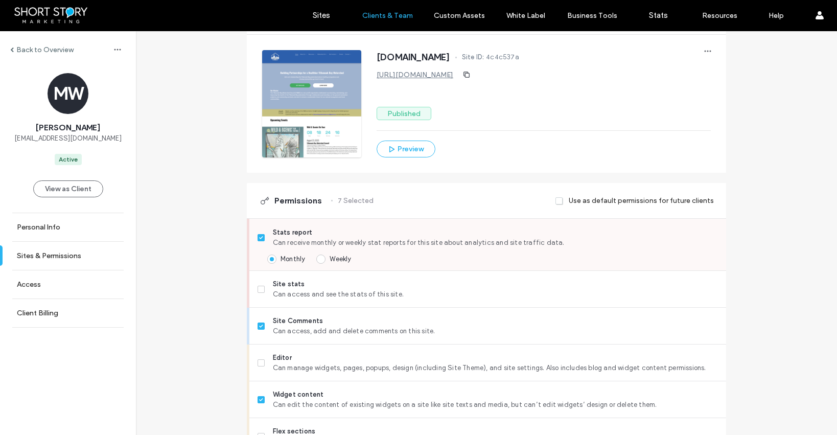
click at [317, 257] on span at bounding box center [320, 258] width 9 height 9
click at [259, 288] on icon at bounding box center [261, 289] width 4 height 3
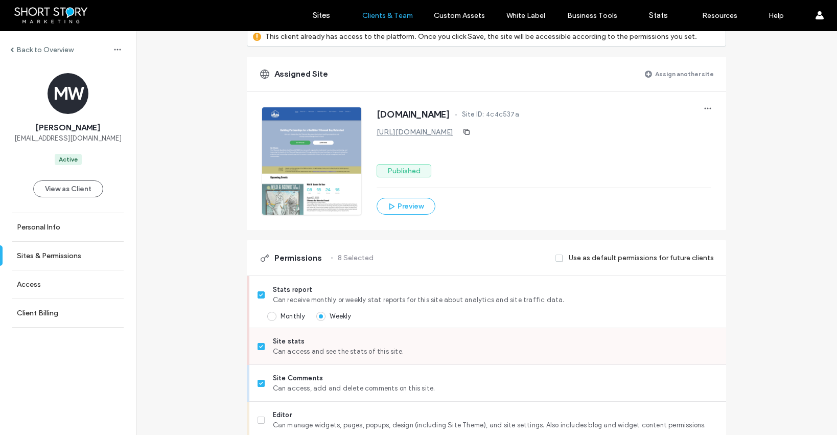
scroll to position [0, 0]
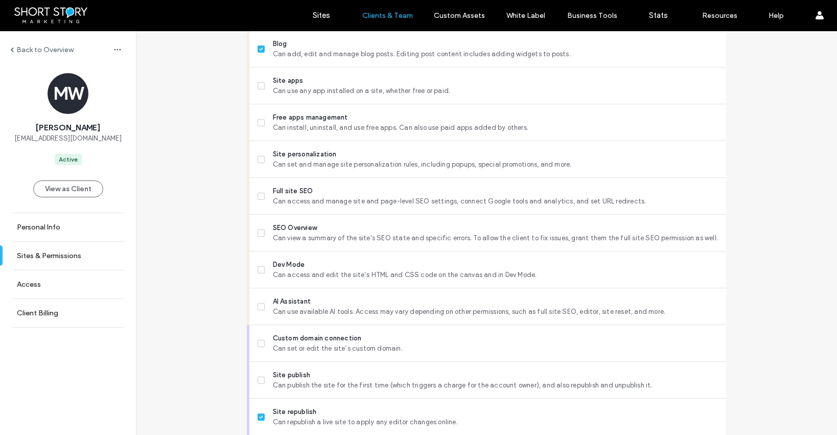
scroll to position [860, 0]
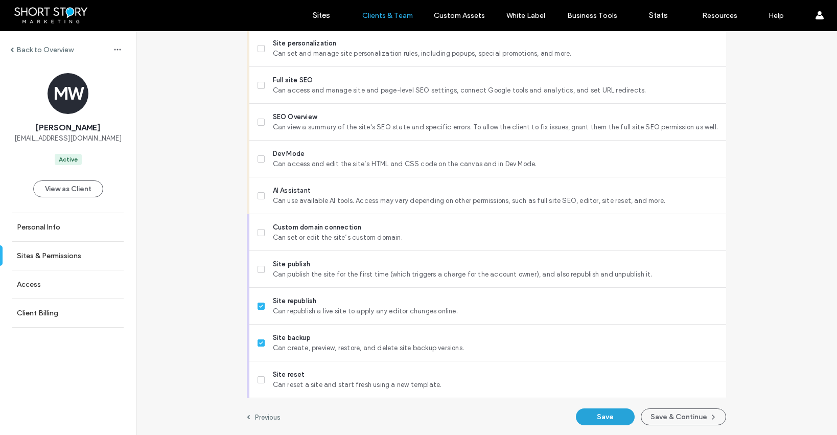
click at [607, 415] on button "Save" at bounding box center [605, 416] width 59 height 17
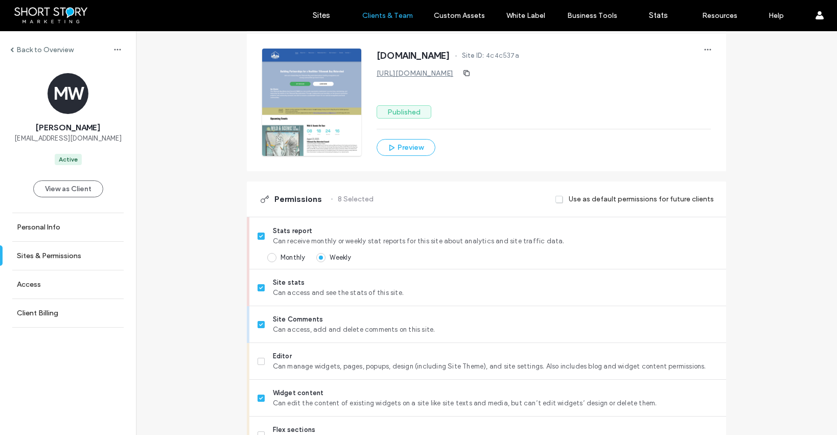
scroll to position [0, 0]
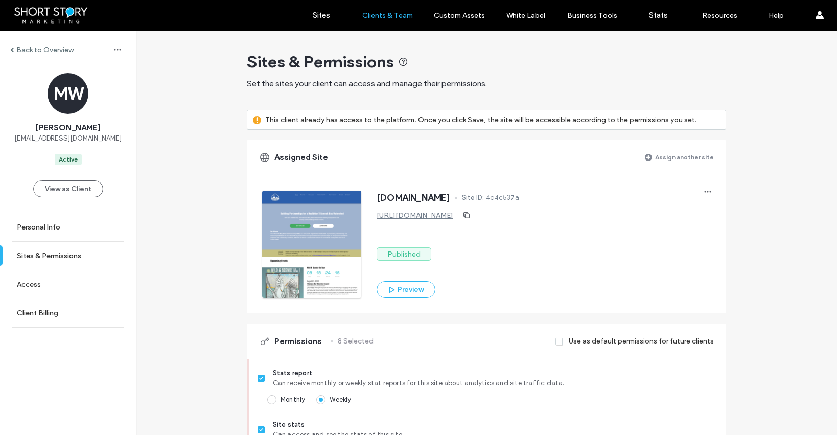
click at [52, 51] on label "Back to Overview" at bounding box center [44, 49] width 57 height 9
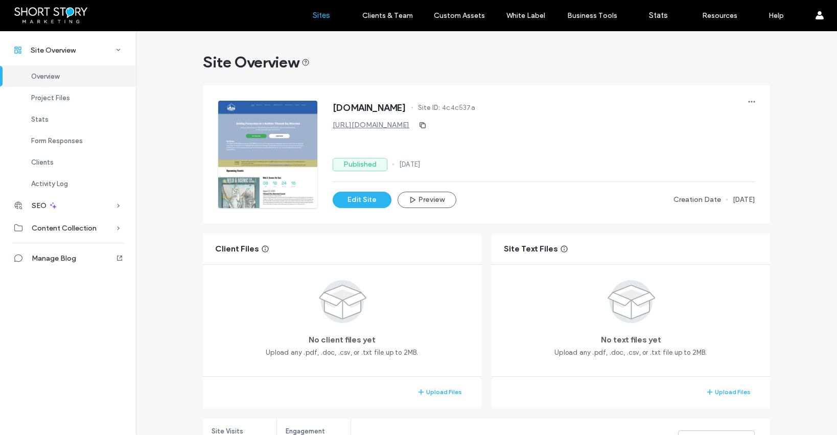
click at [322, 15] on label "Sites" at bounding box center [321, 15] width 17 height 9
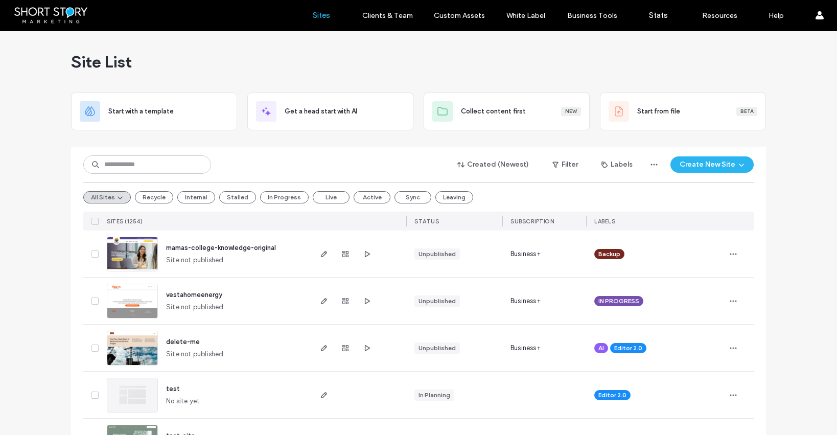
drag, startPoint x: 537, startPoint y: 66, endPoint x: 509, endPoint y: 72, distance: 28.8
click at [537, 66] on div "Site List" at bounding box center [418, 61] width 695 height 61
click at [131, 160] on input at bounding box center [147, 164] width 128 height 18
type input "******"
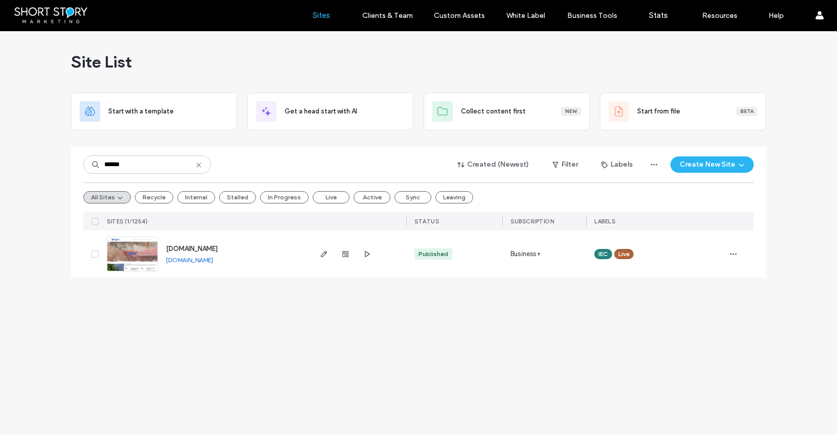
click at [216, 250] on span "[DOMAIN_NAME]" at bounding box center [192, 249] width 52 height 8
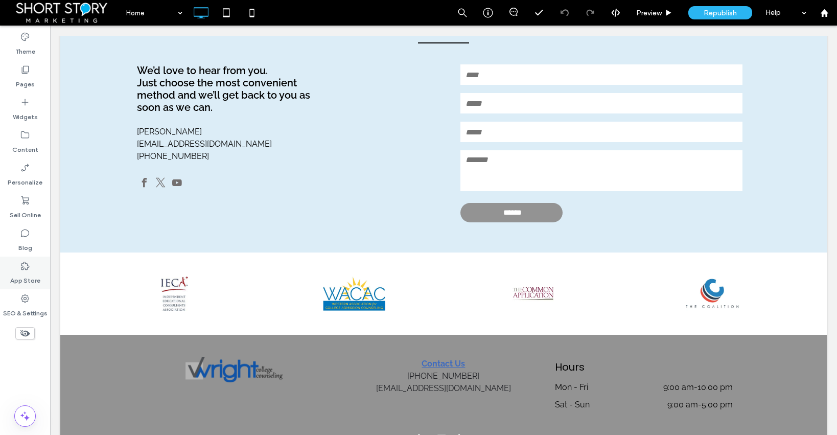
scroll to position [1192, 0]
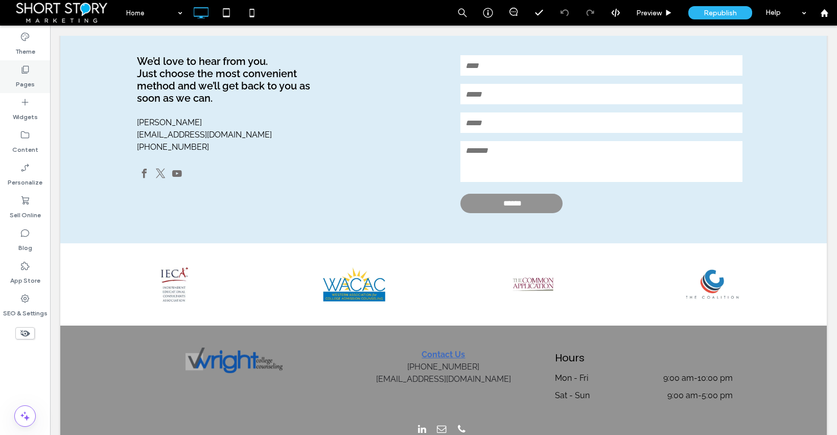
click at [28, 69] on icon at bounding box center [25, 69] width 10 height 10
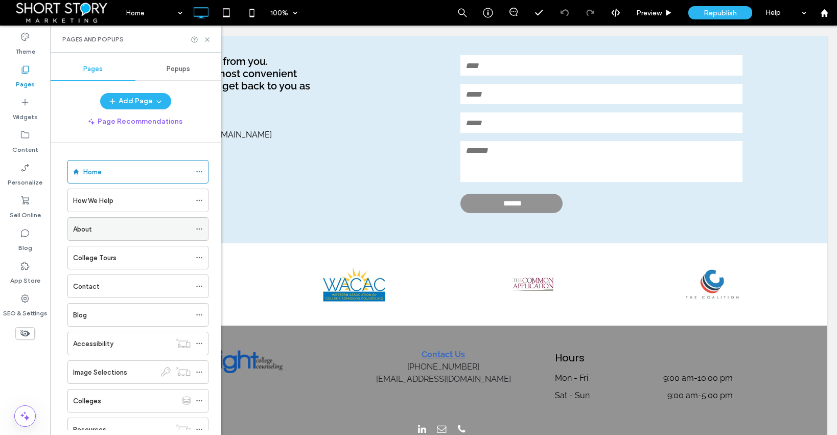
scroll to position [65, 0]
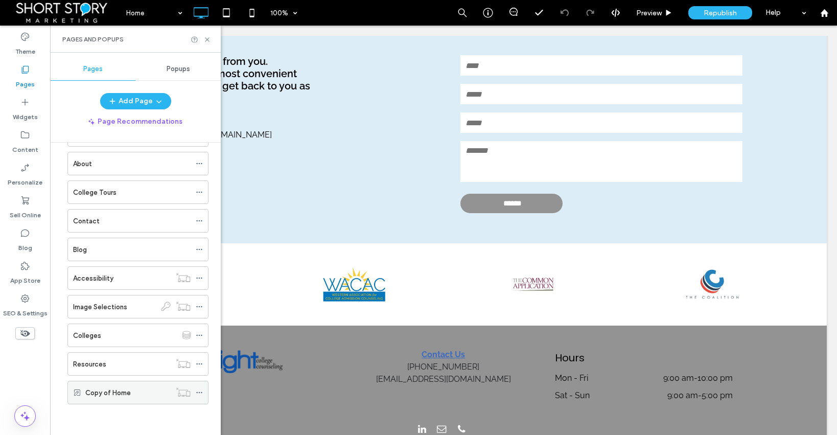
click at [105, 390] on label "Copy of Home" at bounding box center [107, 393] width 45 height 18
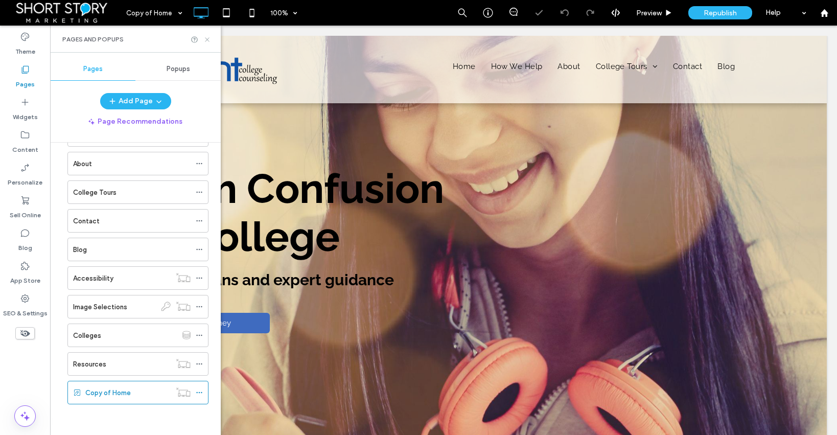
drag, startPoint x: 157, startPoint y: 13, endPoint x: 207, endPoint y: 38, distance: 56.2
click at [207, 38] on icon at bounding box center [207, 40] width 8 height 8
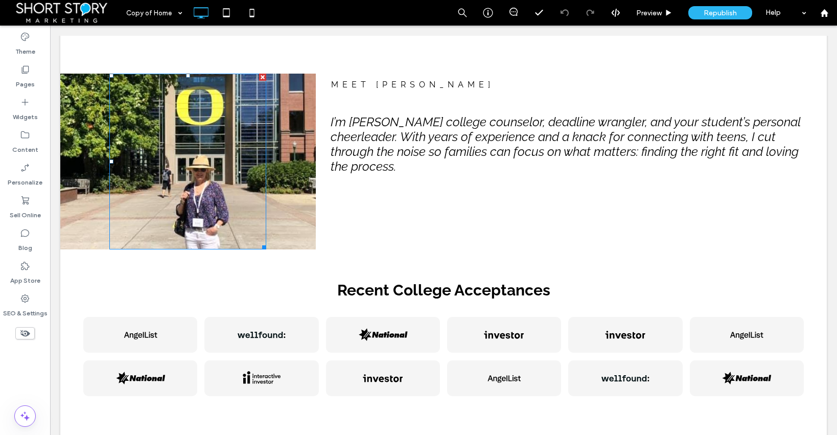
scroll to position [1115, 0]
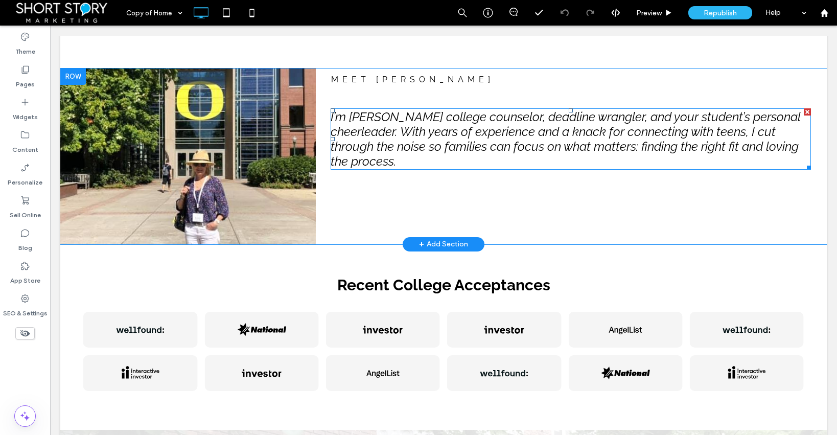
click at [456, 117] on span "I’m [PERSON_NAME] college counselor, deadline wrangler, and your student’s pers…" at bounding box center [566, 138] width 470 height 59
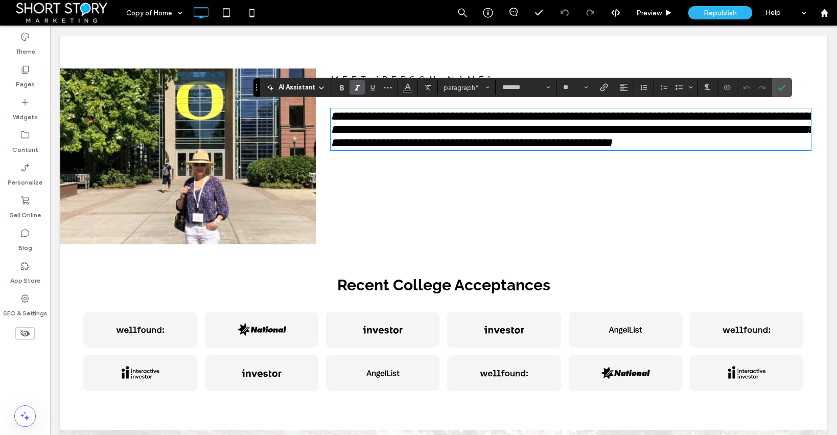
click at [432, 111] on span "**********" at bounding box center [573, 129] width 484 height 39
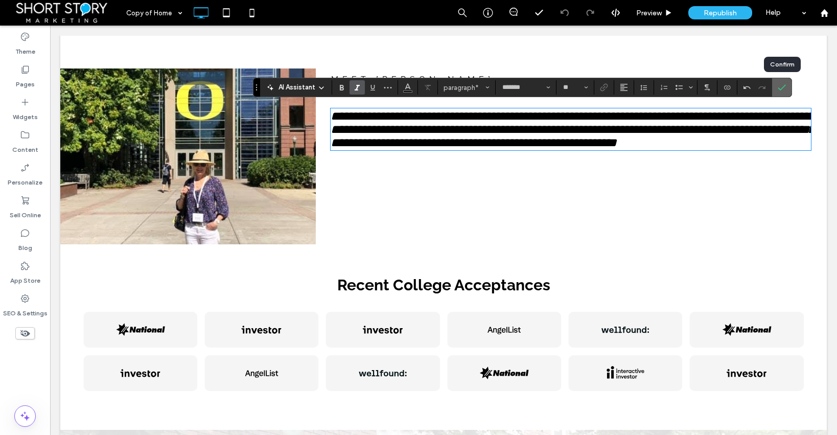
click at [784, 87] on icon "Confirm" at bounding box center [782, 87] width 8 height 8
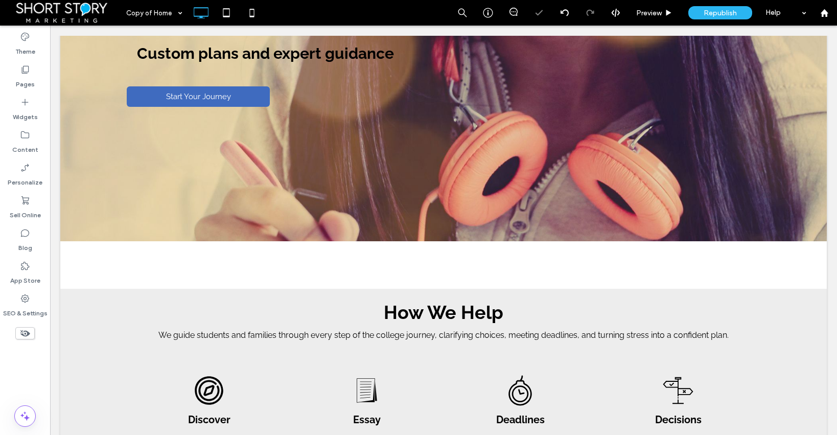
scroll to position [0, 0]
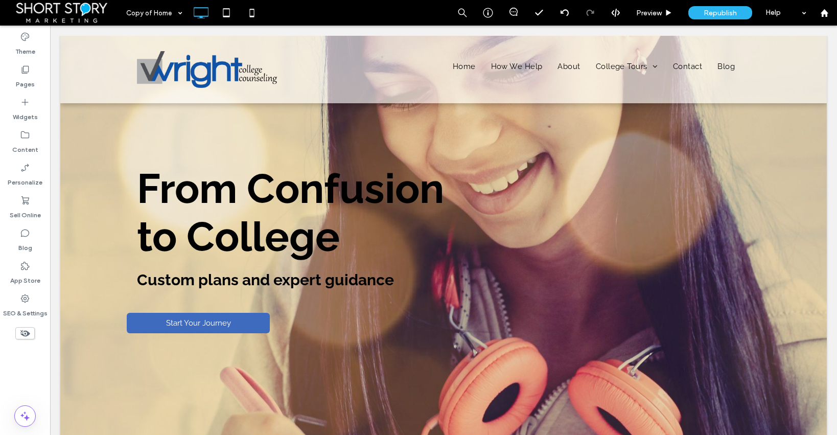
click at [30, 372] on div "Theme Pages Widgets Content Personalize Sell Online Blog App Store SEO & Settin…" at bounding box center [25, 230] width 50 height 409
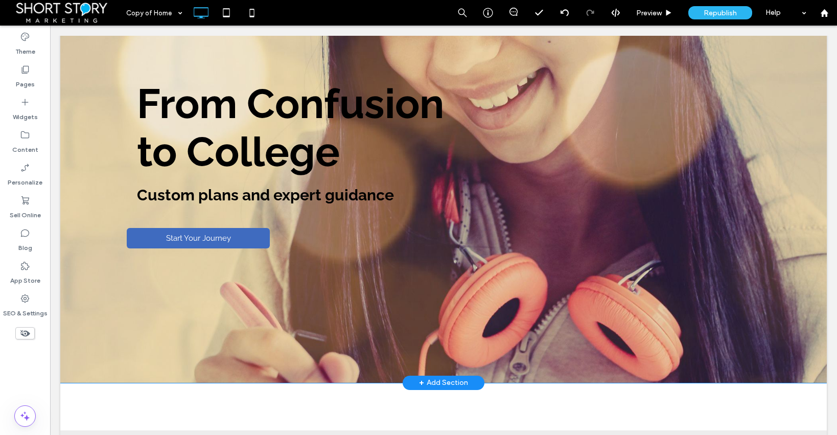
scroll to position [83, 0]
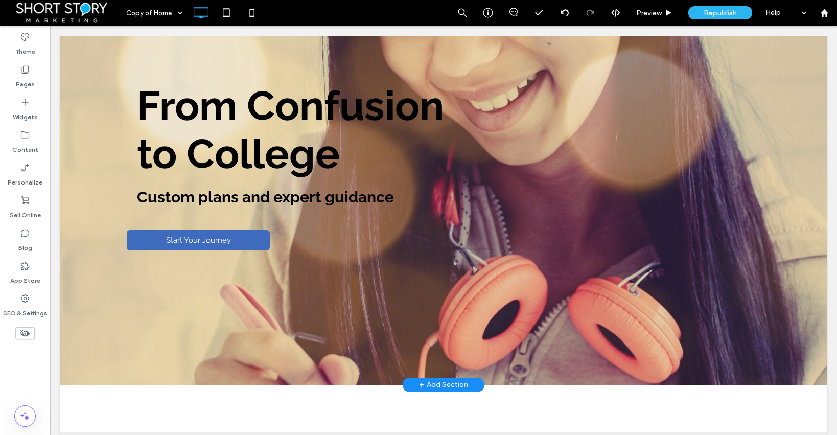
click at [85, 322] on div "From Confusion to College Custom plans and expert guidance Start Your Journey C…" at bounding box center [443, 169] width 767 height 432
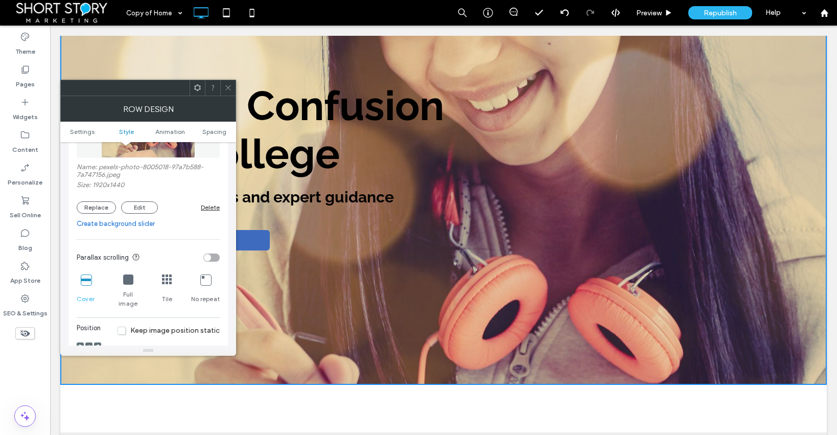
scroll to position [243, 0]
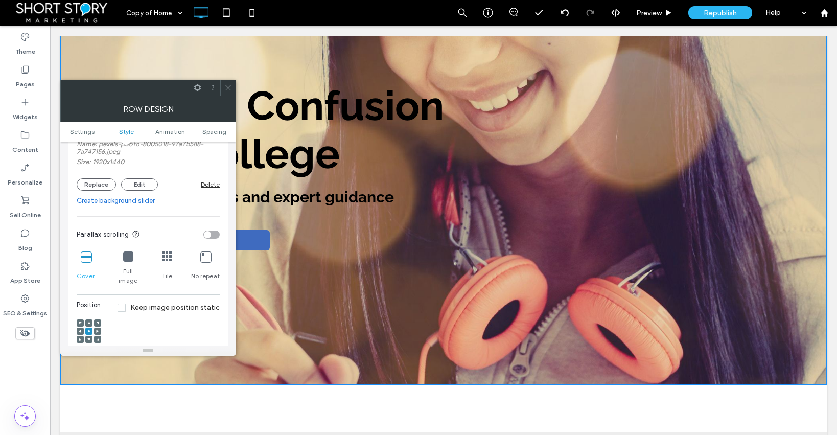
click at [89, 321] on icon at bounding box center [88, 322] width 3 height 3
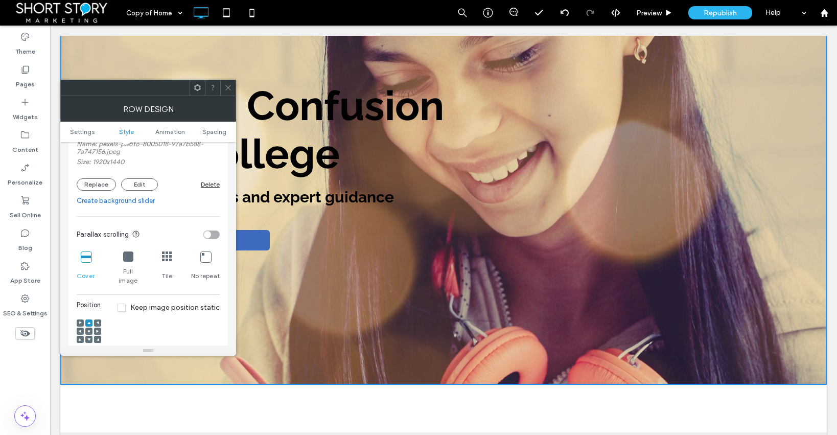
click at [228, 86] on icon at bounding box center [228, 88] width 8 height 8
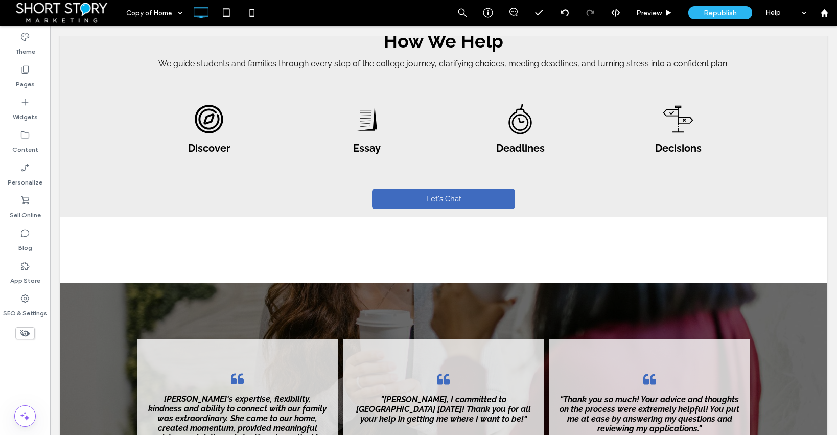
scroll to position [526, 0]
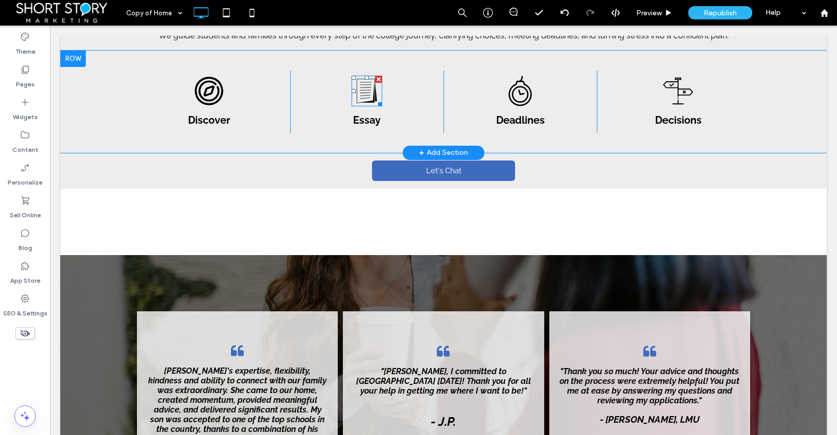
click at [362, 93] on icon at bounding box center [367, 91] width 31 height 31
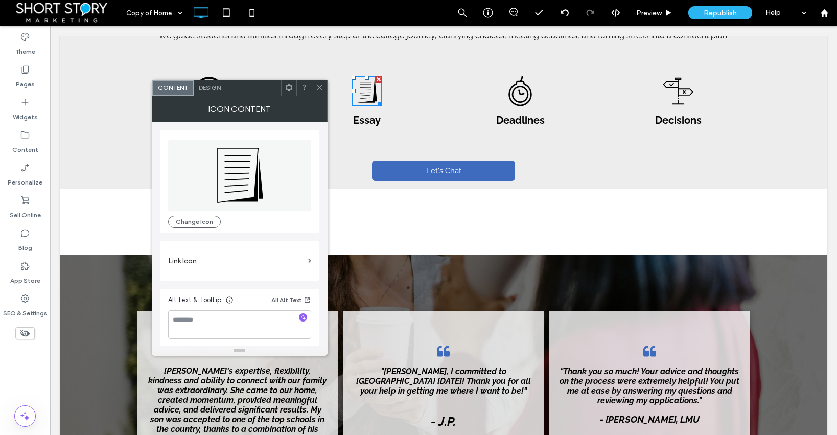
click at [317, 85] on icon at bounding box center [320, 88] width 8 height 8
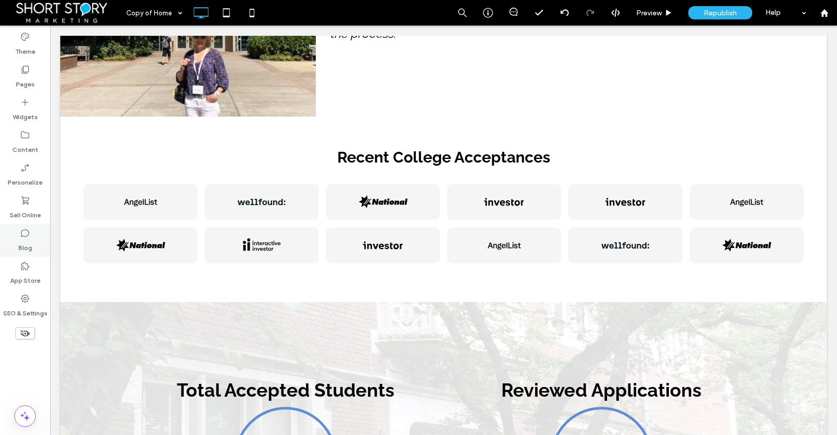
scroll to position [1238, 0]
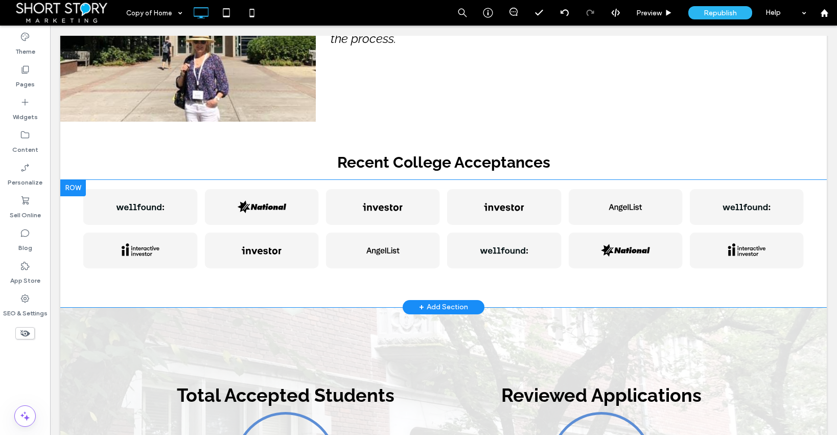
click at [232, 223] on div "a a a a a a a a Click To Paste" at bounding box center [444, 226] width 736 height 92
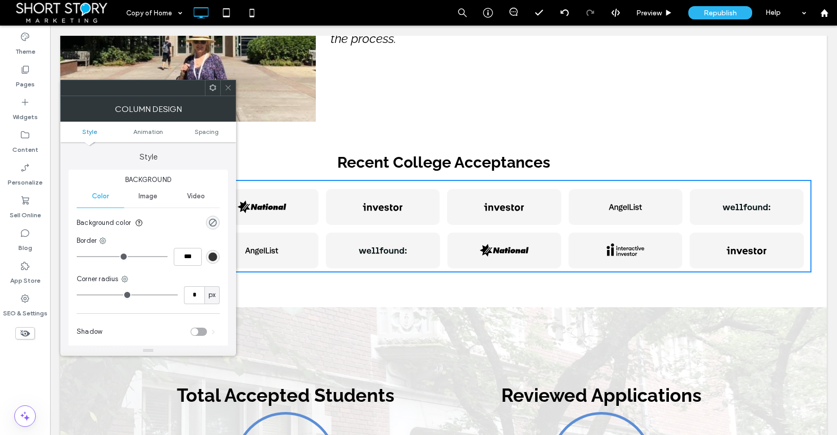
click at [227, 85] on icon at bounding box center [228, 88] width 8 height 8
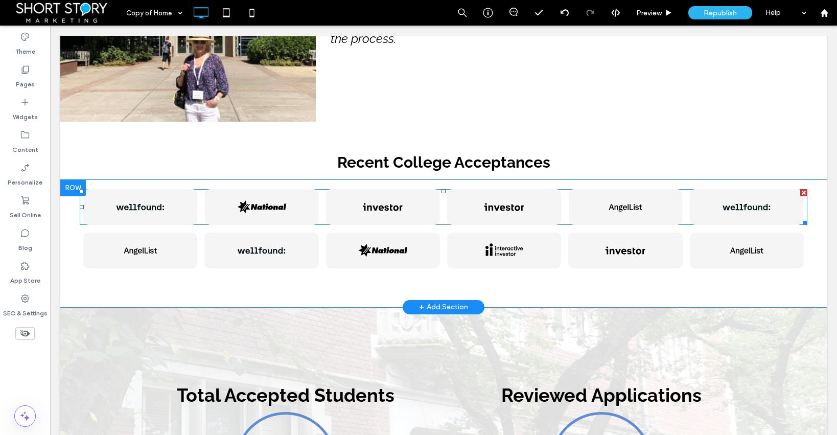
click at [363, 211] on div at bounding box center [383, 207] width 114 height 36
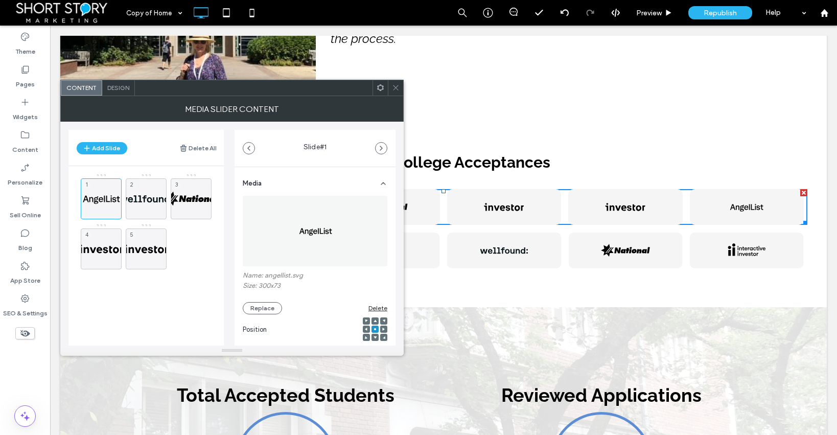
click at [396, 86] on icon at bounding box center [396, 88] width 8 height 8
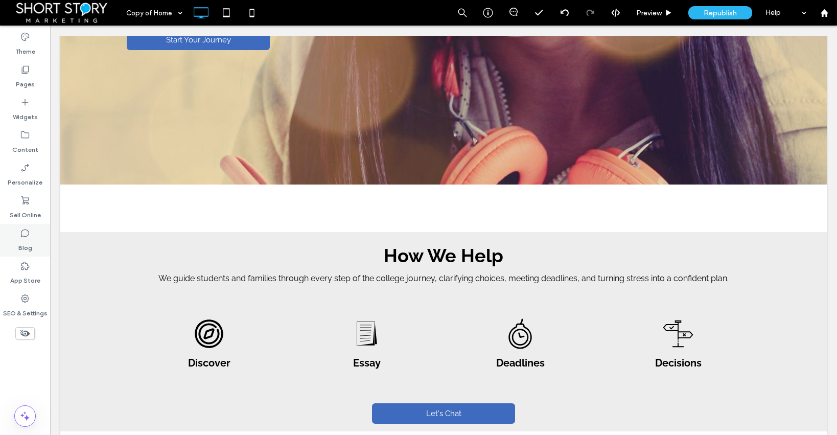
scroll to position [0, 0]
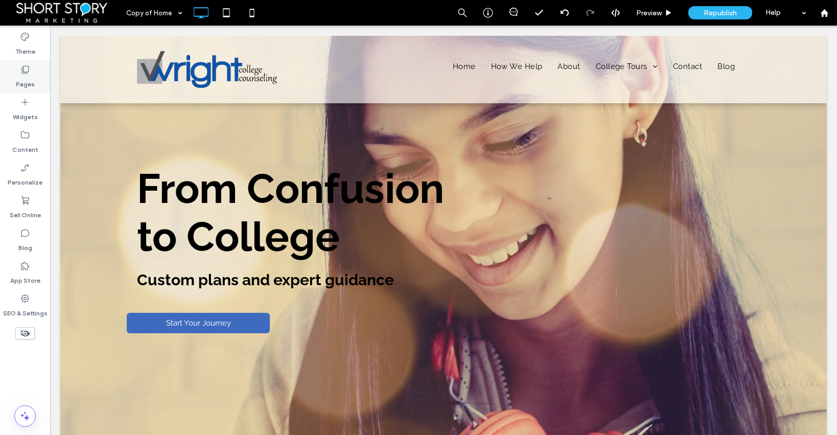
click at [24, 72] on use at bounding box center [25, 70] width 7 height 8
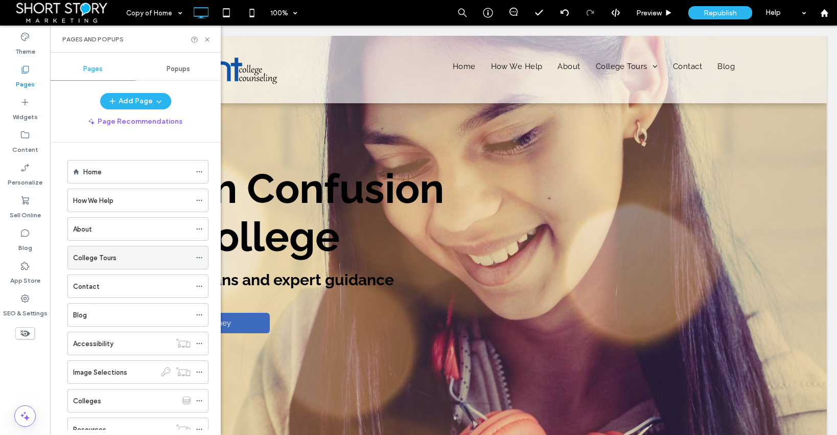
click at [95, 254] on label "College Tours" at bounding box center [94, 258] width 43 height 18
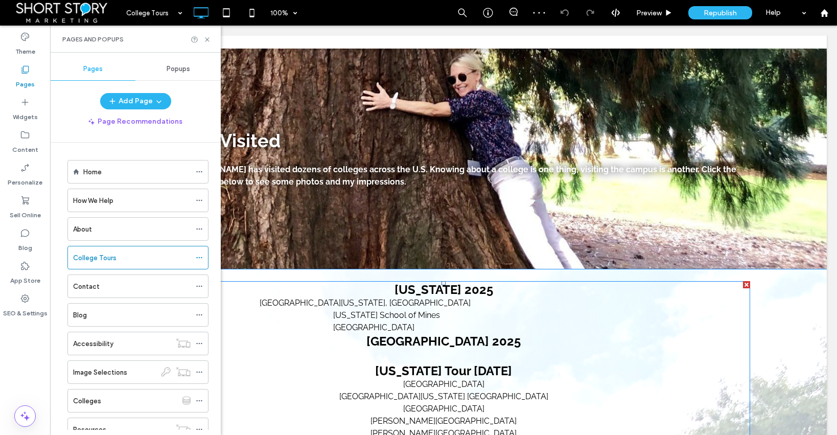
scroll to position [3, 0]
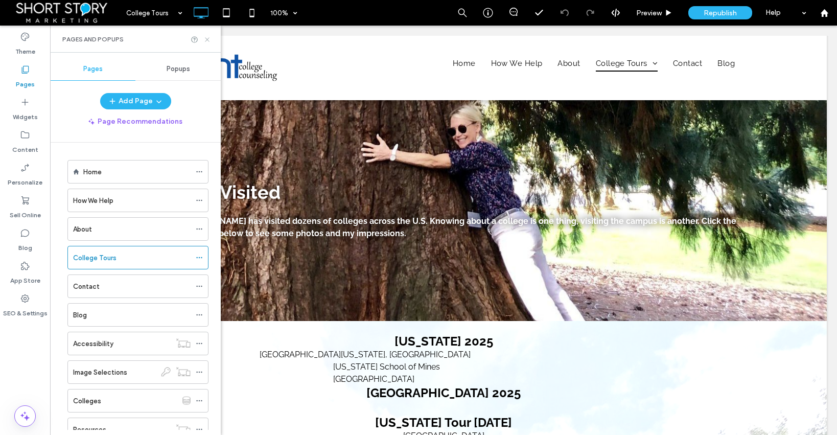
drag, startPoint x: 207, startPoint y: 37, endPoint x: 157, endPoint y: 12, distance: 56.2
click at [207, 37] on icon at bounding box center [207, 40] width 8 height 8
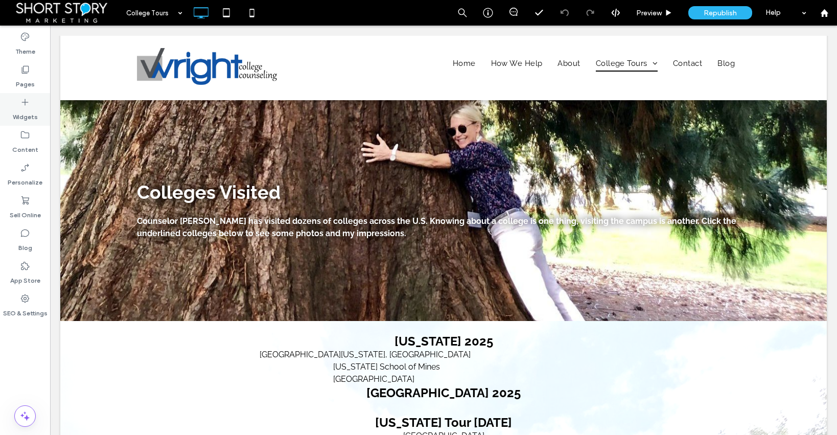
click at [27, 107] on label "Widgets" at bounding box center [25, 114] width 25 height 14
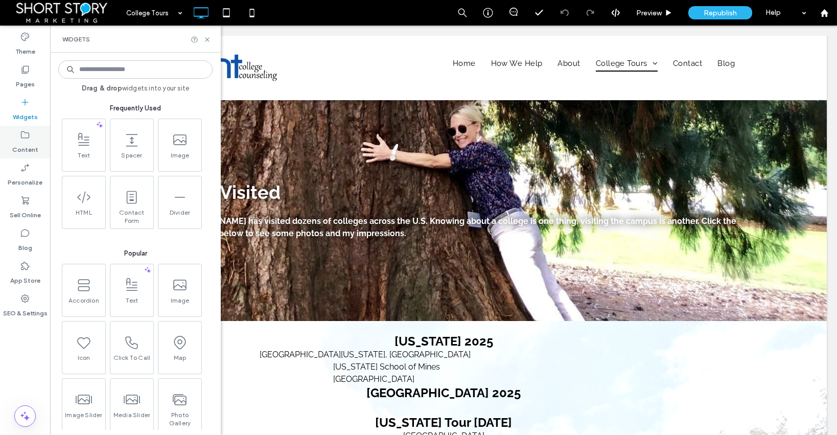
click at [29, 135] on use at bounding box center [25, 134] width 8 height 7
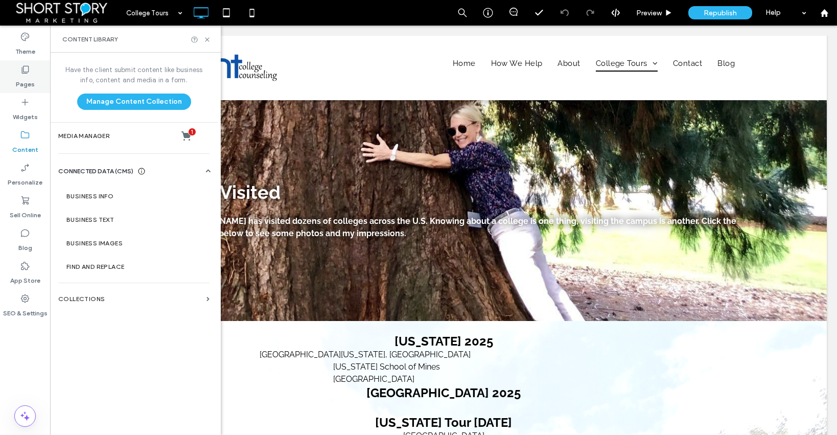
click at [28, 75] on label "Pages" at bounding box center [25, 82] width 19 height 14
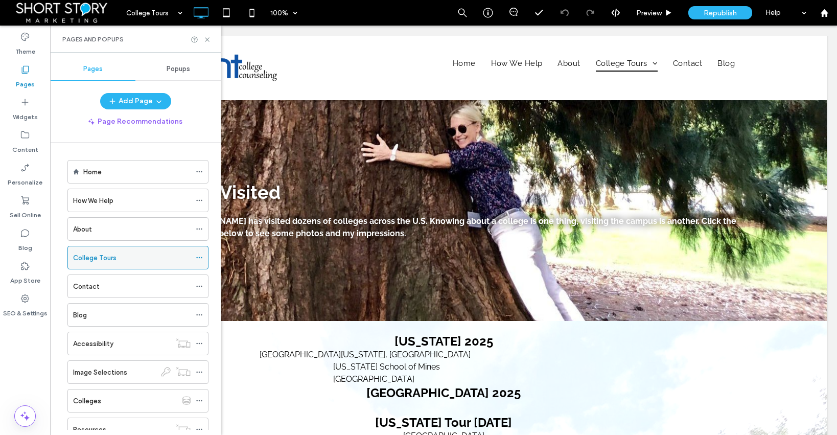
click at [93, 255] on label "College Tours" at bounding box center [94, 258] width 43 height 18
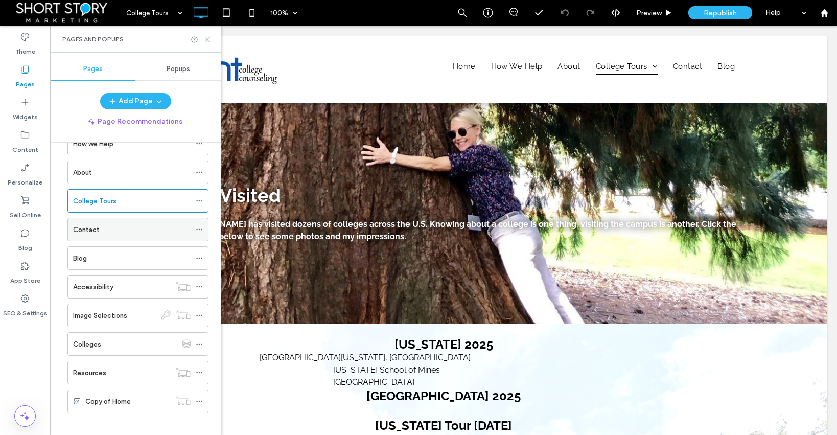
scroll to position [65, 0]
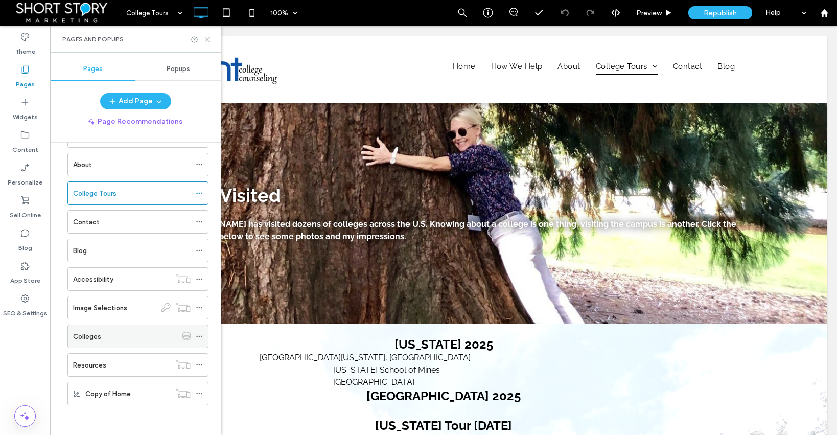
click at [99, 336] on label "Colleges" at bounding box center [87, 337] width 28 height 18
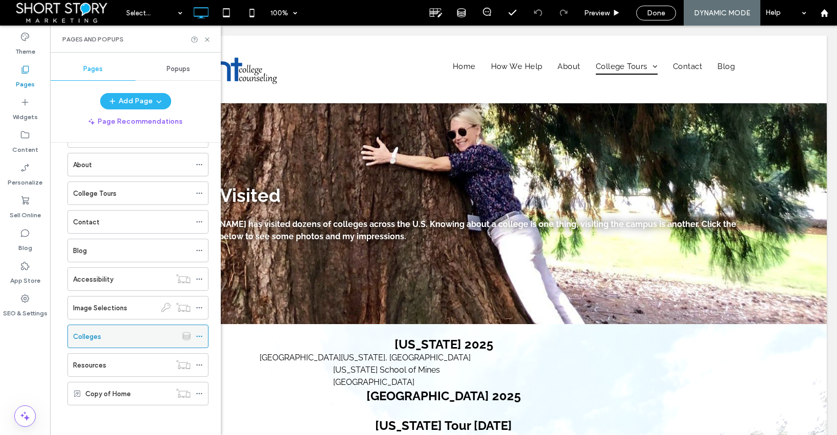
scroll to position [63, 0]
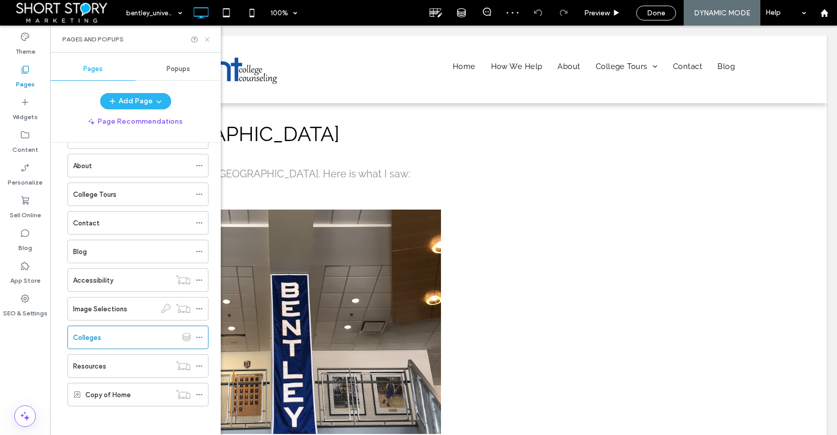
drag, startPoint x: 205, startPoint y: 35, endPoint x: 157, endPoint y: 16, distance: 51.6
click at [205, 36] on icon at bounding box center [207, 40] width 8 height 8
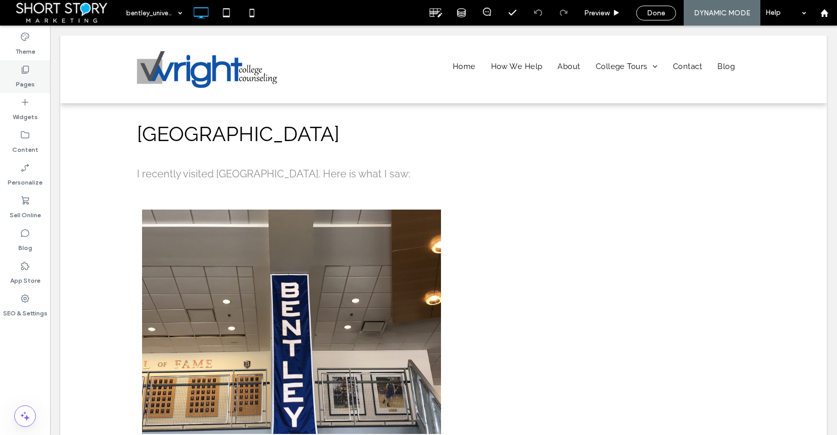
click at [26, 70] on icon at bounding box center [25, 69] width 10 height 10
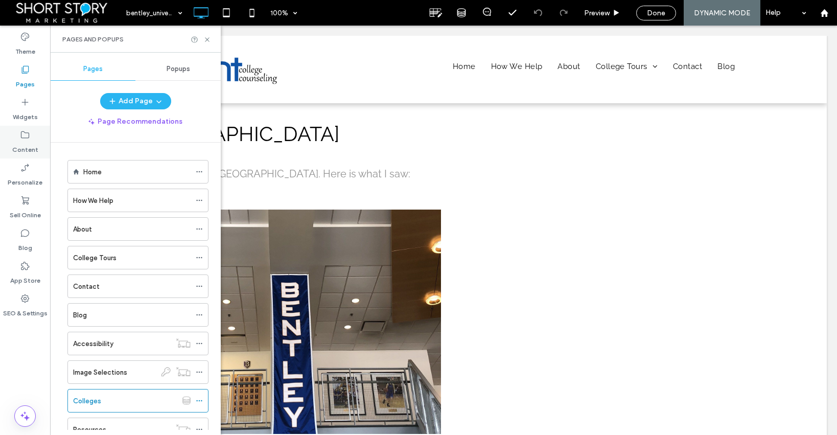
click at [28, 138] on icon at bounding box center [25, 135] width 10 height 10
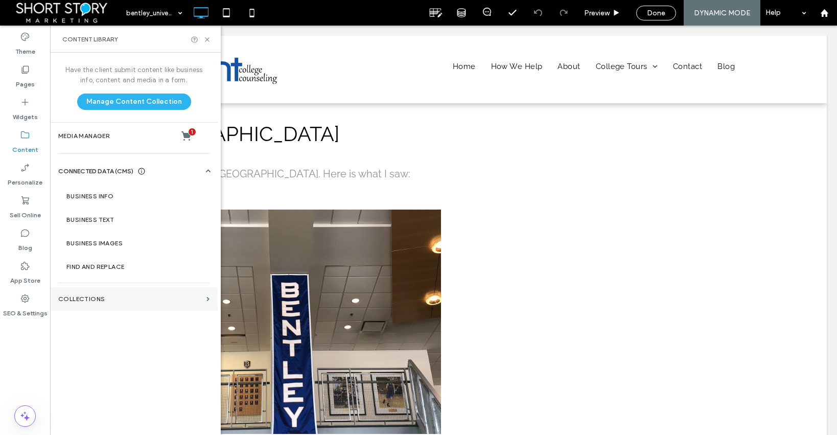
click at [75, 296] on label "Collections" at bounding box center [130, 298] width 144 height 7
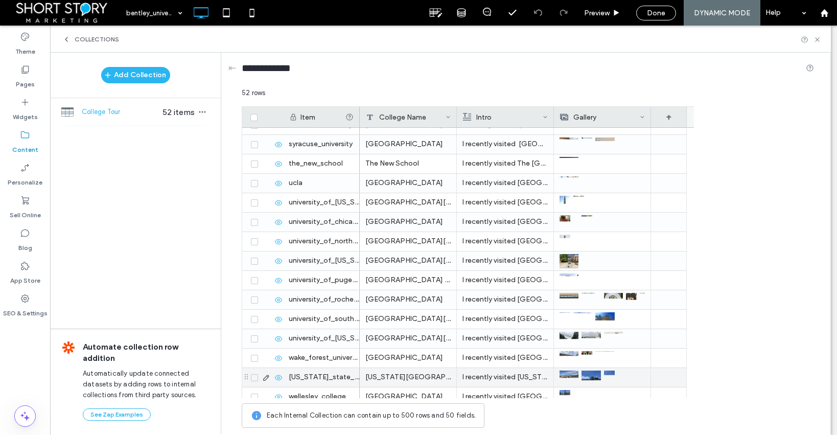
scroll to position [759, 0]
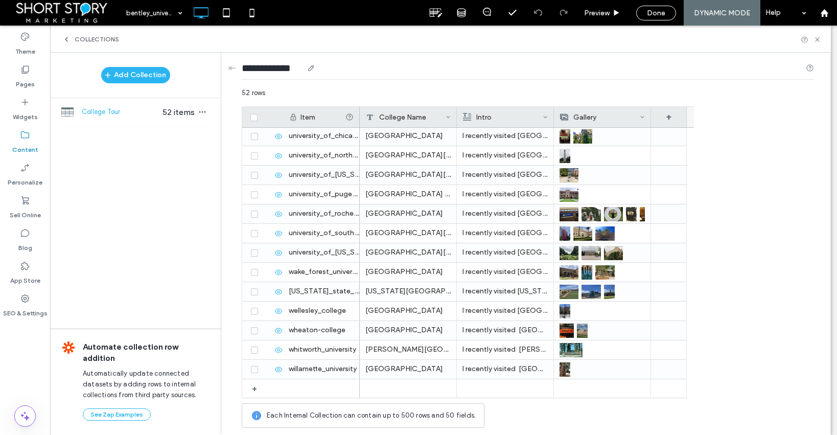
click at [546, 85] on div "**********" at bounding box center [528, 70] width 572 height 35
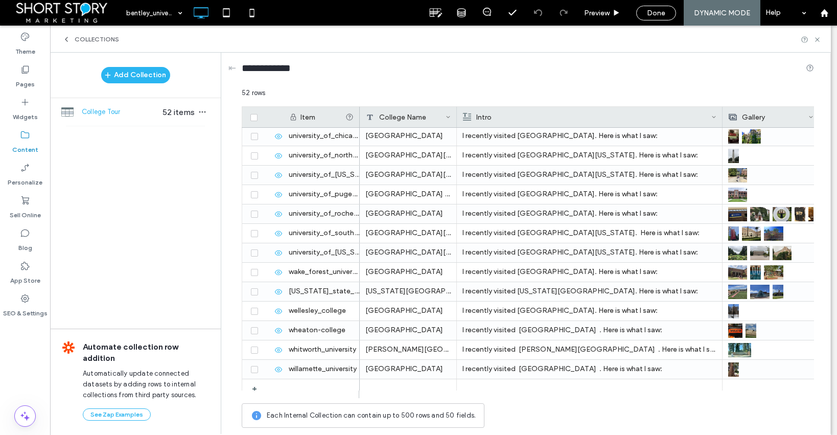
drag, startPoint x: 552, startPoint y: 109, endPoint x: 721, endPoint y: 120, distance: 169.0
click at [721, 120] on div at bounding box center [723, 117] width 4 height 20
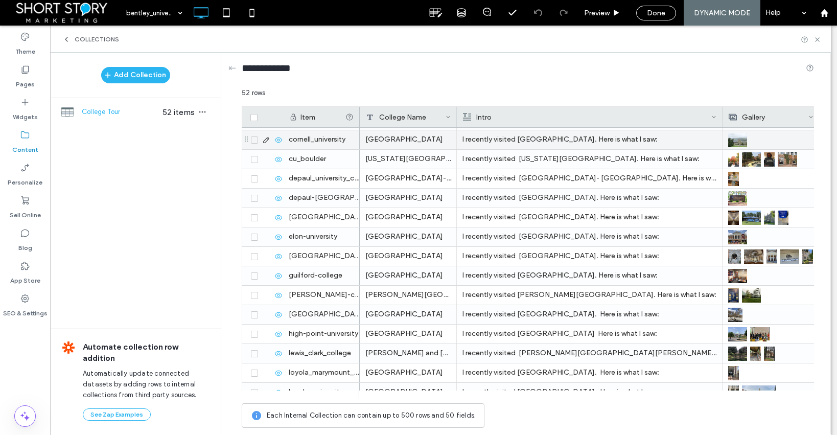
scroll to position [0, 0]
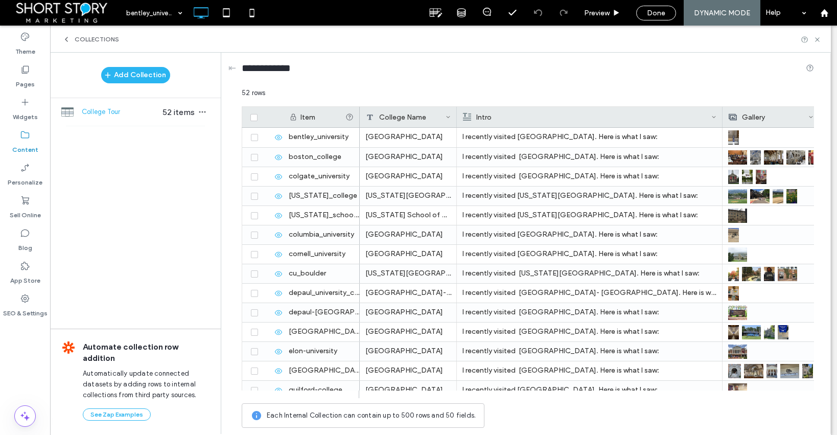
click at [535, 100] on div "52 rows" at bounding box center [528, 97] width 572 height 18
click at [203, 111] on use "button" at bounding box center [202, 112] width 7 height 2
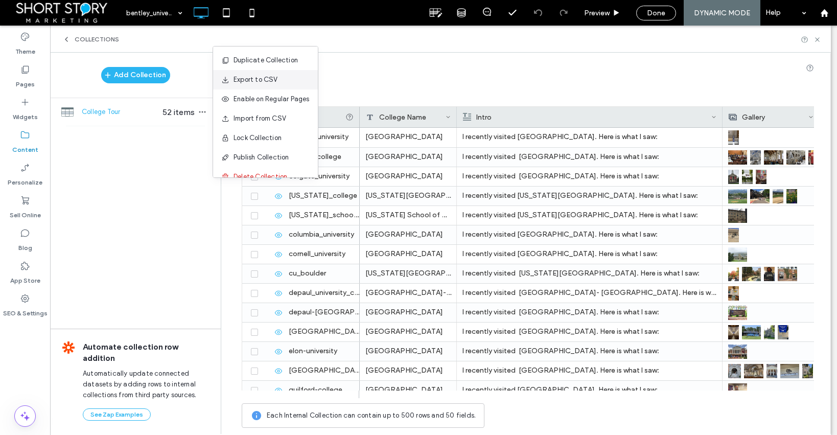
click at [245, 79] on span "Export to CSV" at bounding box center [256, 80] width 44 height 10
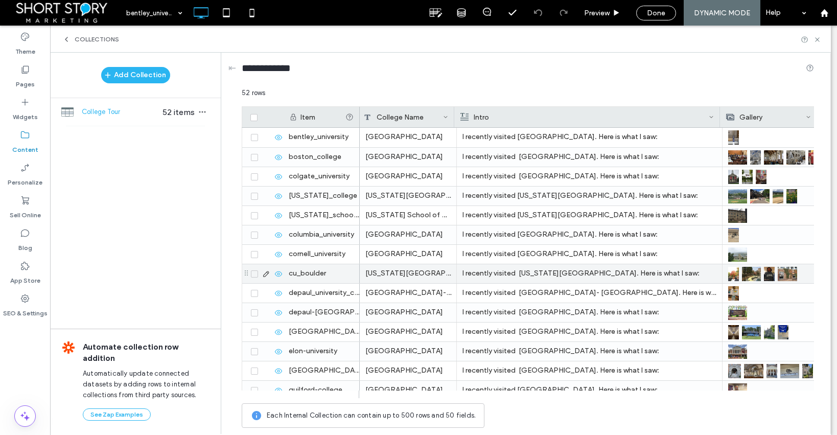
scroll to position [0, 3]
